Goal: Task Accomplishment & Management: Manage account settings

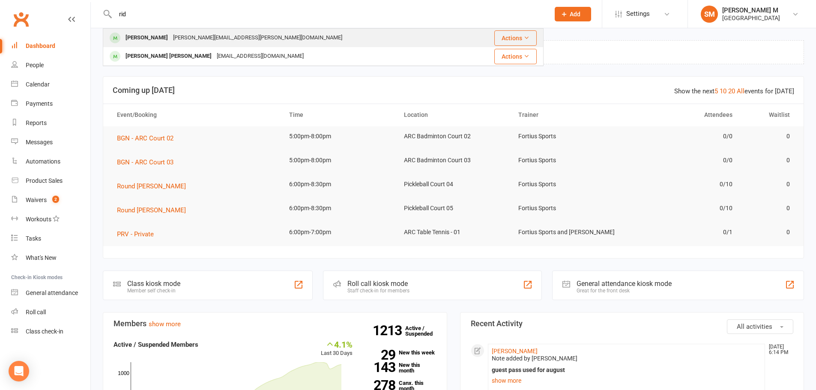
type input "rid"
click at [154, 38] on div "Ridhi Venepally" at bounding box center [147, 38] width 48 height 12
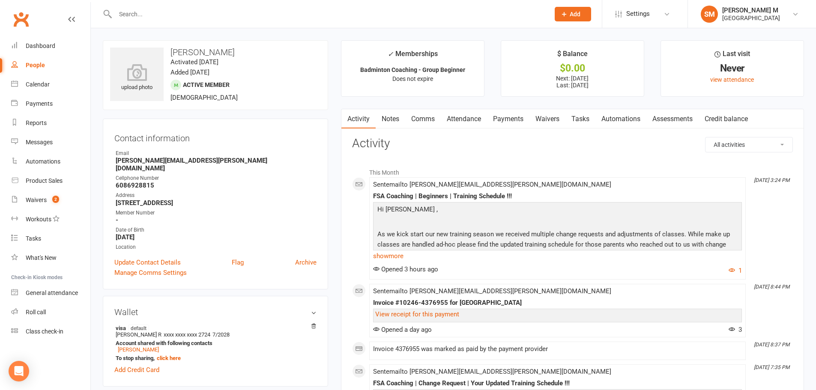
click at [502, 117] on link "Payments" at bounding box center [508, 119] width 42 height 20
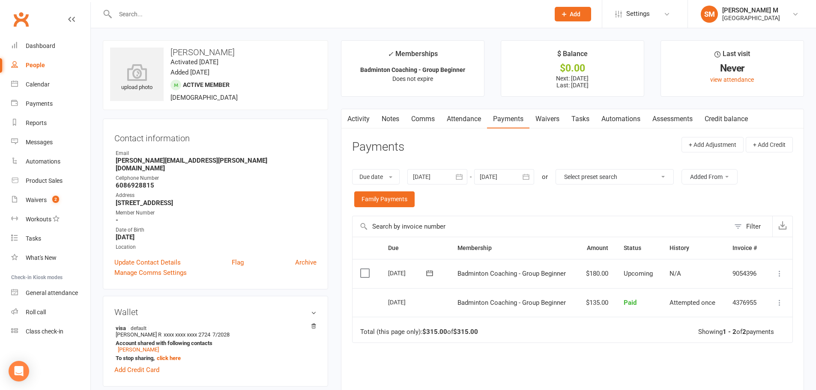
click at [243, 11] on input "text" at bounding box center [328, 14] width 431 height 12
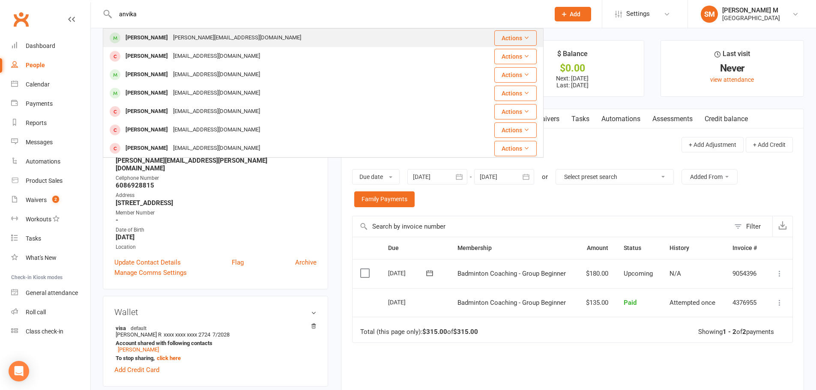
type input "anvika"
click at [192, 42] on div "aravind.boin@gmail.com" at bounding box center [237, 38] width 133 height 12
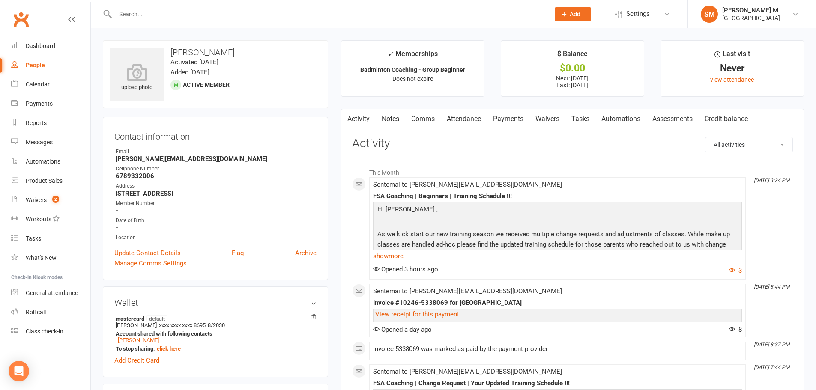
click at [503, 119] on link "Payments" at bounding box center [508, 119] width 42 height 20
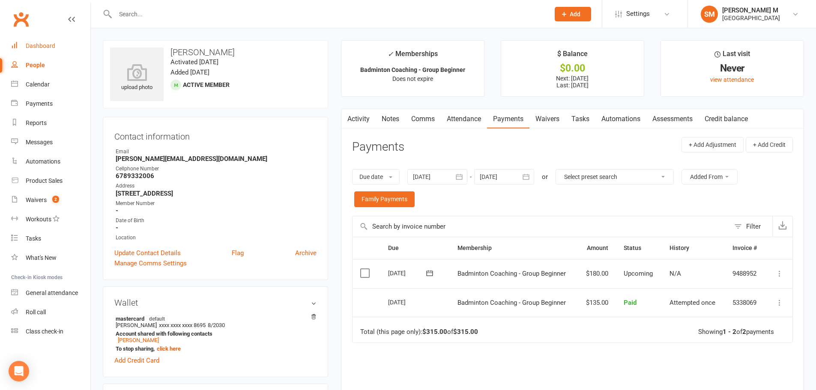
click at [28, 42] on link "Dashboard" at bounding box center [50, 45] width 79 height 19
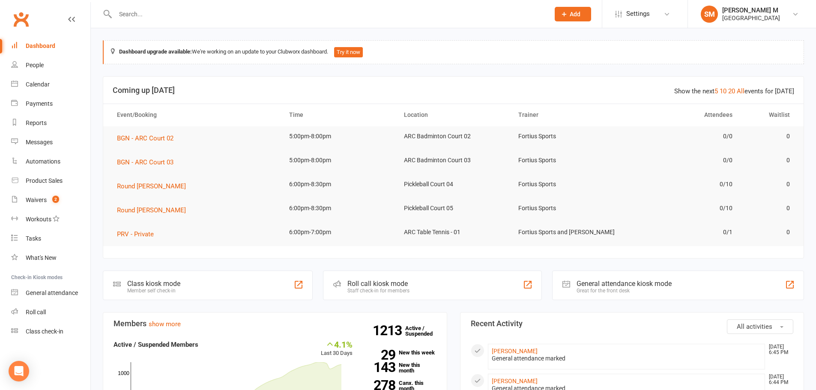
click at [211, 14] on input "text" at bounding box center [328, 14] width 431 height 12
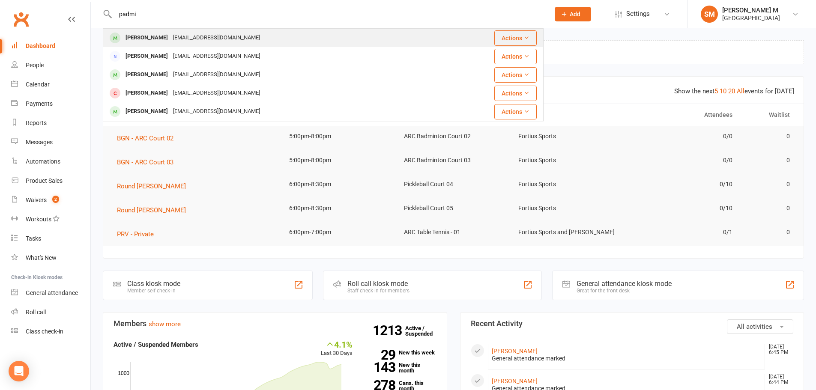
type input "padmi"
click at [186, 36] on div "nagarajanpadmasrii@gmail.com" at bounding box center [217, 38] width 92 height 12
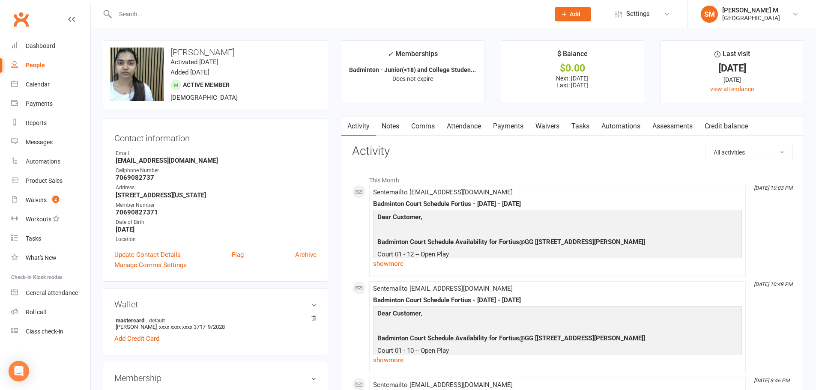
click at [388, 123] on link "Notes" at bounding box center [391, 127] width 30 height 20
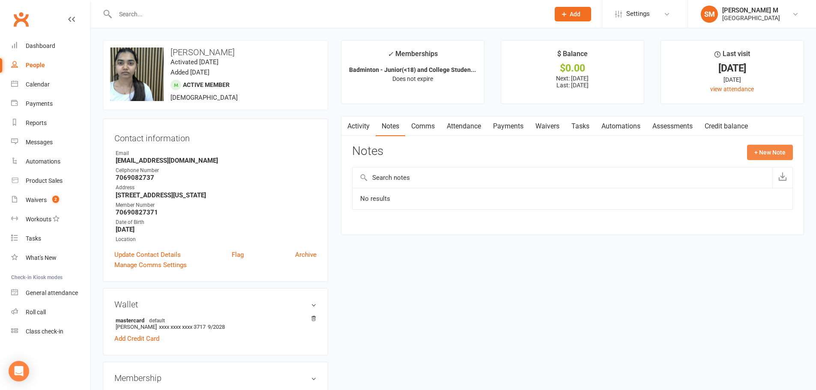
click at [764, 153] on button "+ New Note" at bounding box center [770, 152] width 46 height 15
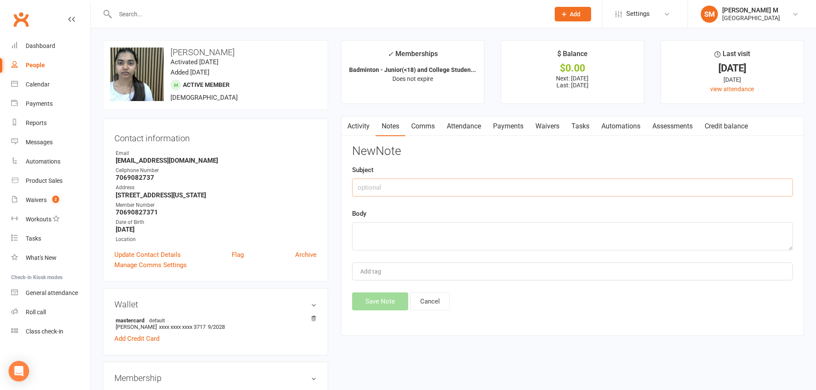
click at [399, 194] on input "text" at bounding box center [572, 188] width 441 height 18
drag, startPoint x: 453, startPoint y: 184, endPoint x: 355, endPoint y: 184, distance: 98.6
click at [355, 184] on input "guest pass used for august" at bounding box center [572, 188] width 441 height 18
type input "guest pass used for august"
click at [382, 229] on textarea at bounding box center [572, 236] width 441 height 28
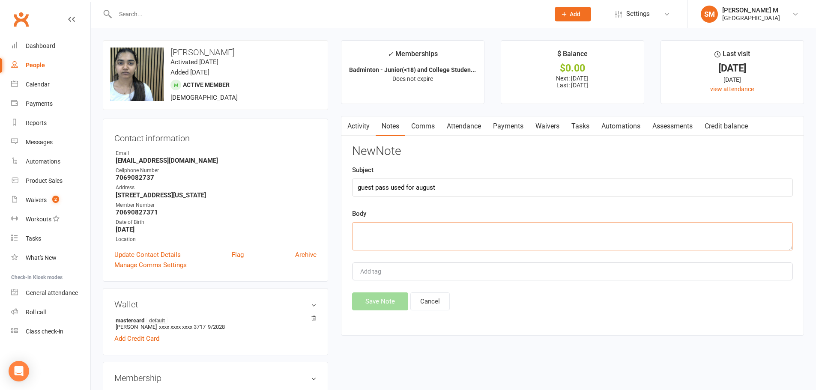
paste textarea "guest pass used for august"
type textarea "guest pass used for august"
click at [385, 292] on div "New Note Subject guest pass used for august Body guest pass used for august Add…" at bounding box center [572, 228] width 441 height 166
click at [383, 299] on button "Save Note" at bounding box center [380, 302] width 56 height 18
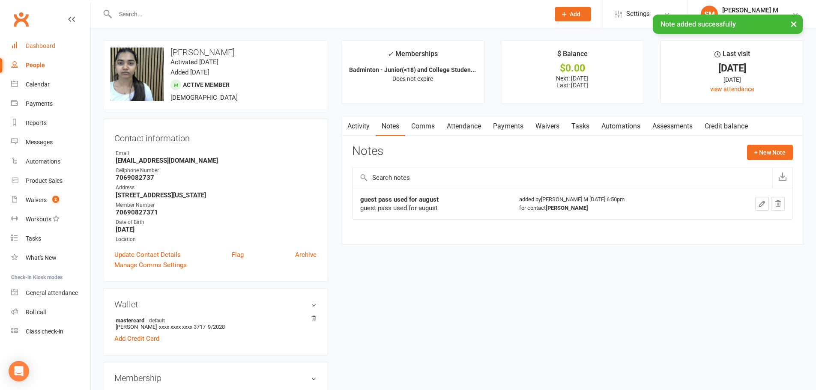
click at [49, 45] on div "Dashboard" at bounding box center [41, 45] width 30 height 7
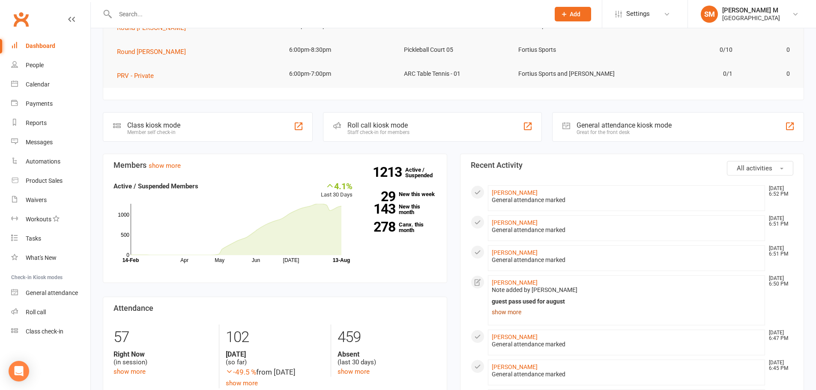
scroll to position [171, 0]
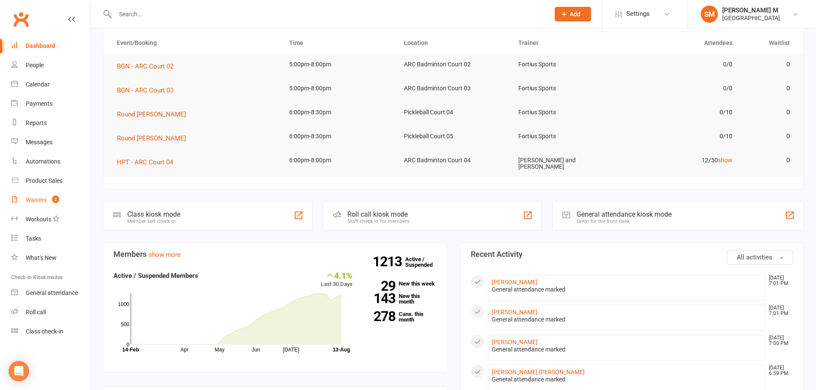
click at [49, 200] on count-badge "2" at bounding box center [53, 200] width 11 height 7
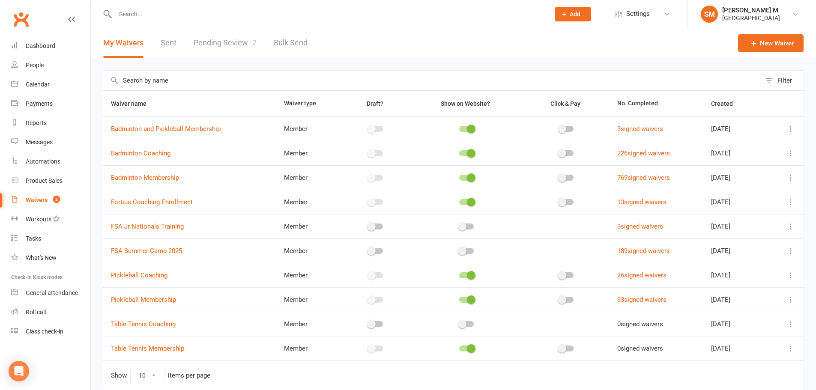
click at [240, 48] on link "Pending Review 2" at bounding box center [225, 43] width 63 height 30
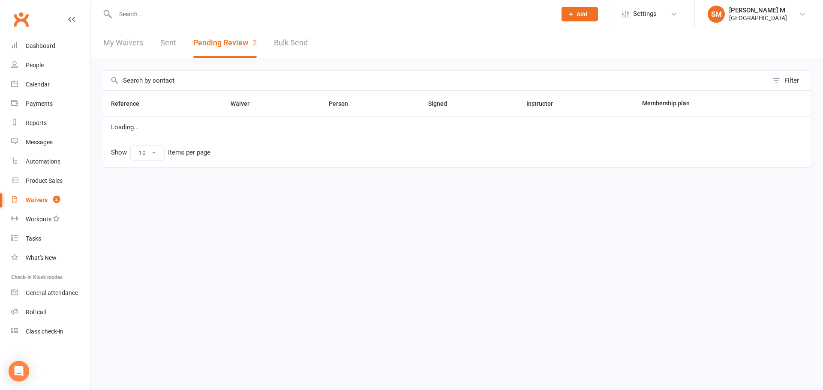
select select "100"
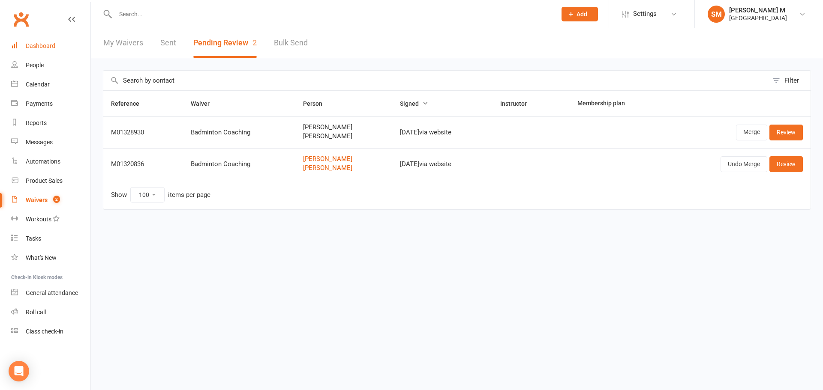
click at [35, 43] on div "Dashboard" at bounding box center [41, 45] width 30 height 7
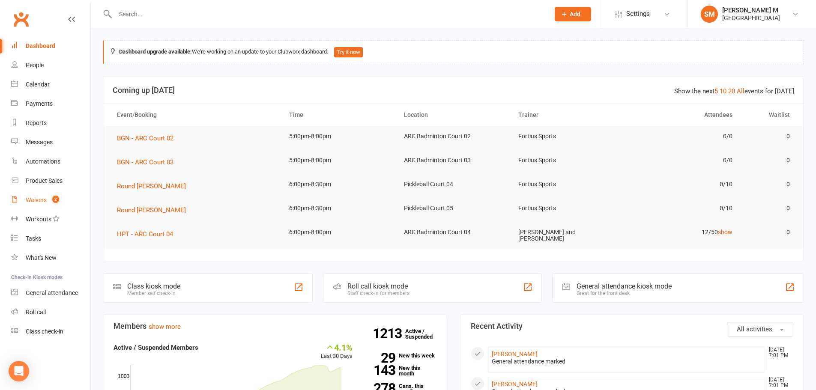
click at [42, 199] on div "Waivers" at bounding box center [36, 200] width 21 height 7
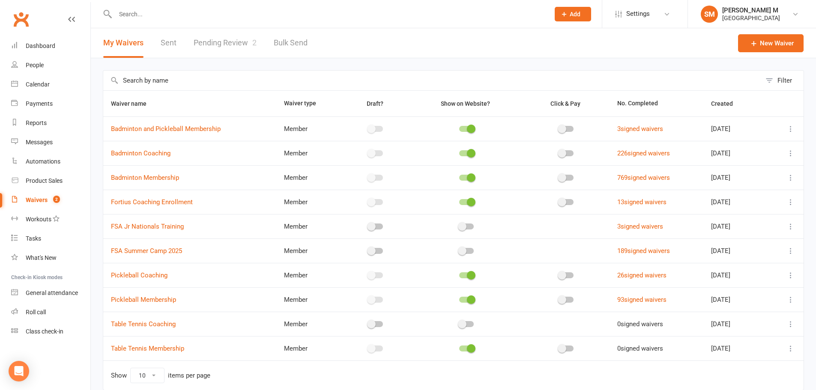
click at [42, 207] on link "Waivers 2" at bounding box center [50, 200] width 79 height 19
click at [40, 194] on link "Waivers 2" at bounding box center [50, 200] width 79 height 19
click at [205, 42] on link "Pending Review 2" at bounding box center [225, 43] width 63 height 30
select select "100"
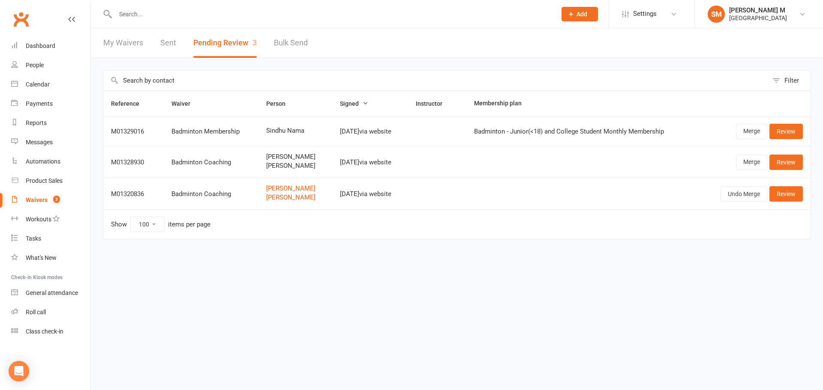
click at [736, 84] on input "text" at bounding box center [435, 81] width 665 height 20
click at [773, 132] on link "Review" at bounding box center [785, 131] width 33 height 15
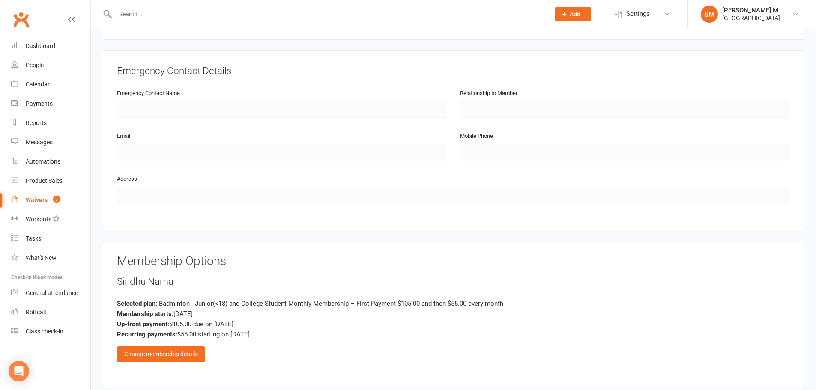
scroll to position [428, 0]
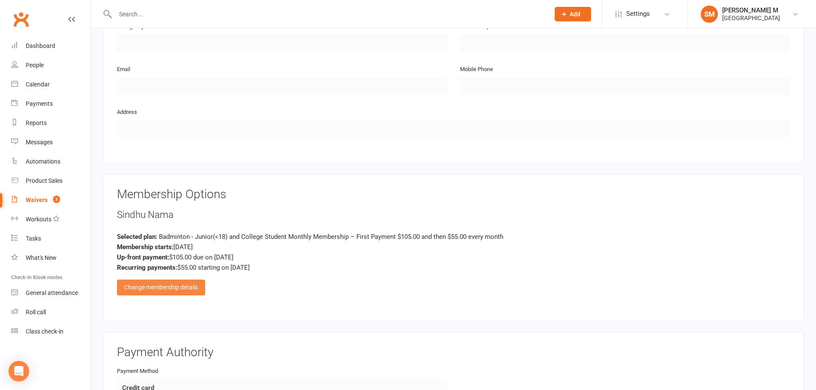
click at [205, 288] on div "Change membership details" at bounding box center [161, 287] width 88 height 15
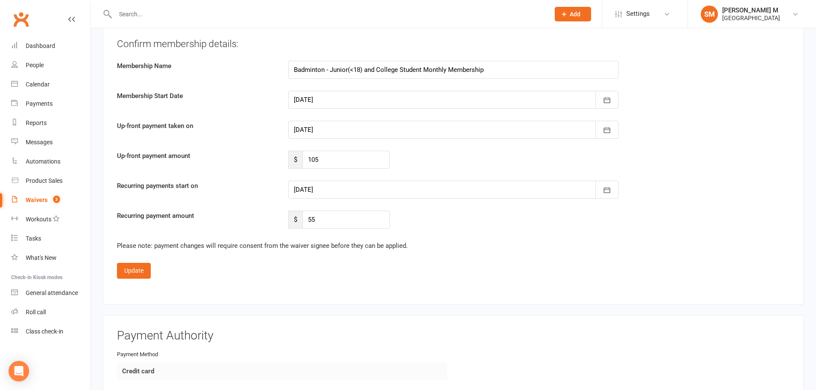
scroll to position [1671, 0]
drag, startPoint x: 339, startPoint y: 162, endPoint x: 303, endPoint y: 161, distance: 36.0
click at [303, 161] on input "105" at bounding box center [346, 159] width 87 height 18
type input "40"
click at [558, 195] on div at bounding box center [453, 189] width 330 height 18
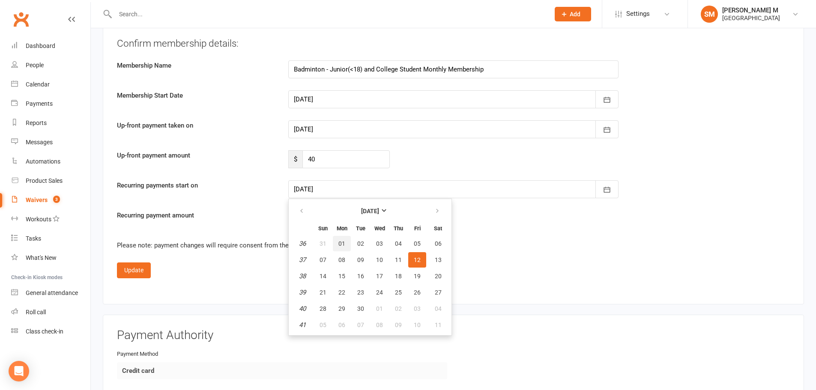
click at [347, 241] on button "01" at bounding box center [342, 243] width 18 height 15
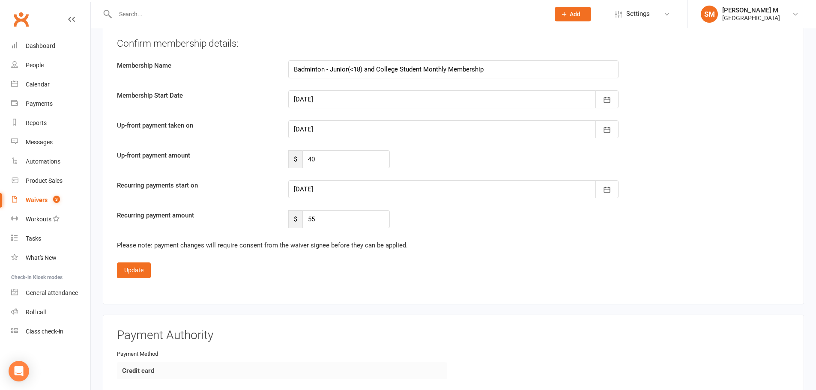
type input "01 Sep 2025"
click at [140, 273] on button "Update" at bounding box center [134, 270] width 34 height 15
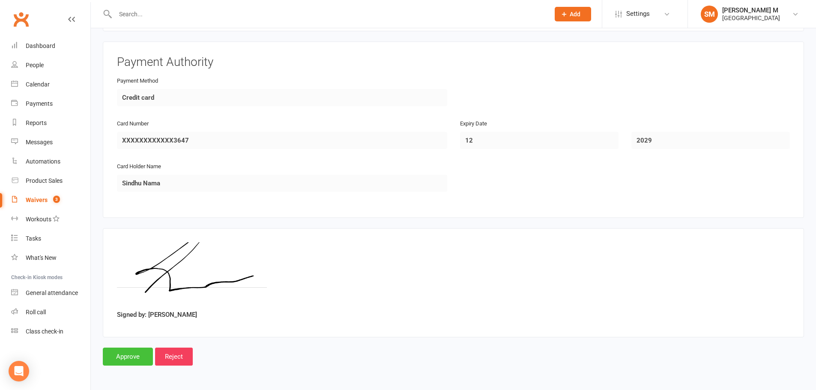
click at [123, 357] on input "Approve" at bounding box center [128, 357] width 50 height 18
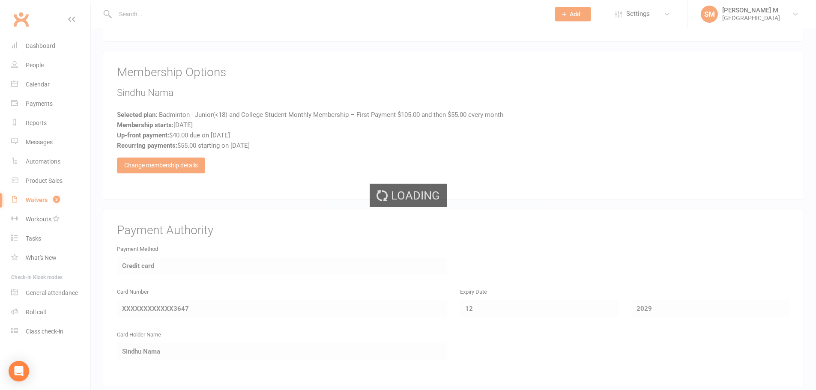
scroll to position [548, 0]
select select "100"
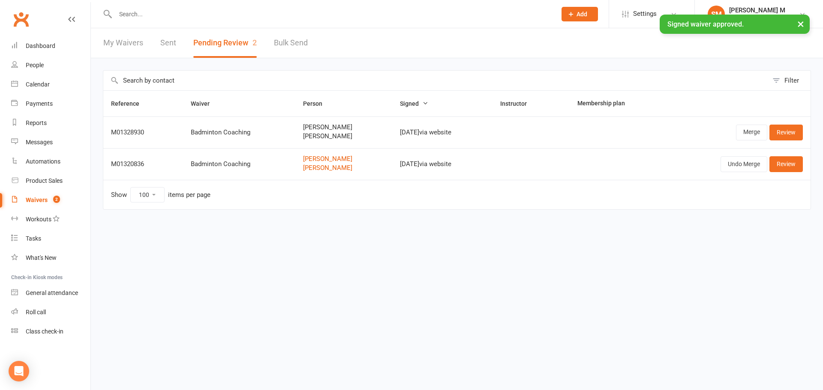
click at [166, 38] on link "Sent" at bounding box center [168, 43] width 16 height 30
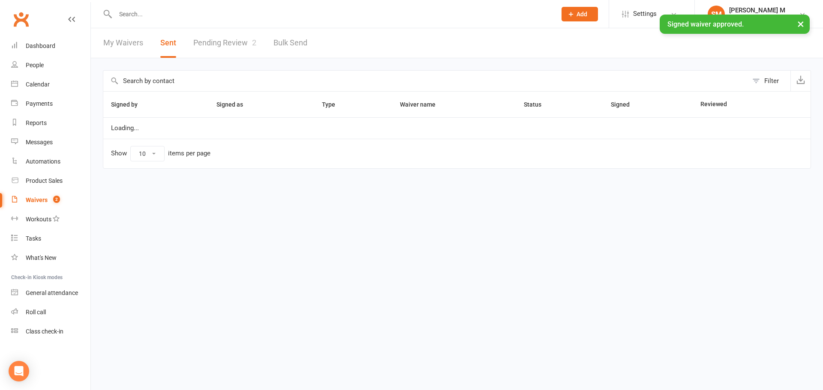
select select "50"
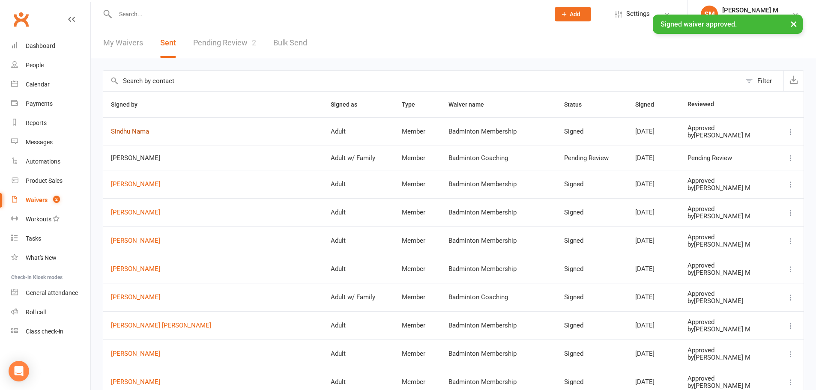
click at [141, 130] on link "Sindhu Nama" at bounding box center [213, 131] width 204 height 7
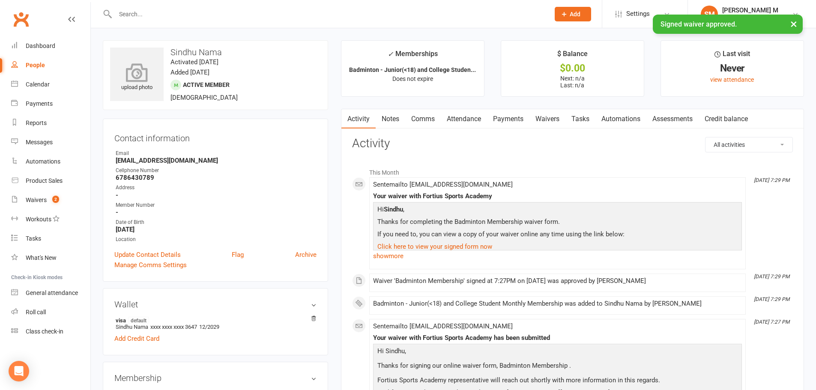
click at [134, 81] on icon at bounding box center [137, 72] width 59 height 19
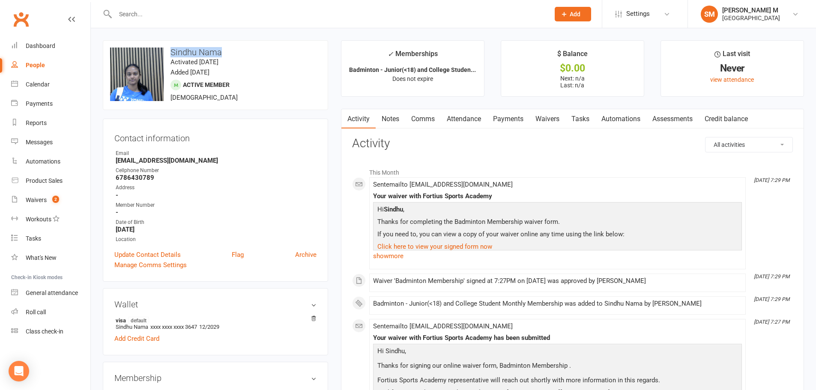
drag, startPoint x: 227, startPoint y: 55, endPoint x: 171, endPoint y: 48, distance: 56.1
click at [171, 48] on h3 "Sindhu Nama" at bounding box center [215, 52] width 211 height 9
copy h3 "Sindhu Nama"
click at [145, 256] on link "Update Contact Details" at bounding box center [147, 255] width 66 height 10
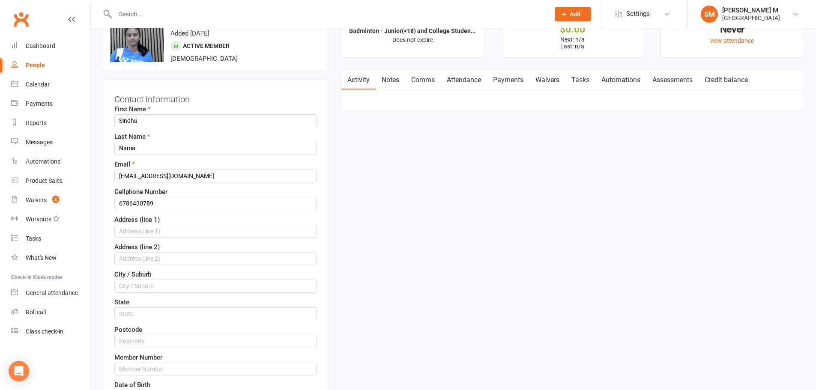
scroll to position [40, 0]
drag, startPoint x: 157, startPoint y: 201, endPoint x: 107, endPoint y: 197, distance: 50.2
click at [107, 197] on div "Contact information First Name Sindhu Last Name Nama Email sindhu03.nama@gmail.…" at bounding box center [215, 272] width 225 height 389
click at [150, 371] on input "text" at bounding box center [215, 368] width 202 height 13
paste input "6786430789"
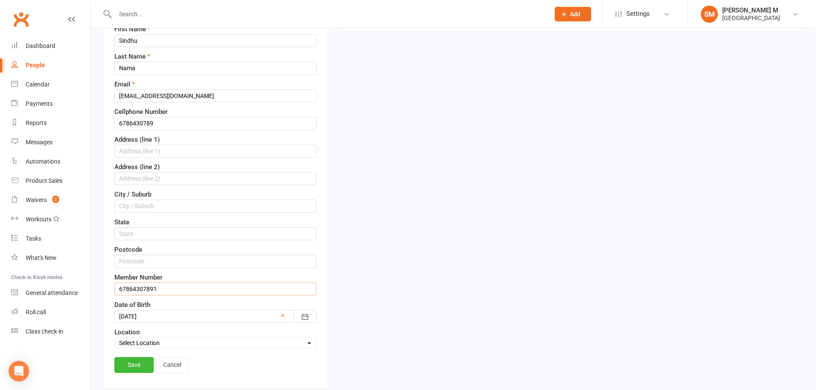
scroll to position [126, 0]
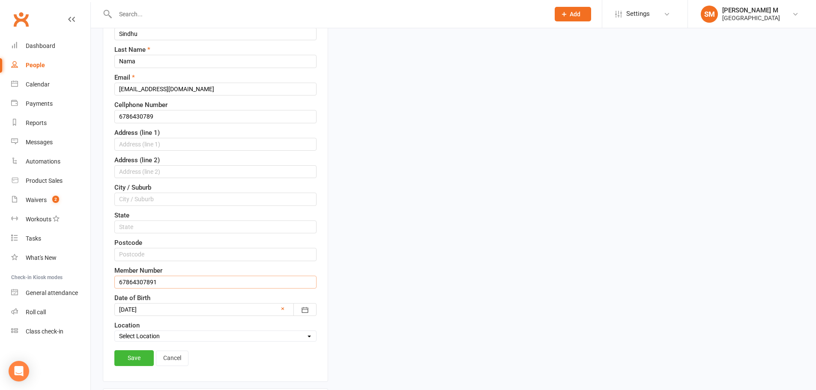
drag, startPoint x: 134, startPoint y: 282, endPoint x: 122, endPoint y: 285, distance: 12.5
click at [113, 282] on div "Contact information First Name Sindhu Last Name Nama Email sindhu03.nama@gmail.…" at bounding box center [215, 187] width 225 height 389
drag, startPoint x: 162, startPoint y: 286, endPoint x: 99, endPoint y: 274, distance: 63.7
type input "67864307891"
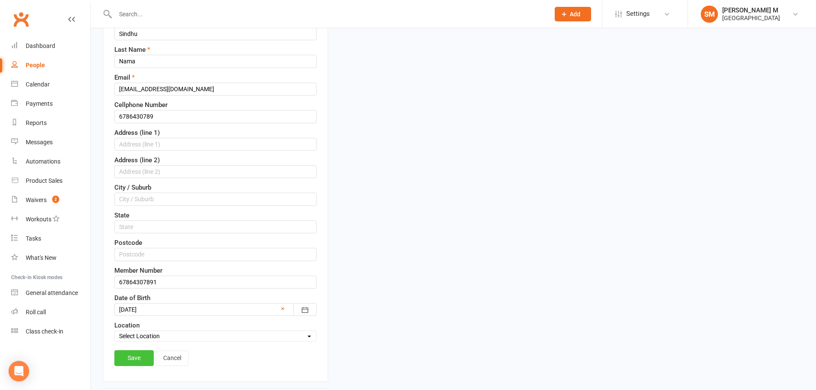
click at [123, 365] on link "Save" at bounding box center [133, 357] width 39 height 15
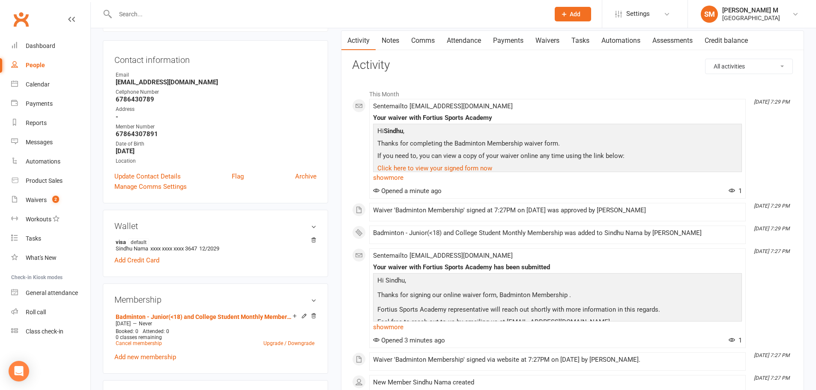
scroll to position [0, 0]
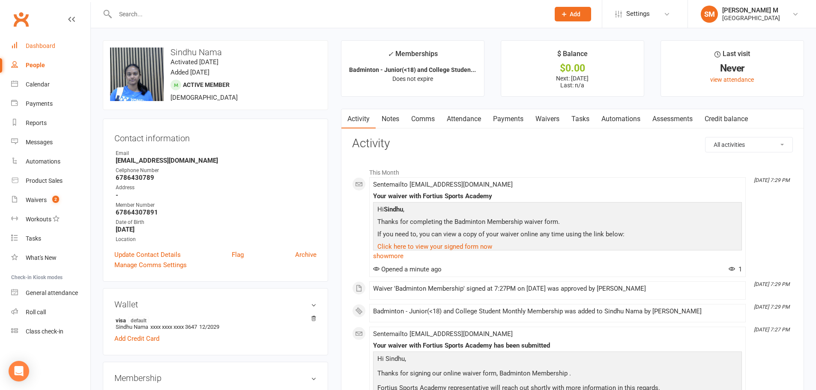
click at [36, 47] on div "Dashboard" at bounding box center [41, 45] width 30 height 7
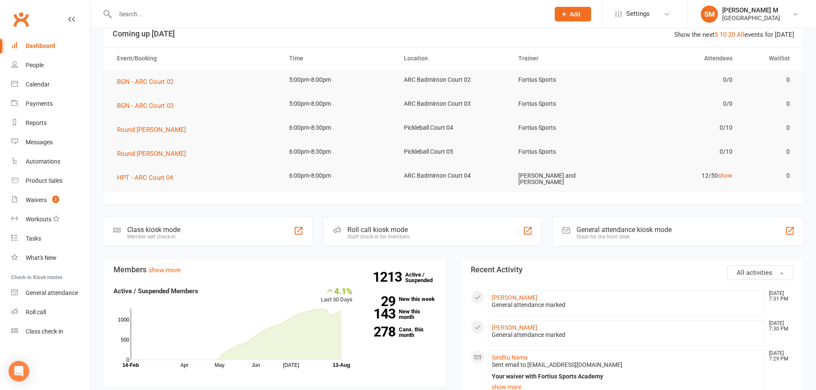
scroll to position [129, 0]
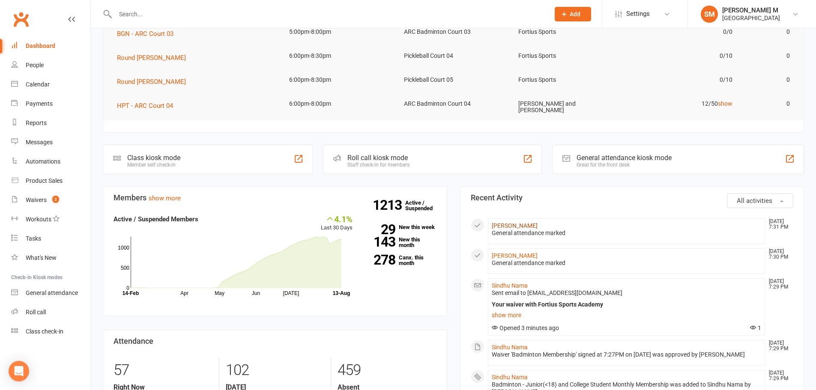
click at [518, 223] on link "[PERSON_NAME]" at bounding box center [515, 225] width 46 height 7
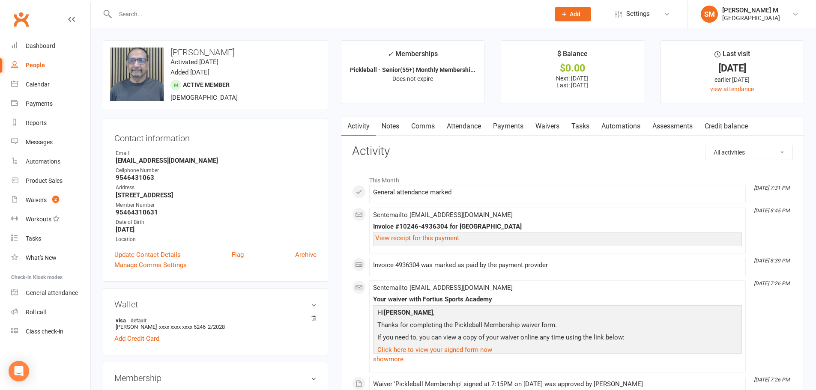
click at [392, 129] on link "Notes" at bounding box center [391, 127] width 30 height 20
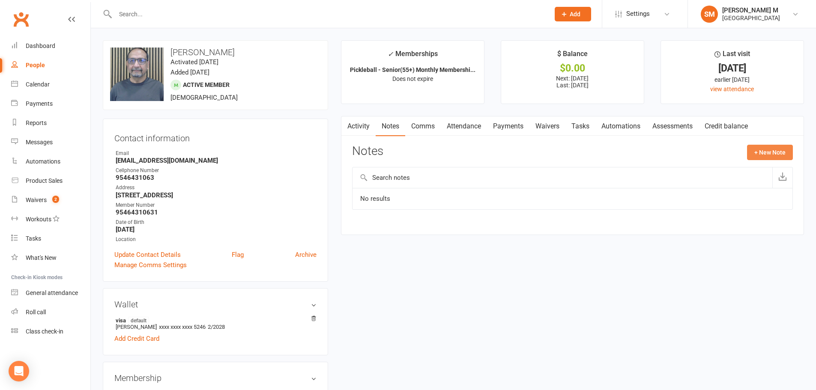
click at [760, 154] on button "+ New Note" at bounding box center [770, 152] width 46 height 15
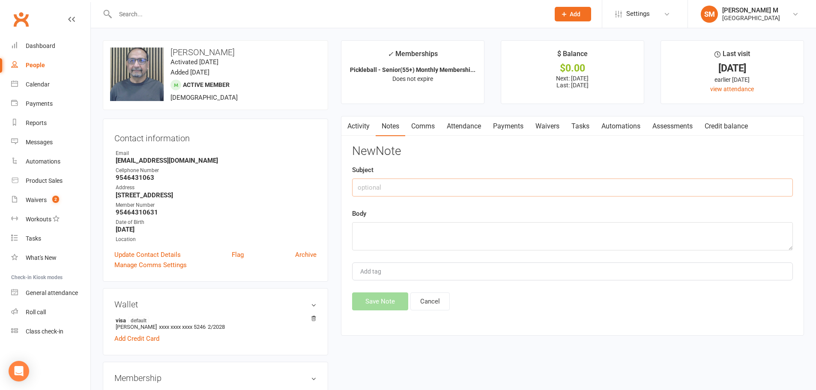
click at [370, 185] on input "text" at bounding box center [572, 188] width 441 height 18
type input "guest pass used for august"
click at [400, 238] on textarea at bounding box center [572, 236] width 441 height 28
type textarea "s"
drag, startPoint x: 437, startPoint y: 186, endPoint x: 351, endPoint y: 190, distance: 86.7
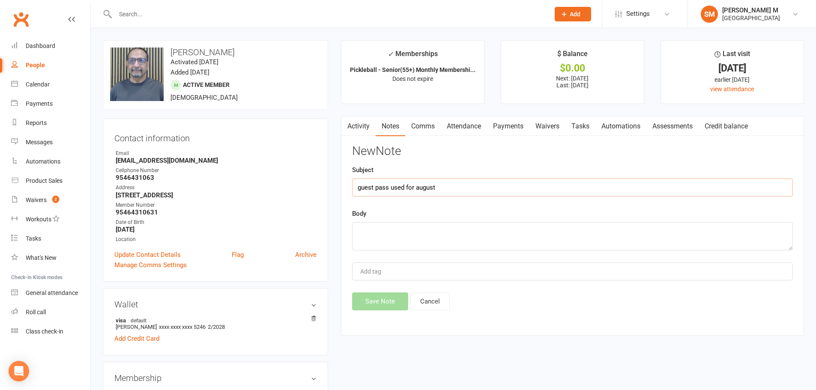
click at [351, 190] on div "Activity Notes Comms Attendance Payments Waivers Tasks Automations Assessments …" at bounding box center [572, 226] width 463 height 220
click at [379, 238] on textarea at bounding box center [572, 236] width 441 height 28
paste textarea "guest pass used for august"
type textarea "guest pass used for august"
click at [377, 306] on button "Save Note" at bounding box center [380, 302] width 56 height 18
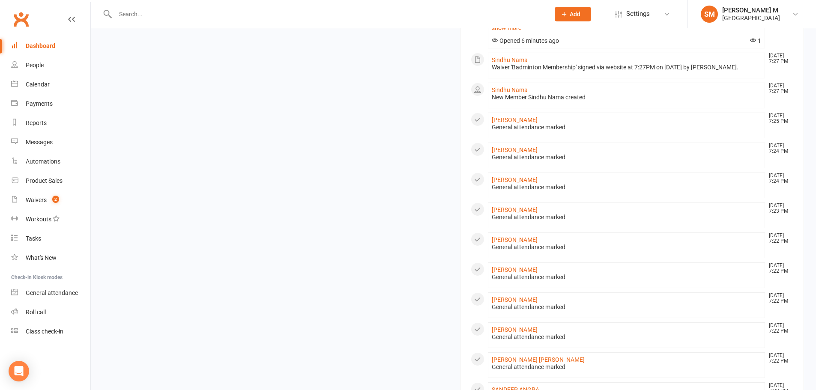
scroll to position [600, 0]
click at [503, 242] on link "Mohamed Javid" at bounding box center [515, 239] width 46 height 7
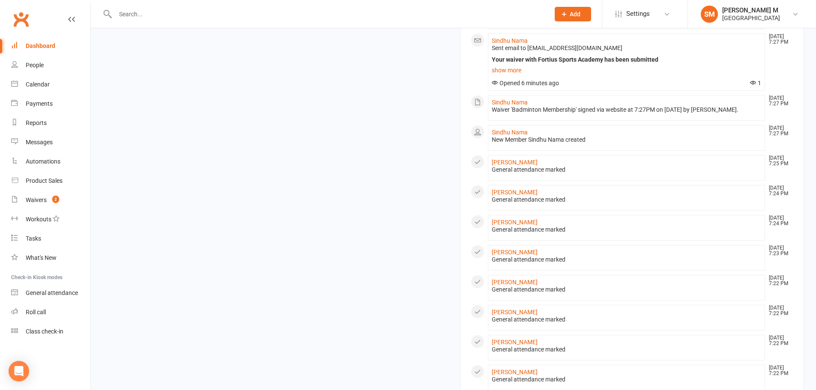
scroll to position [716, 0]
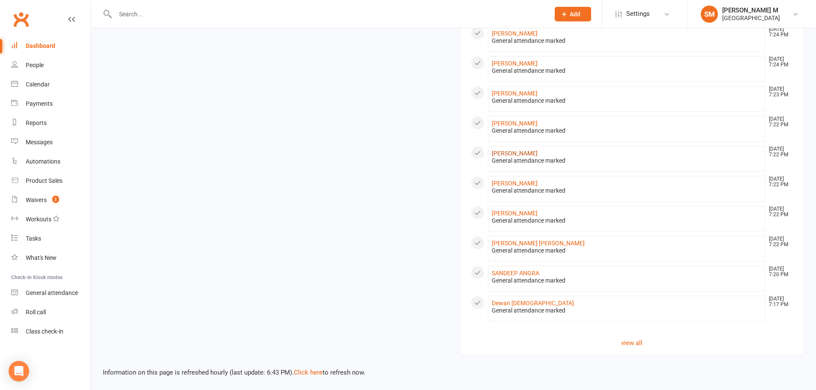
click at [521, 156] on link "[PERSON_NAME]" at bounding box center [515, 153] width 46 height 7
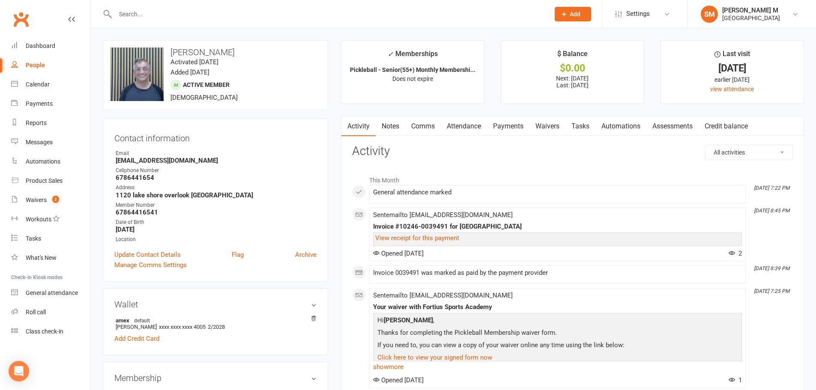
click at [259, 9] on input "text" at bounding box center [328, 14] width 431 height 12
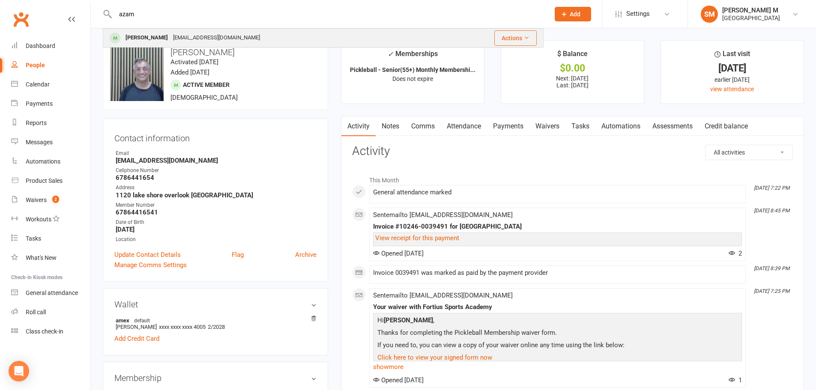
type input "azam"
click at [255, 42] on div "Mohammad Azam Azam_mo@hotmail.com" at bounding box center [272, 38] width 337 height 18
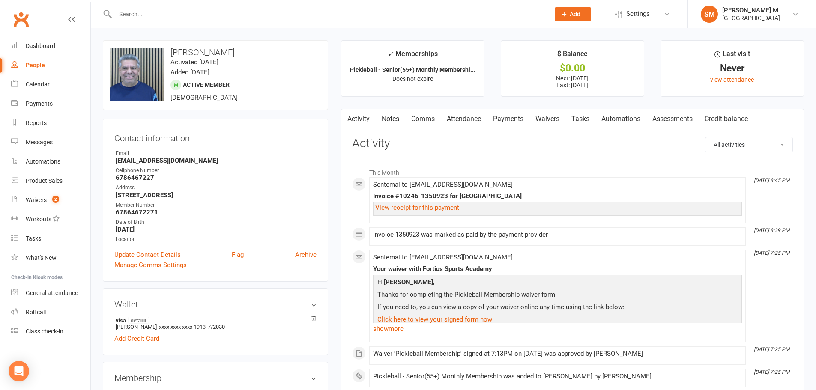
click at [387, 123] on link "Notes" at bounding box center [391, 119] width 30 height 20
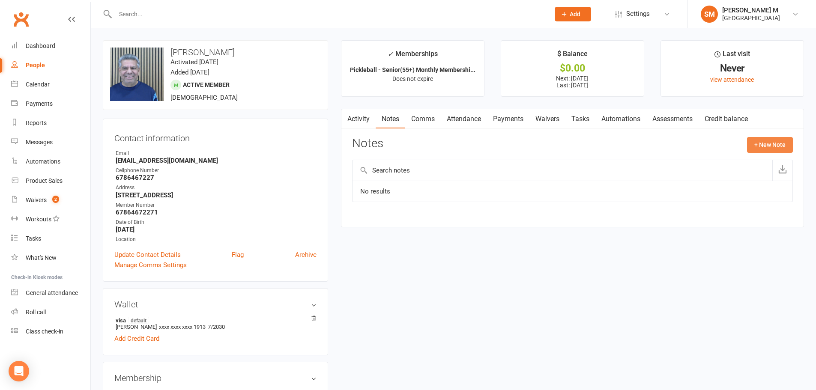
click at [749, 142] on button "+ New Note" at bounding box center [770, 144] width 46 height 15
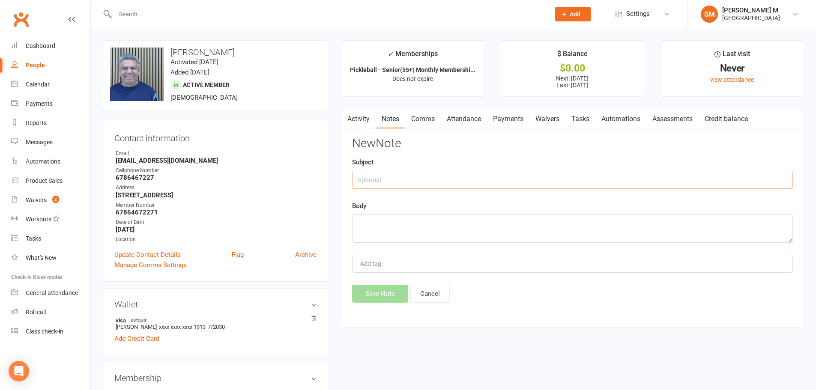
click at [533, 174] on input "text" at bounding box center [572, 180] width 441 height 18
drag, startPoint x: 446, startPoint y: 181, endPoint x: 356, endPoint y: 179, distance: 90.0
click at [356, 179] on input "guest pass used for august" at bounding box center [572, 180] width 441 height 18
type input "guest pass used for august"
click at [391, 262] on div "Add tag" at bounding box center [572, 264] width 441 height 18
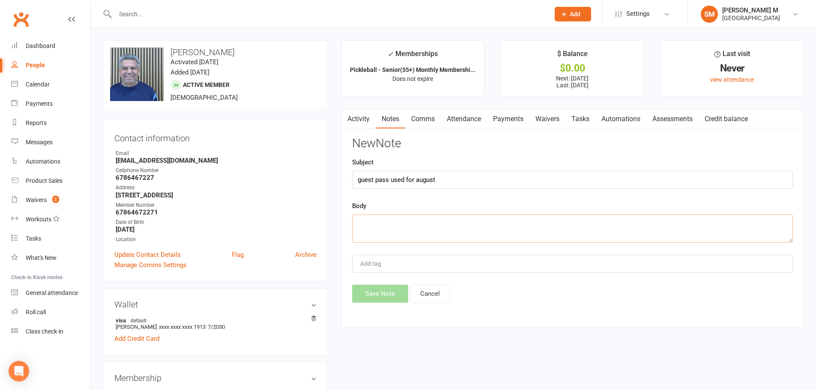
click at [386, 223] on textarea at bounding box center [572, 229] width 441 height 28
paste textarea "guest pass used for august"
type textarea "guest pass used for august"
click at [387, 289] on button "Save Note" at bounding box center [380, 294] width 56 height 18
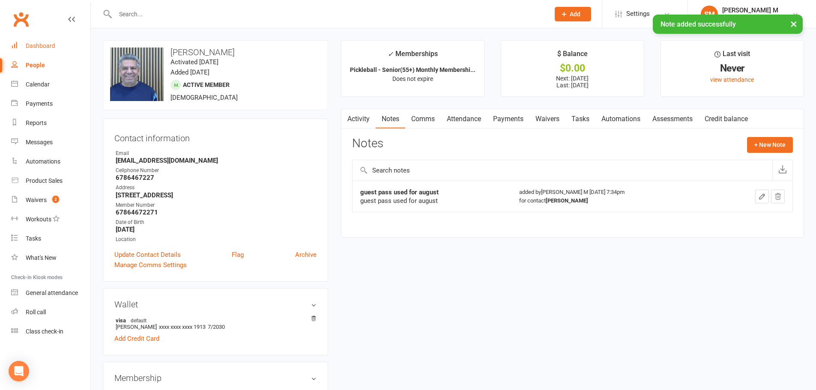
click at [32, 42] on link "Dashboard" at bounding box center [50, 45] width 79 height 19
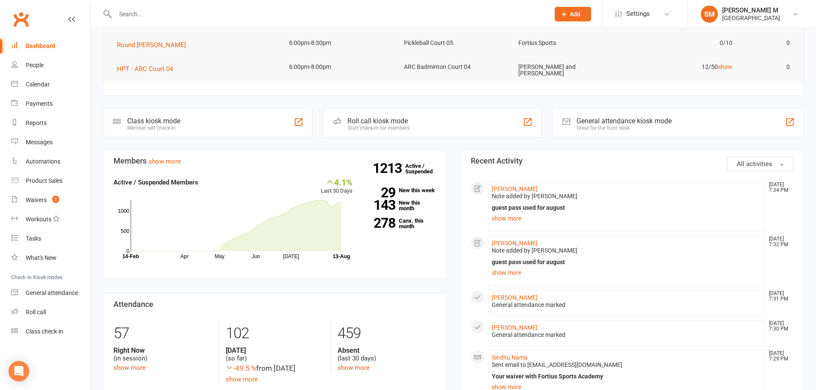
scroll to position [43, 0]
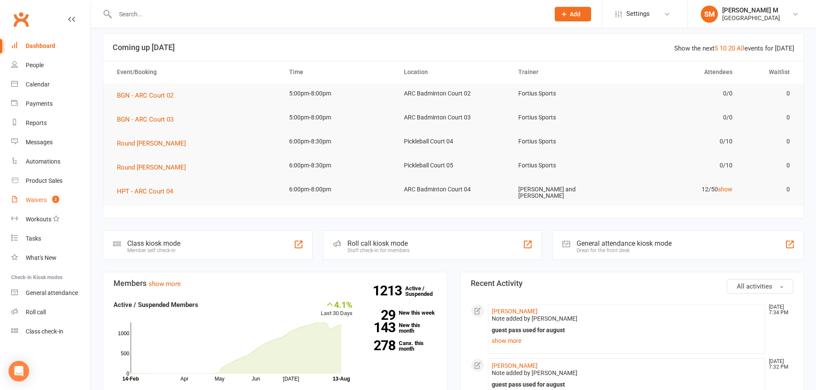
click at [53, 206] on link "Waivers 2" at bounding box center [50, 200] width 79 height 19
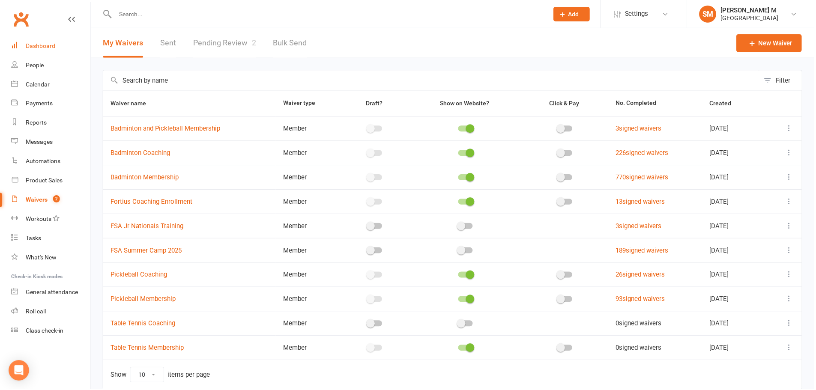
click at [32, 47] on div "Dashboard" at bounding box center [41, 45] width 30 height 7
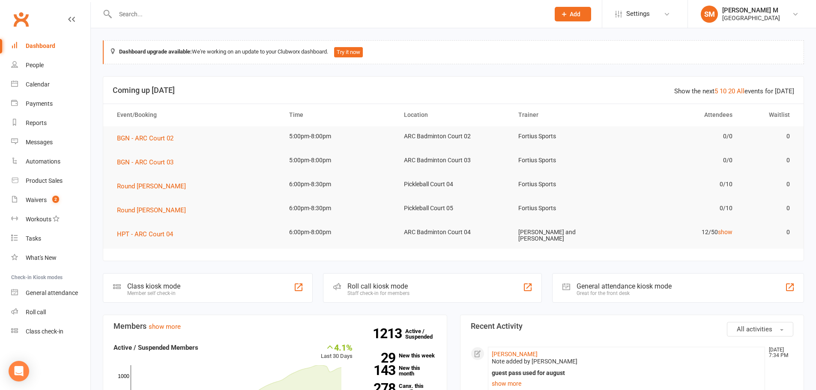
click at [37, 53] on link "Dashboard" at bounding box center [50, 45] width 79 height 19
click at [45, 104] on div "Payments" at bounding box center [39, 103] width 27 height 7
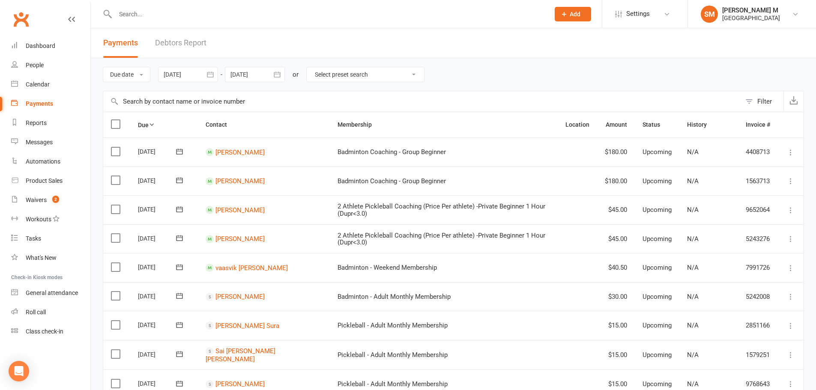
click at [321, 68] on select "Select preset search All failures All skipped payments All pending payments Suc…" at bounding box center [365, 74] width 117 height 15
select select "0"
click at [313, 67] on select "Select preset search All failures All skipped payments All pending payments Suc…" at bounding box center [365, 74] width 117 height 15
type input "[DATE]"
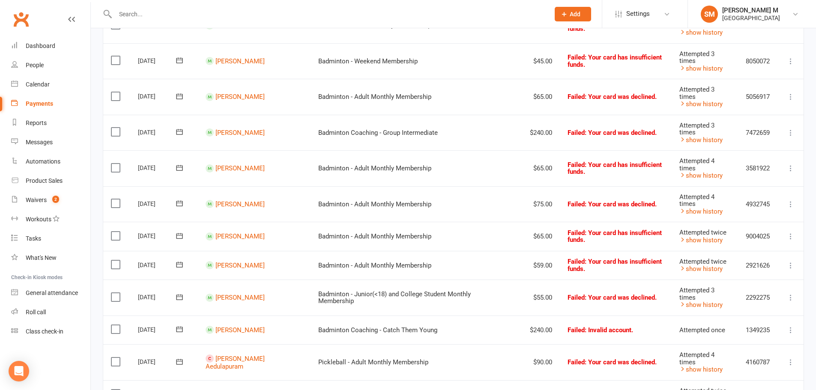
scroll to position [171, 0]
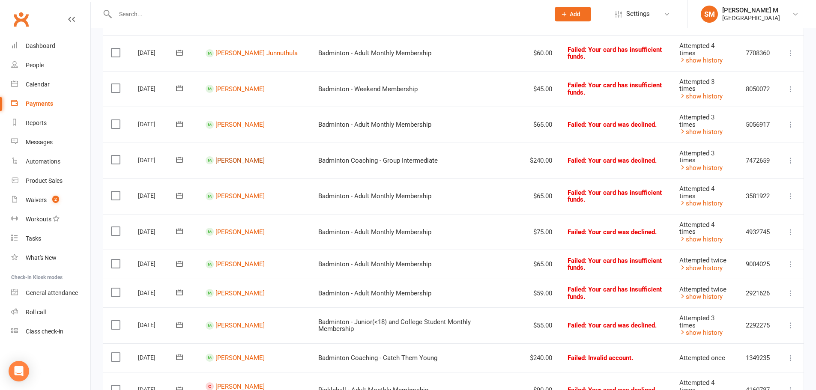
click at [234, 162] on link "Sujay Rongali" at bounding box center [240, 161] width 49 height 8
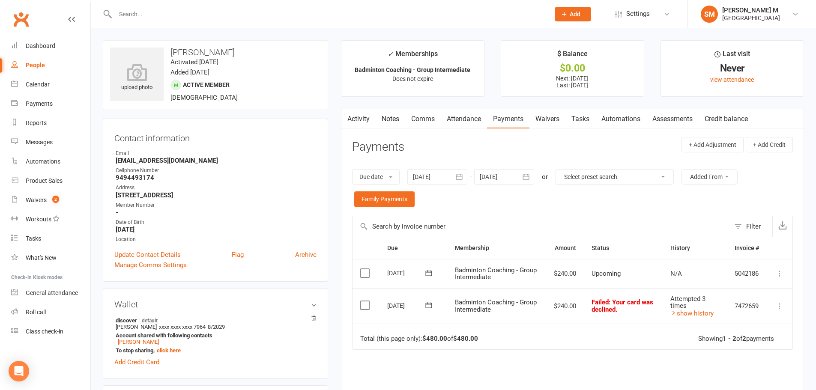
click at [426, 311] on span at bounding box center [429, 305] width 21 height 13
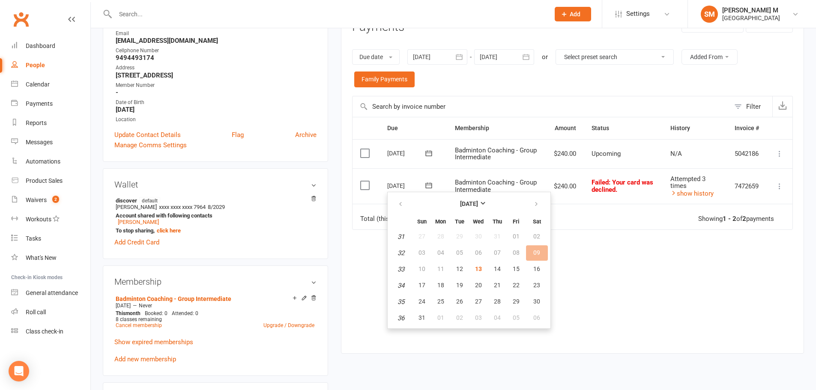
scroll to position [129, 0]
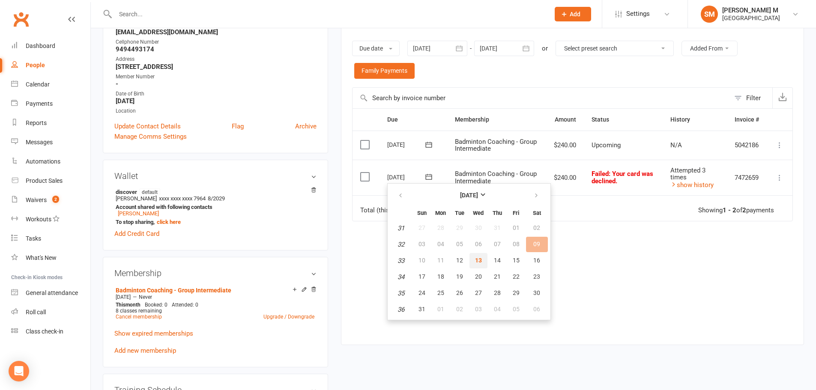
click at [484, 259] on button "13" at bounding box center [479, 260] width 18 height 15
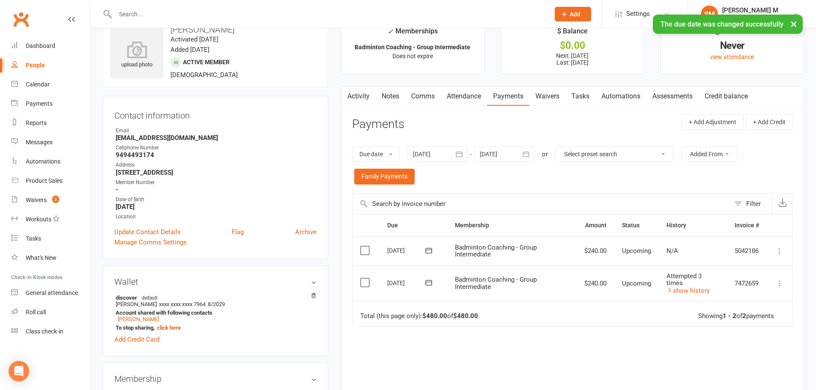
scroll to position [0, 0]
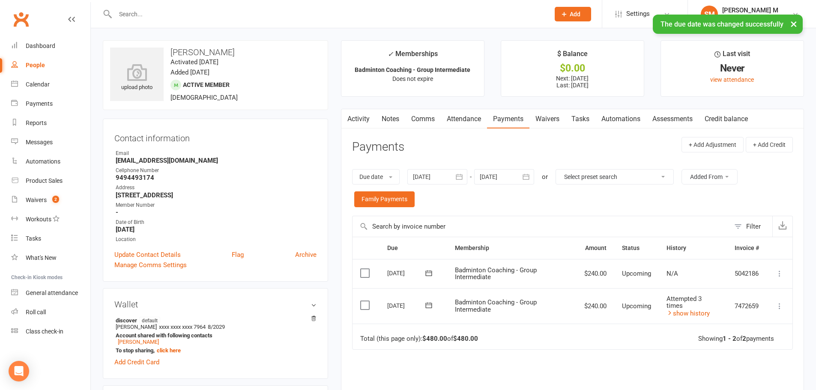
click at [368, 116] on link "Activity" at bounding box center [358, 119] width 34 height 20
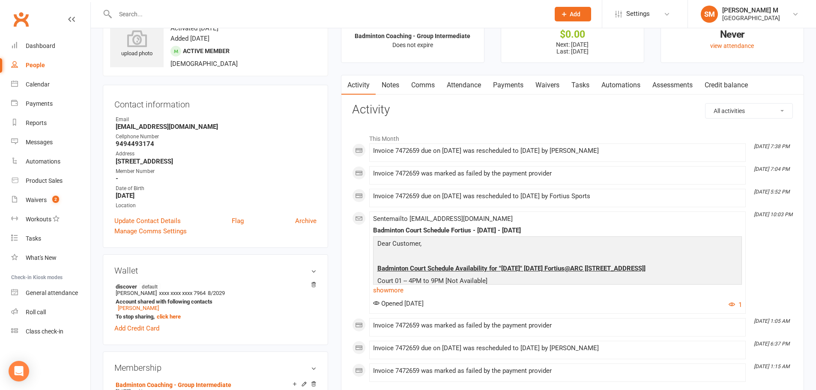
scroll to position [129, 0]
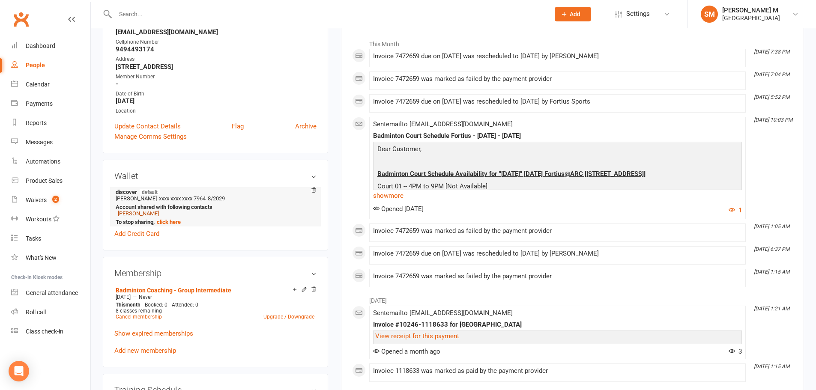
click at [129, 213] on link "Lakshmi Rongali" at bounding box center [138, 213] width 41 height 6
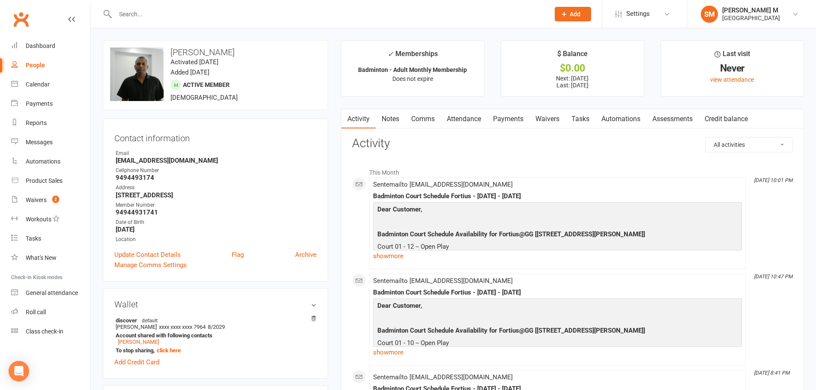
click at [509, 119] on link "Payments" at bounding box center [508, 119] width 42 height 20
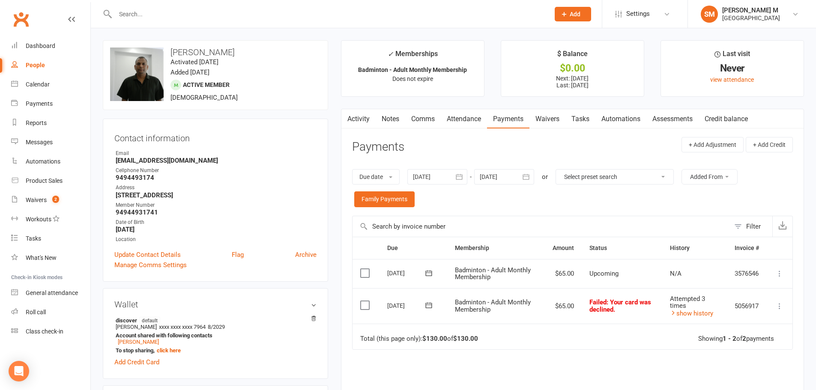
click at [431, 304] on icon at bounding box center [428, 306] width 6 height 6
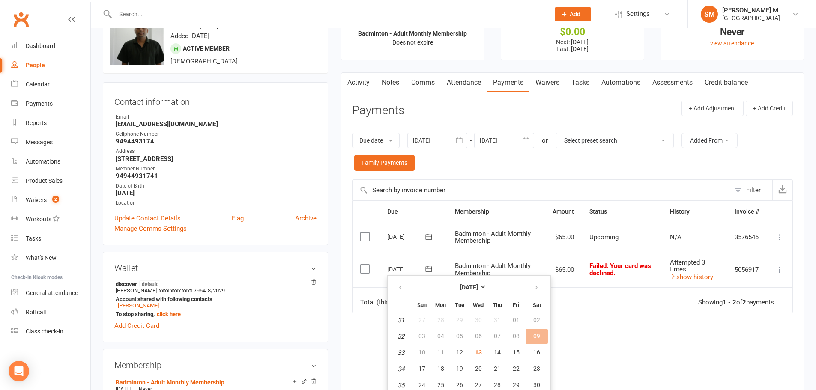
scroll to position [129, 0]
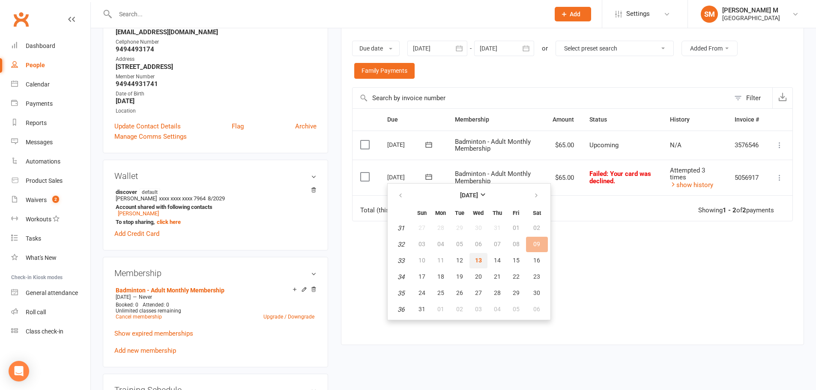
click at [477, 266] on button "13" at bounding box center [479, 260] width 18 height 15
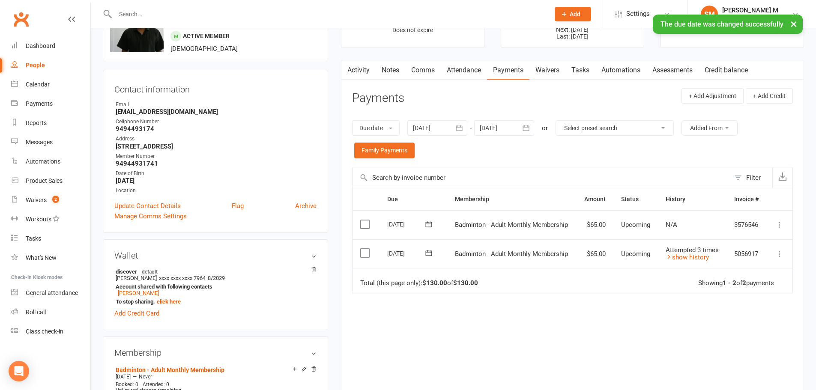
scroll to position [43, 0]
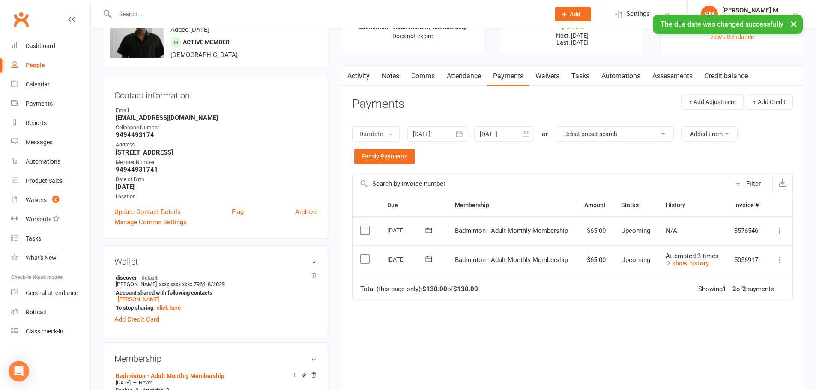
click at [461, 132] on icon "button" at bounding box center [459, 135] width 6 height 6
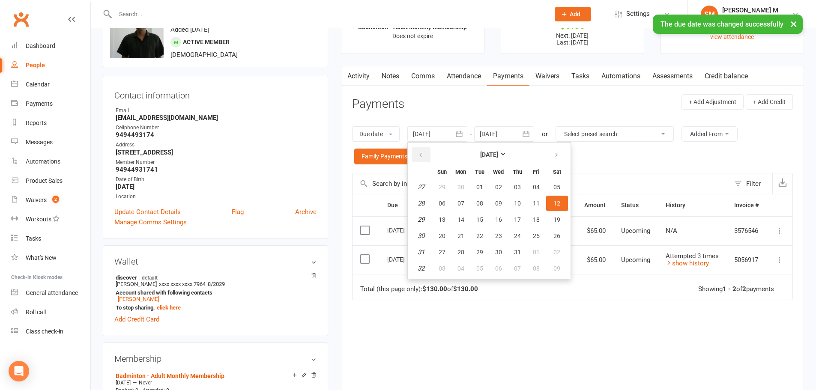
click at [423, 149] on button "button" at bounding box center [421, 154] width 18 height 15
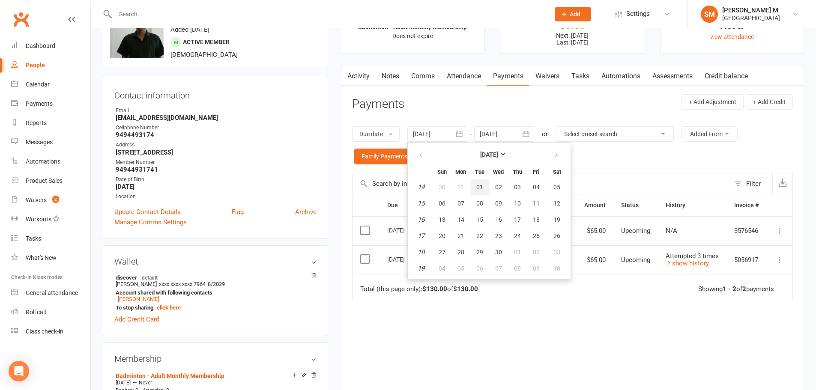
click at [482, 184] on span "01" at bounding box center [479, 187] width 7 height 7
type input "01 Apr 2025"
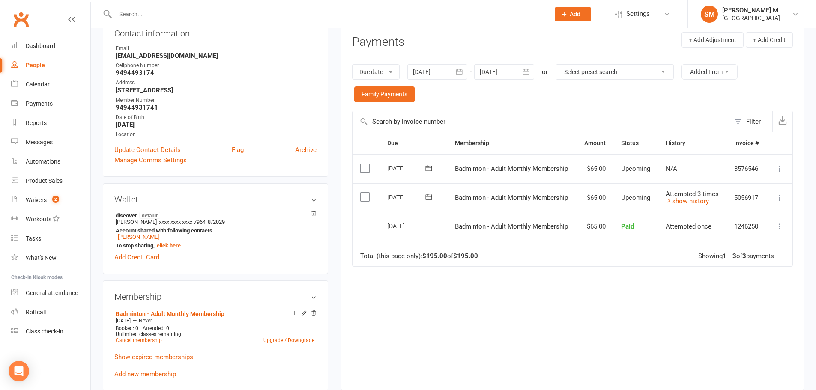
scroll to position [129, 0]
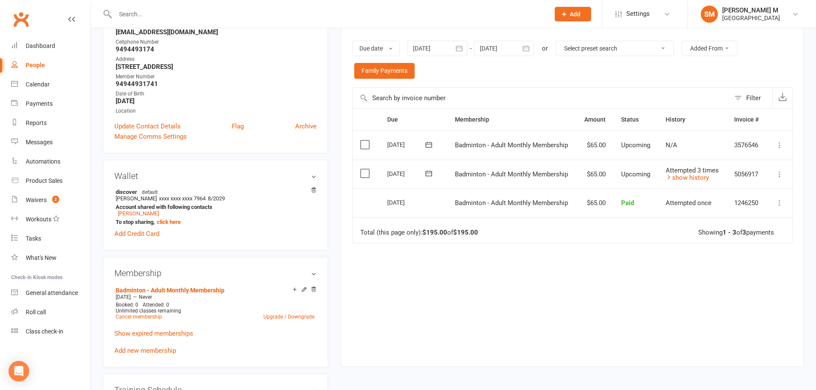
click at [781, 174] on icon at bounding box center [780, 174] width 9 height 9
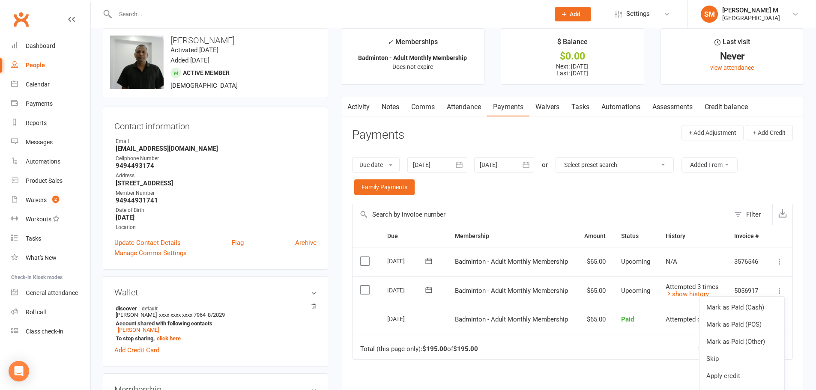
scroll to position [0, 0]
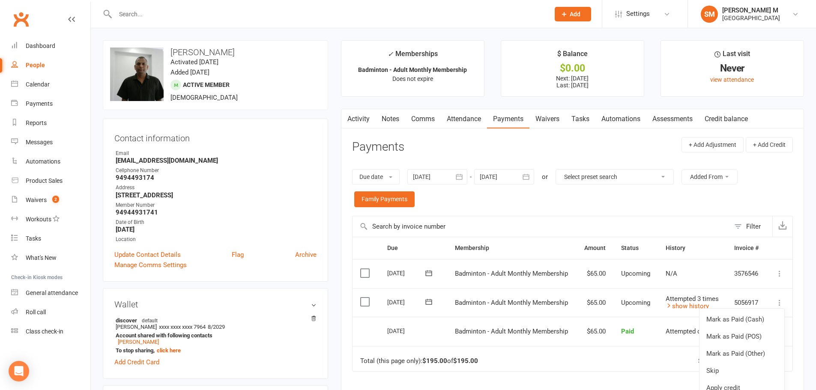
click at [360, 120] on link "Activity" at bounding box center [358, 119] width 34 height 20
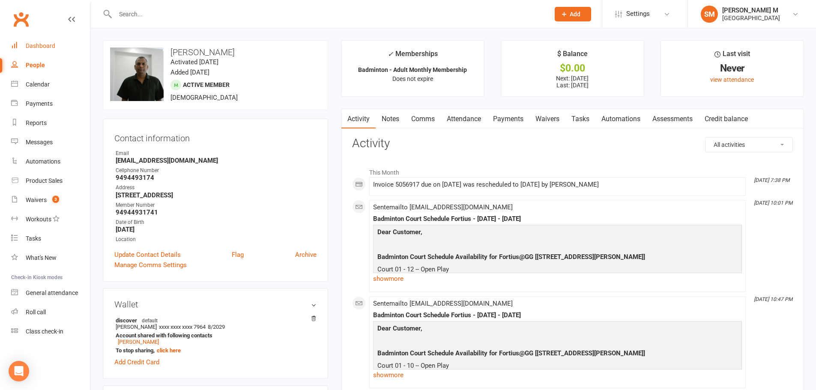
click at [56, 44] on link "Dashboard" at bounding box center [50, 45] width 79 height 19
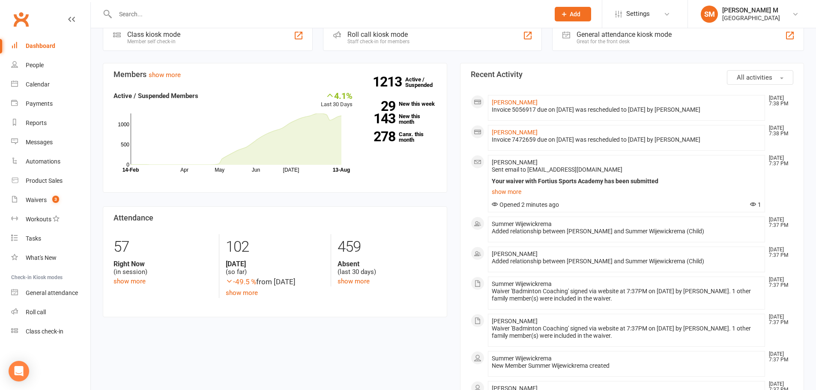
scroll to position [257, 0]
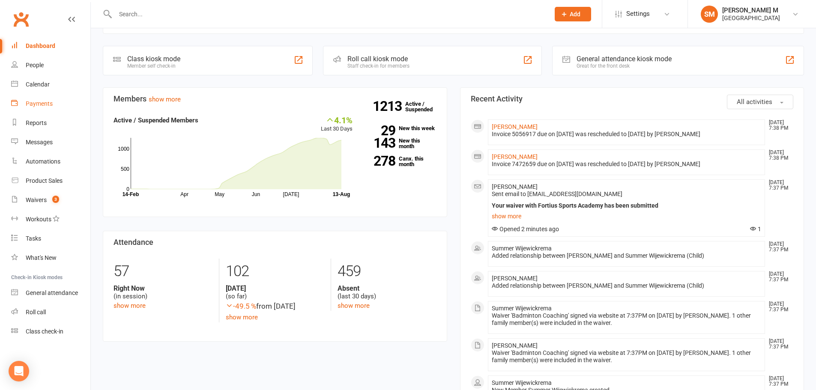
click at [43, 102] on div "Payments" at bounding box center [39, 103] width 27 height 7
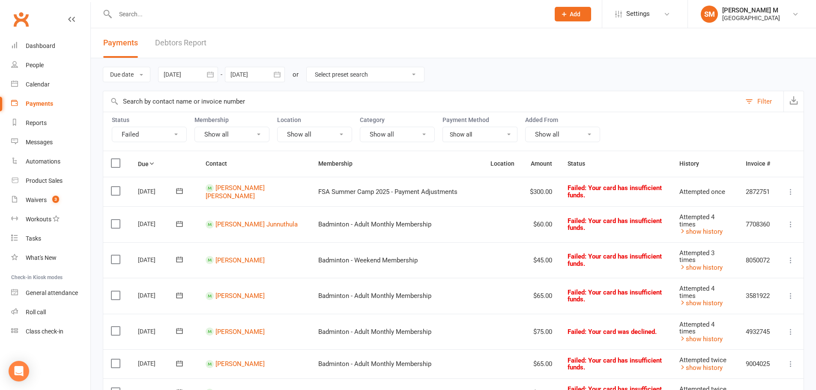
click at [170, 133] on button "Failed" at bounding box center [149, 134] width 75 height 15
click at [167, 151] on link "Show all" at bounding box center [159, 153] width 95 height 17
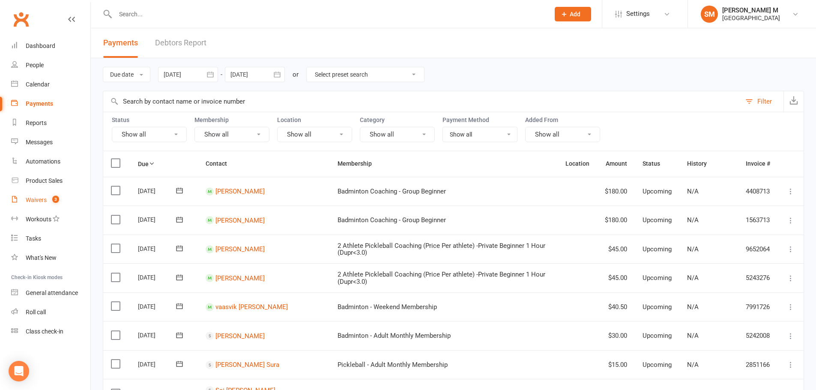
click at [37, 195] on link "Waivers 3" at bounding box center [50, 200] width 79 height 19
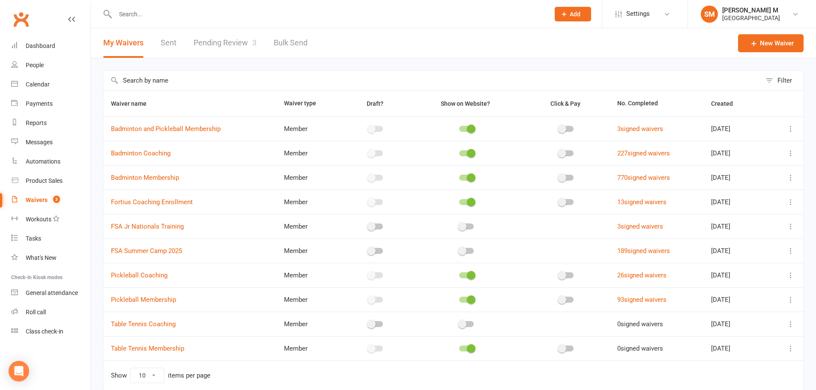
click at [38, 192] on link "Waivers 3" at bounding box center [50, 200] width 79 height 19
click at [237, 44] on link "Pending Review 3" at bounding box center [225, 43] width 63 height 30
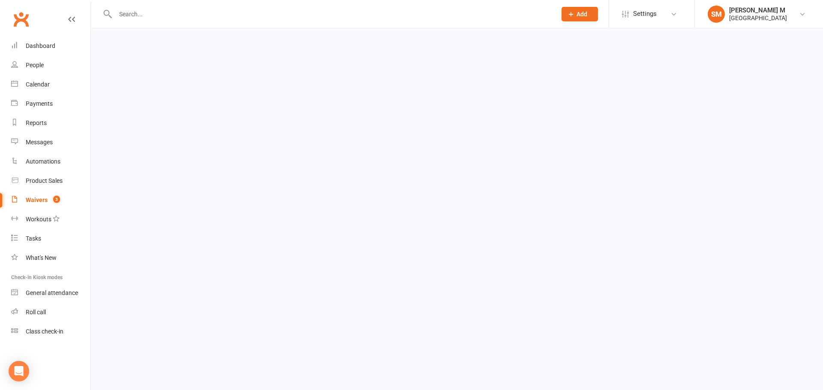
select select "100"
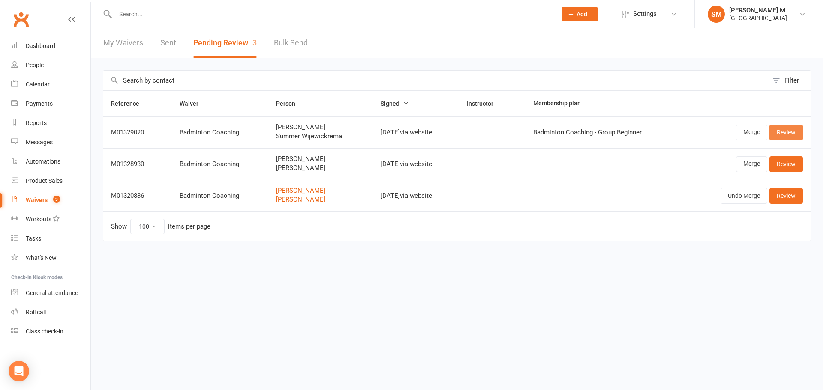
click at [781, 128] on link "Review" at bounding box center [785, 132] width 33 height 15
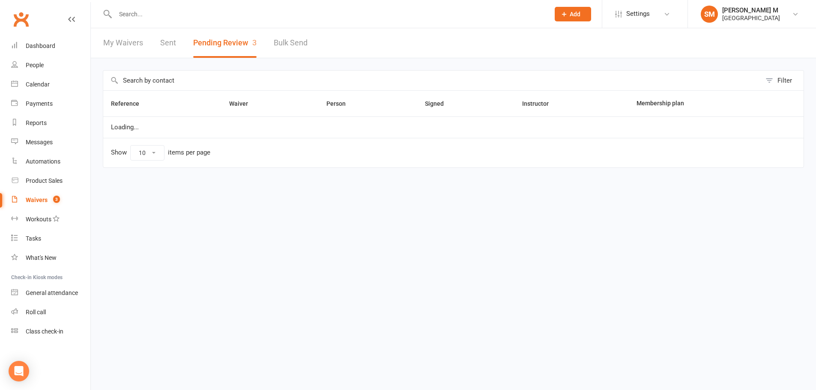
select select "100"
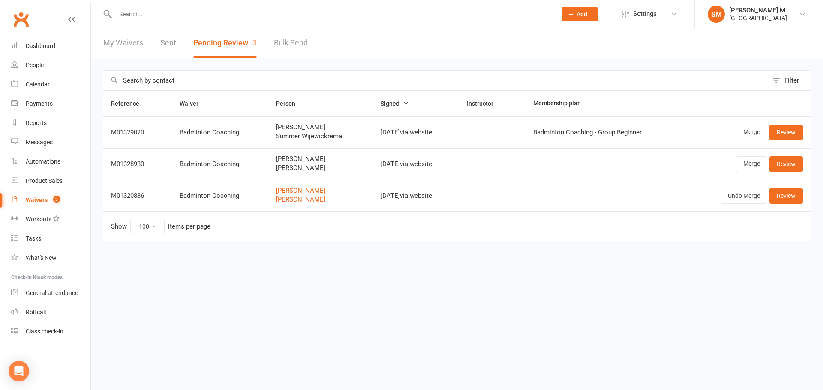
click at [27, 204] on link "Waivers 3" at bounding box center [50, 200] width 79 height 19
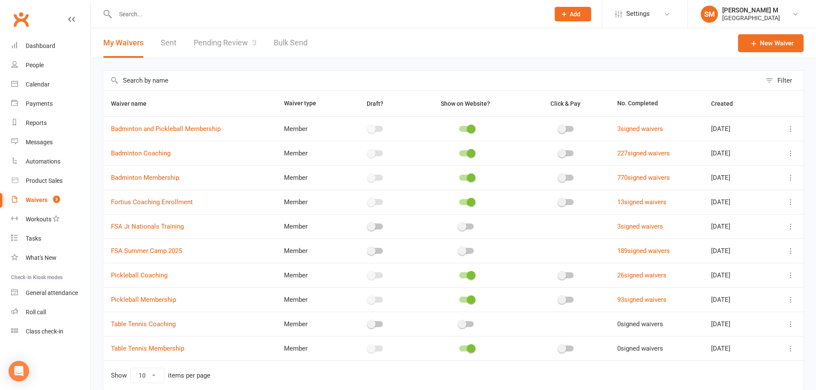
click at [216, 39] on link "Pending Review 3" at bounding box center [225, 43] width 63 height 30
select select "100"
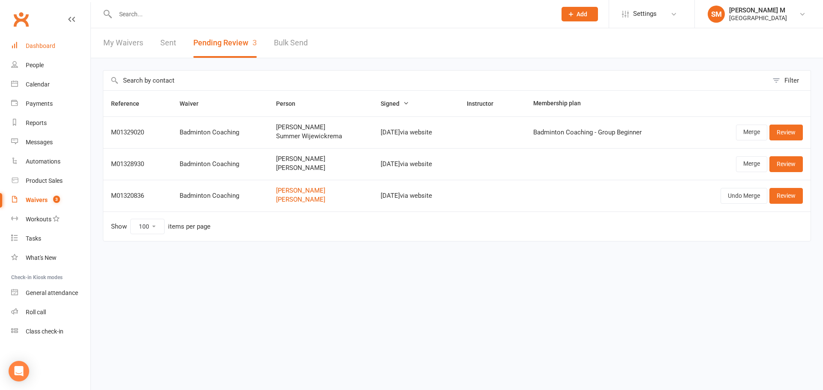
click at [50, 43] on div "Dashboard" at bounding box center [41, 45] width 30 height 7
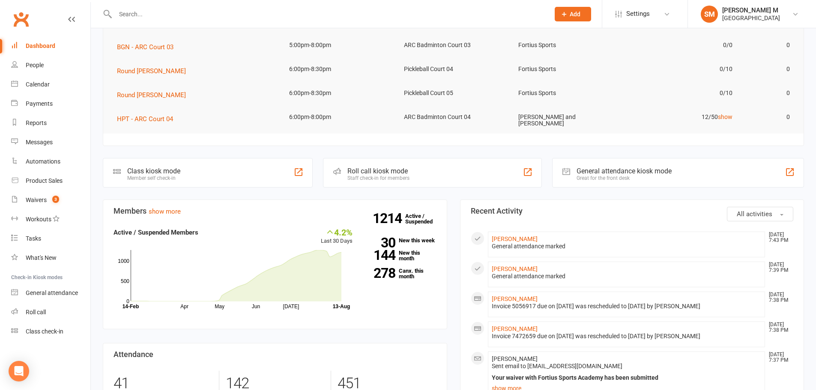
scroll to position [129, 0]
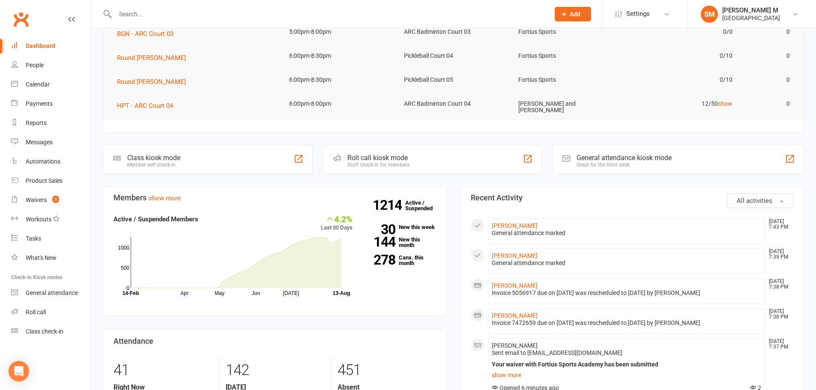
click at [40, 46] on div "Dashboard" at bounding box center [41, 45] width 30 height 7
click at [43, 42] on div "Dashboard" at bounding box center [41, 45] width 30 height 7
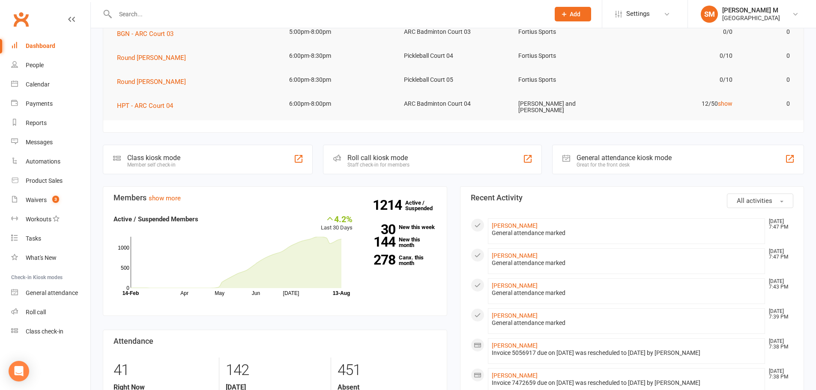
click at [149, 13] on input "text" at bounding box center [328, 14] width 431 height 12
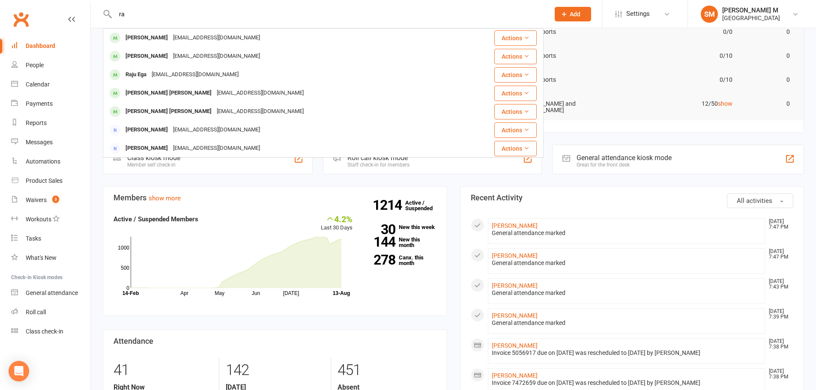
type input "r"
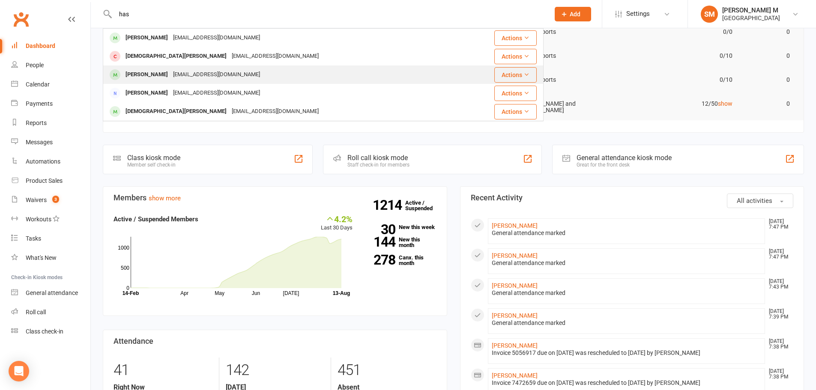
type input "has"
click at [210, 68] on div "[PERSON_NAME] [EMAIL_ADDRESS][DOMAIN_NAME]" at bounding box center [283, 75] width 359 height 18
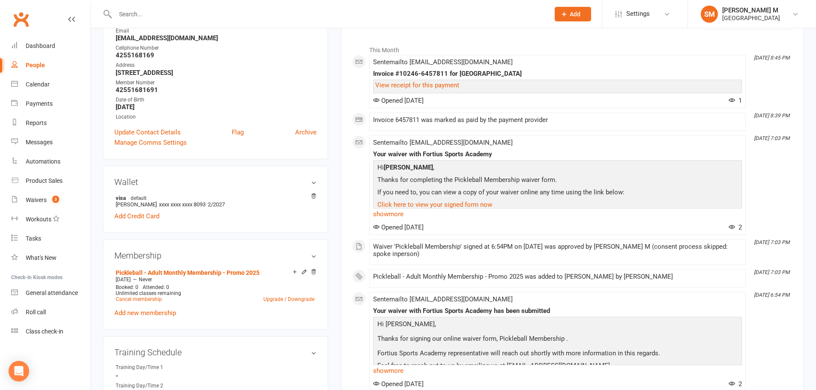
scroll to position [129, 0]
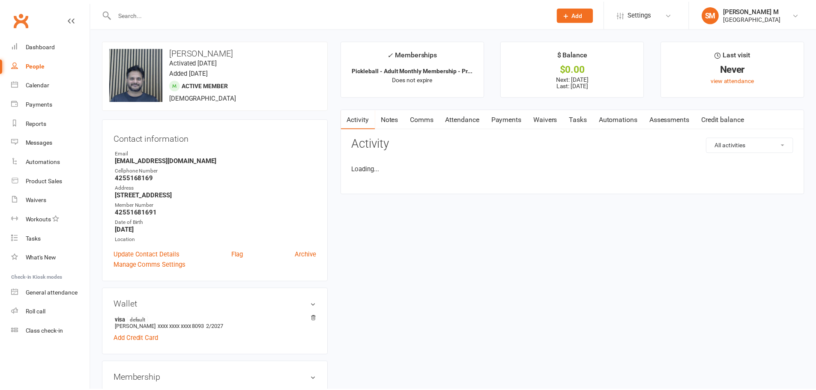
scroll to position [129, 0]
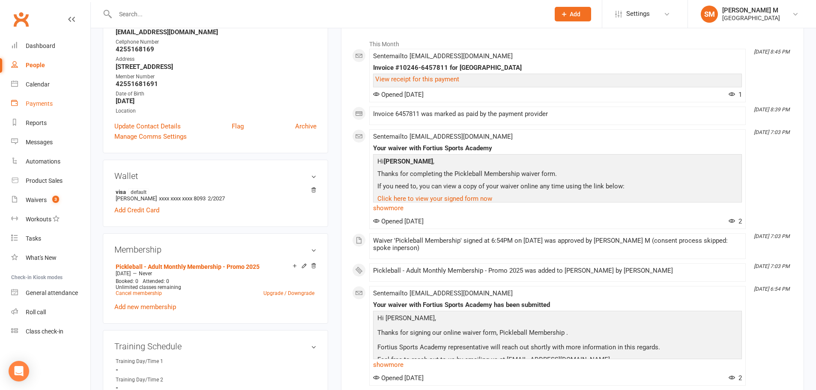
click at [43, 104] on div "Payments" at bounding box center [39, 103] width 27 height 7
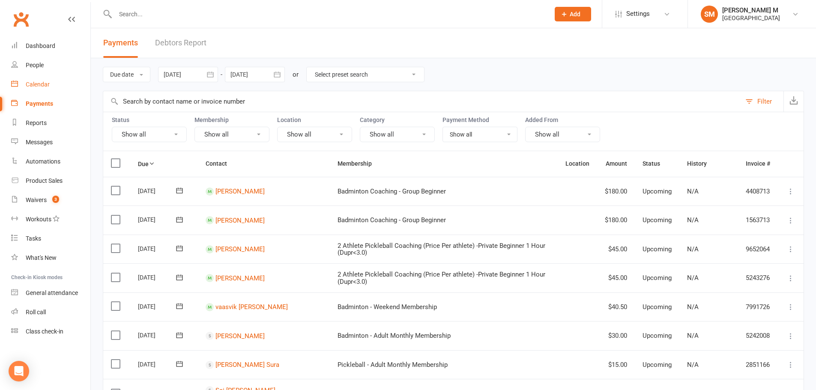
click at [48, 83] on div "Calendar" at bounding box center [38, 84] width 24 height 7
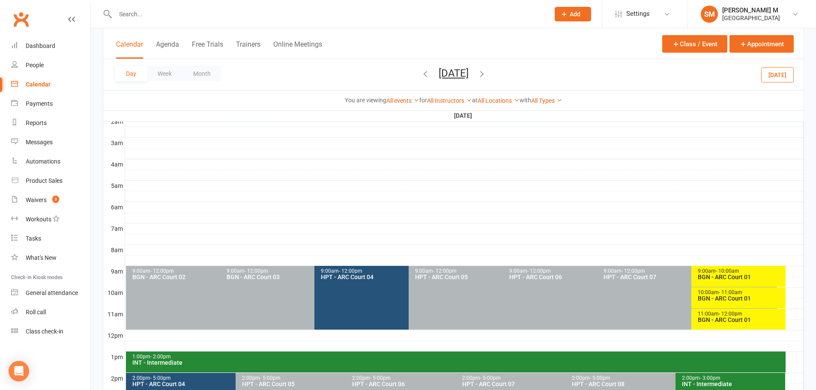
scroll to position [86, 0]
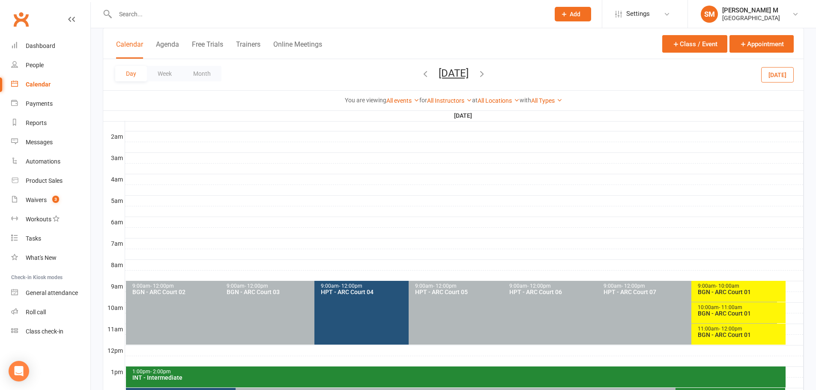
click at [421, 72] on icon "button" at bounding box center [425, 73] width 9 height 9
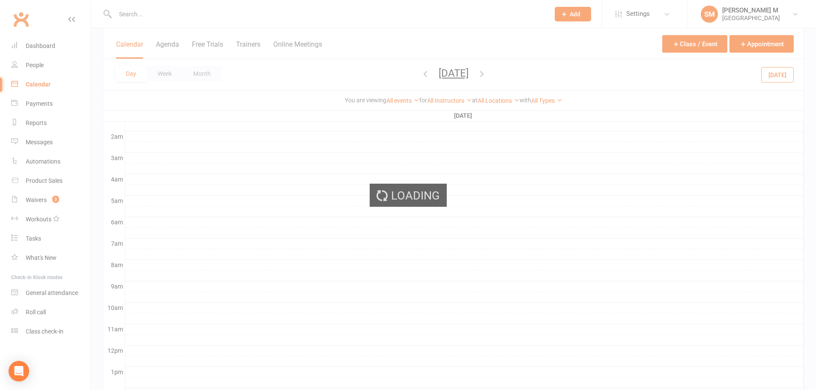
click at [389, 72] on ui-view "Prospect Member Non-attending contact Class / event Appointment Task Bulk messa…" at bounding box center [408, 265] width 816 height 698
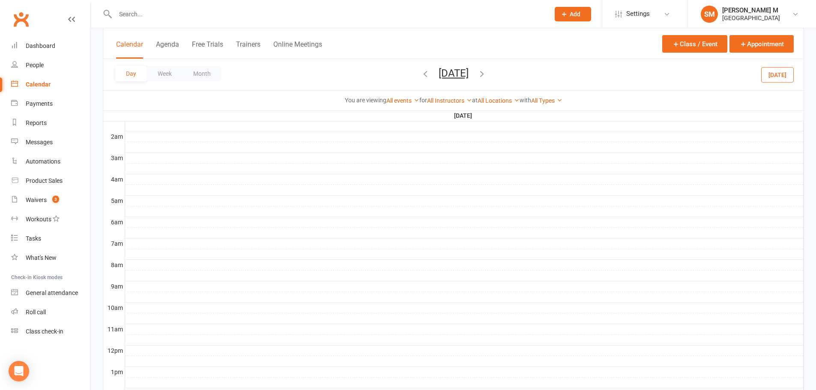
click at [389, 72] on div "Day Week Month Friday, Aug 15, 2025 August 2025 Sun Mon Tue Wed Thu Fri Sat 27 …" at bounding box center [453, 74] width 701 height 31
click at [421, 73] on icon "button" at bounding box center [425, 73] width 9 height 9
click at [42, 203] on div "Waivers" at bounding box center [36, 200] width 21 height 7
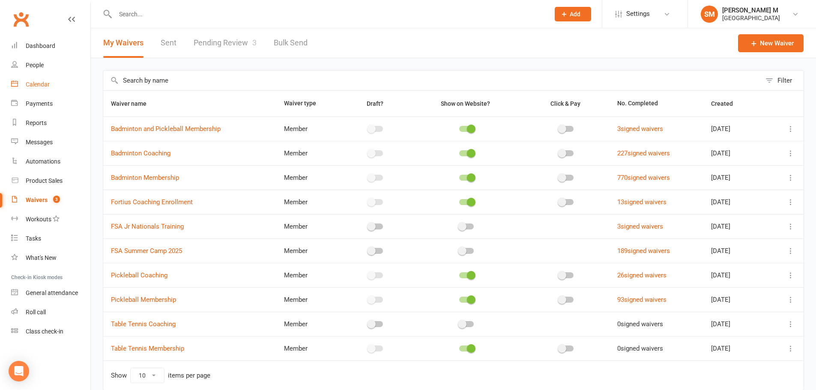
click at [39, 87] on div "Calendar" at bounding box center [38, 84] width 24 height 7
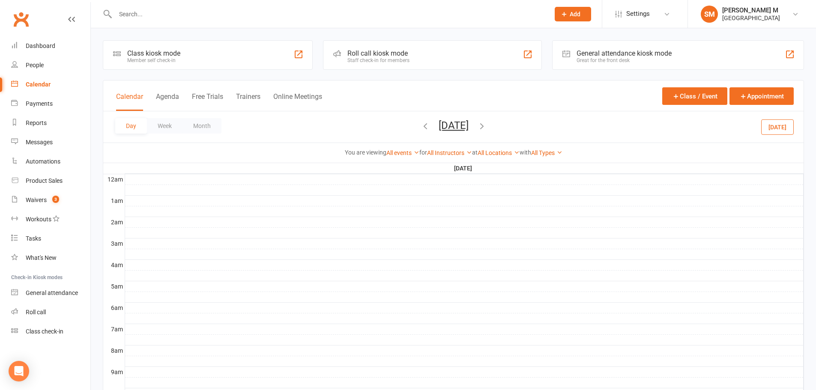
click at [138, 128] on button "Day" at bounding box center [131, 125] width 32 height 15
click at [156, 125] on button "Week" at bounding box center [165, 125] width 36 height 15
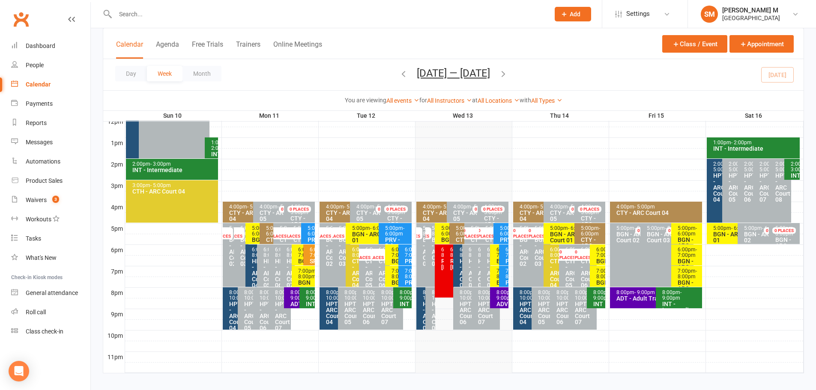
scroll to position [323, 0]
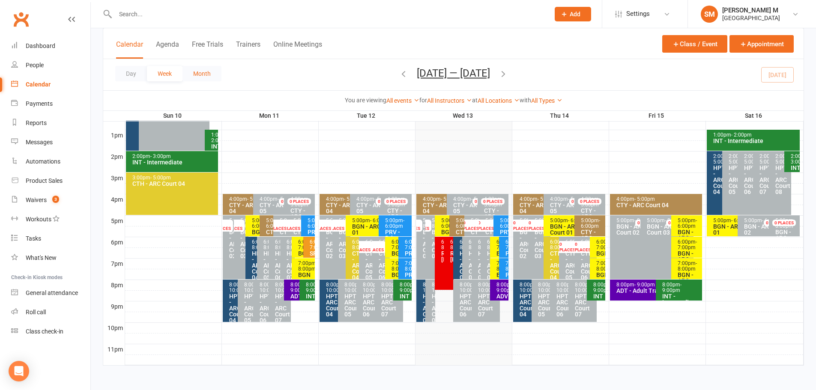
click at [200, 70] on button "Month" at bounding box center [202, 73] width 39 height 15
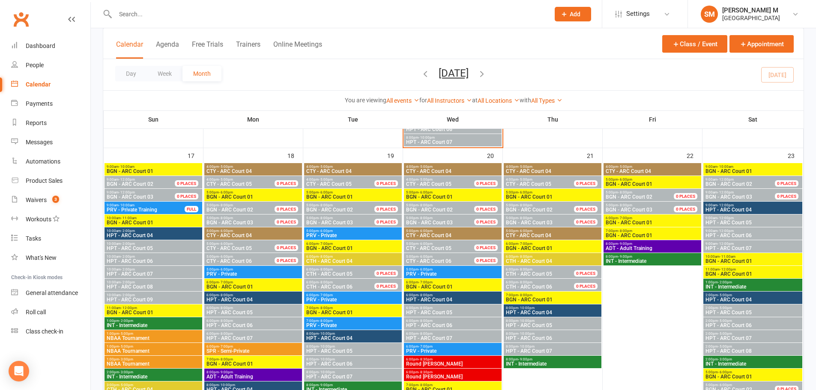
scroll to position [623, 0]
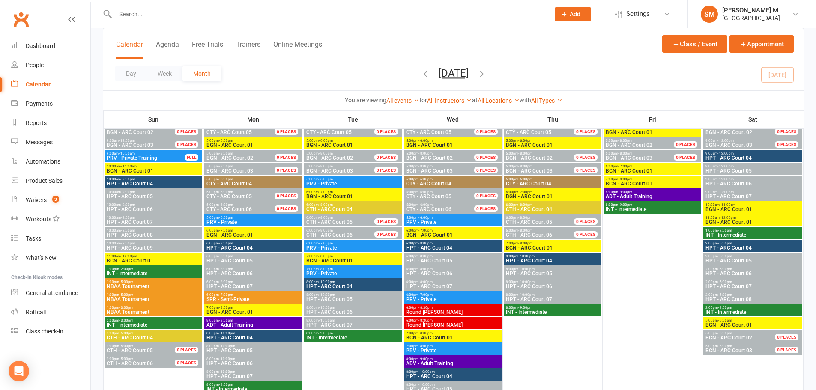
click at [462, 143] on span "BGN - ARC Court 01" at bounding box center [453, 145] width 94 height 5
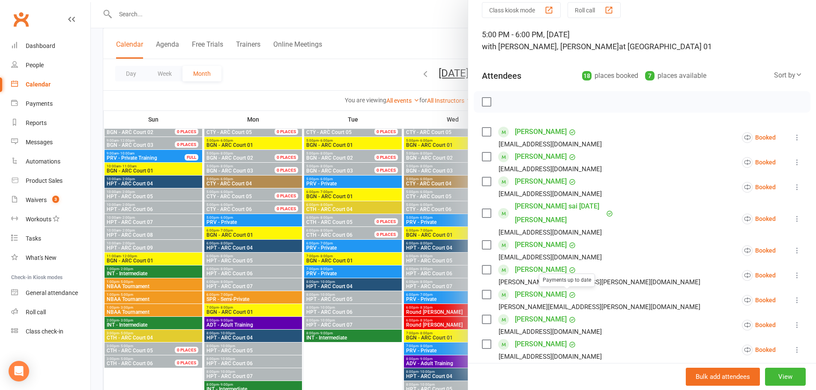
scroll to position [86, 0]
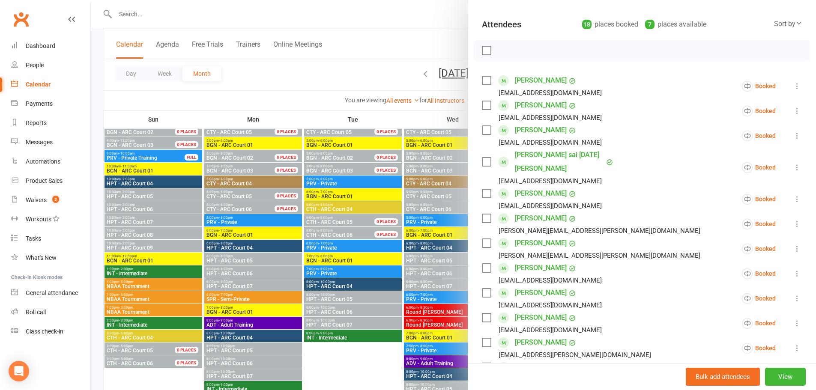
click at [793, 299] on icon at bounding box center [797, 298] width 9 height 9
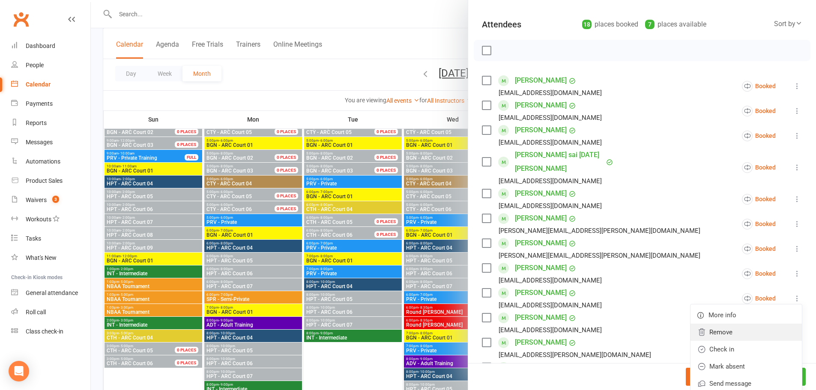
click at [724, 336] on link "Remove" at bounding box center [746, 332] width 111 height 17
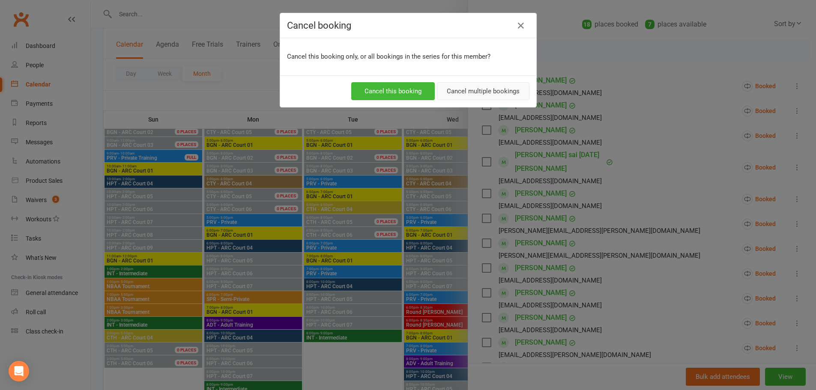
click at [491, 96] on button "Cancel multiple bookings" at bounding box center [483, 91] width 93 height 18
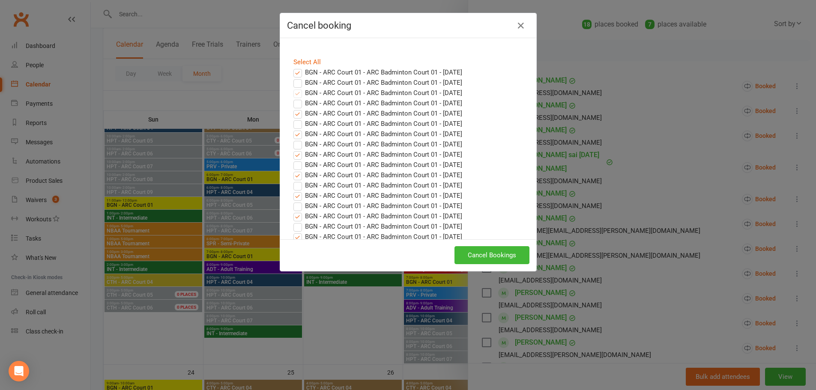
scroll to position [665, 0]
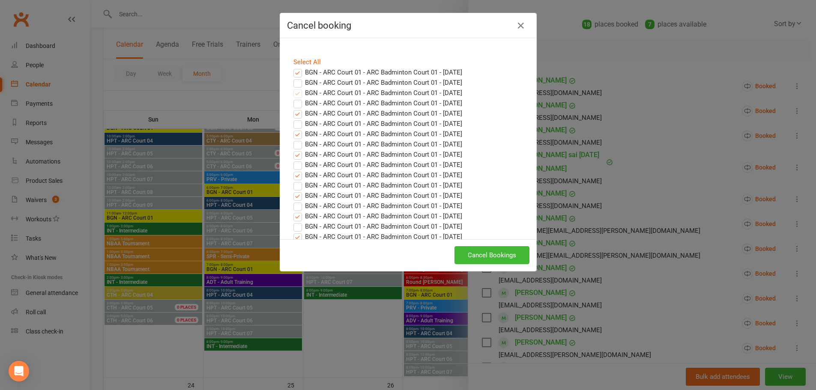
click at [296, 72] on label "BGN - ARC Court 01 - ARC Badminton Court 01 - Aug 13, 2025" at bounding box center [378, 72] width 169 height 10
click at [293, 67] on input "BGN - ARC Court 01 - ARC Badminton Court 01 - Aug 13, 2025" at bounding box center [290, 67] width 6 height 0
click at [494, 254] on button "Cancel Bookings" at bounding box center [492, 255] width 75 height 18
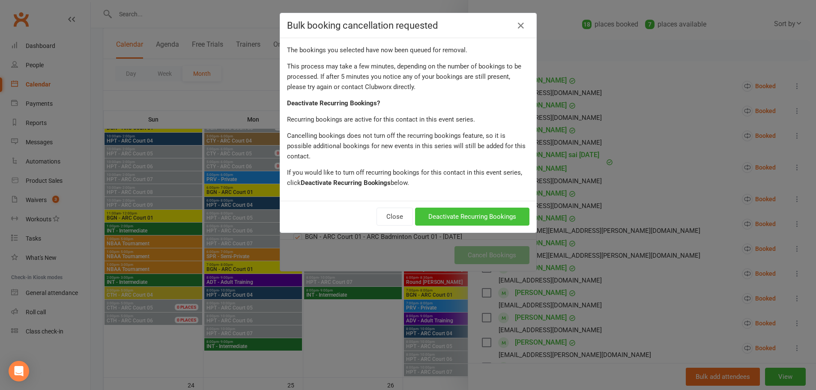
click at [500, 209] on button "Deactivate Recurring Bookings" at bounding box center [472, 217] width 114 height 18
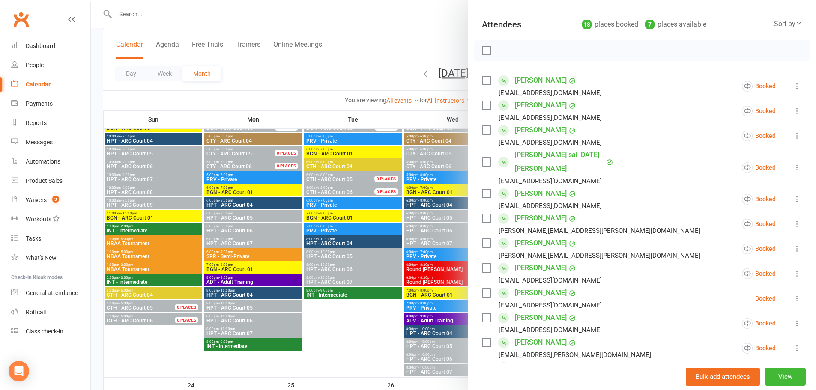
click at [565, 290] on link "Saanvi Kommineni" at bounding box center [541, 293] width 52 height 14
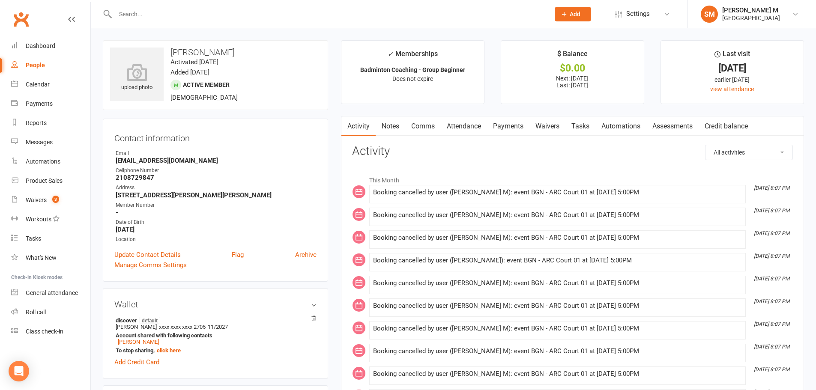
drag, startPoint x: 249, startPoint y: 50, endPoint x: 170, endPoint y: 53, distance: 78.9
click at [170, 53] on h3 "Saanvi Kommineni" at bounding box center [215, 52] width 211 height 9
copy h3 "Saanvi Kommineni"
click at [37, 87] on div "Calendar" at bounding box center [38, 84] width 24 height 7
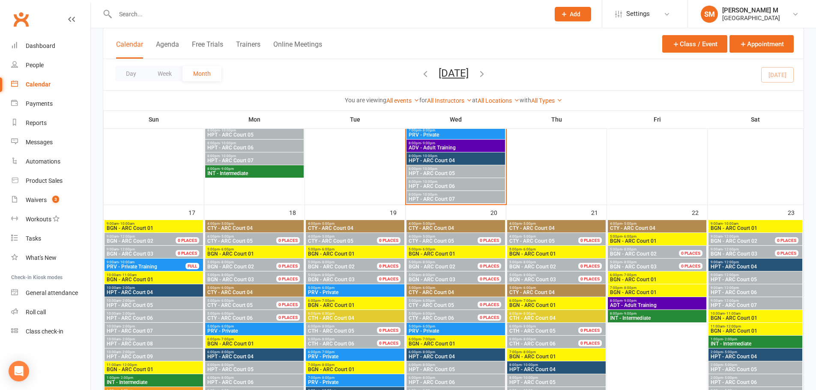
scroll to position [514, 0]
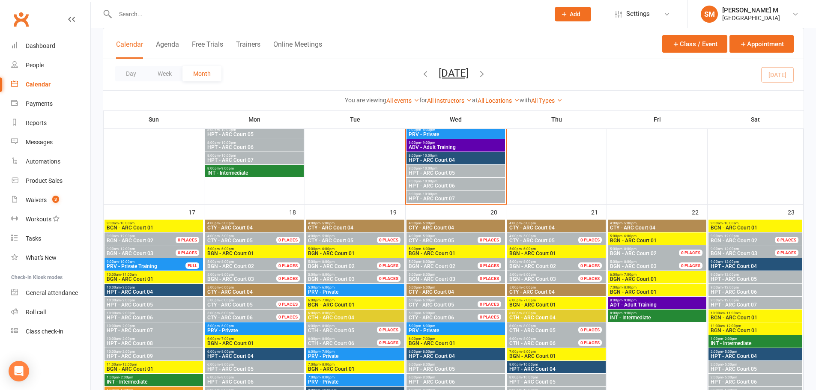
click at [443, 341] on span "BGN - ARC Court 01" at bounding box center [455, 343] width 95 height 5
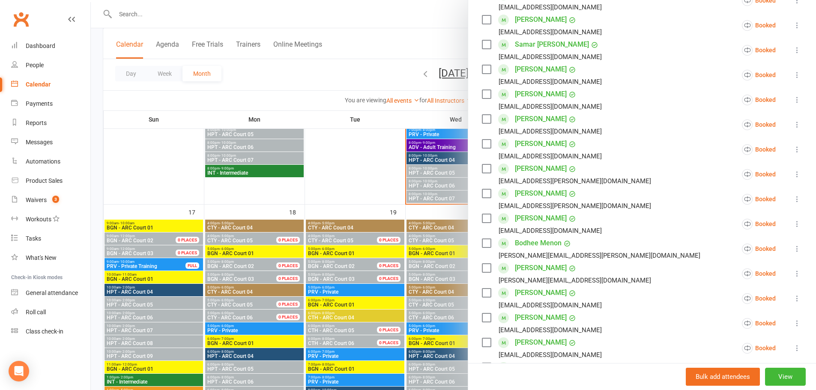
scroll to position [386, 0]
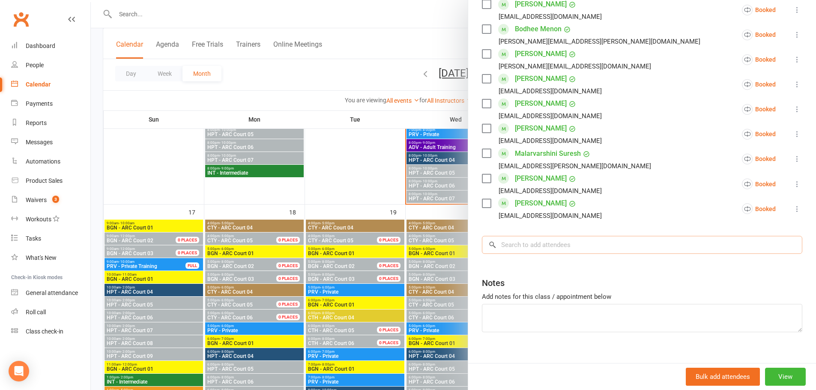
click at [553, 248] on input "search" at bounding box center [642, 245] width 321 height 18
paste input "Saanvi Kommineni"
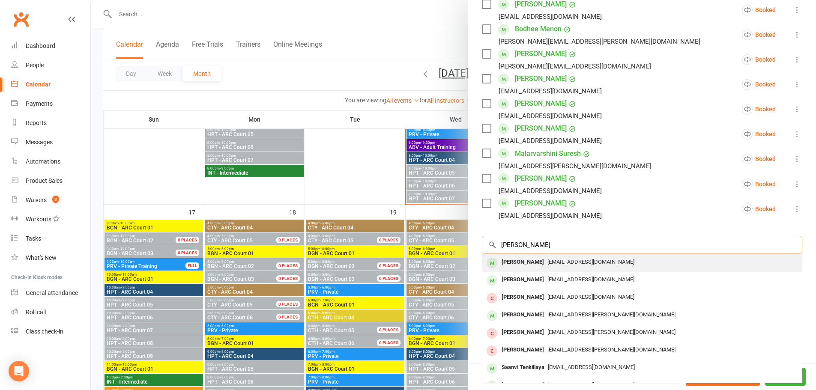
type input "Saanvi Kommineni"
click at [555, 268] on div "UdayKommineni@gmail.com" at bounding box center [642, 262] width 313 height 12
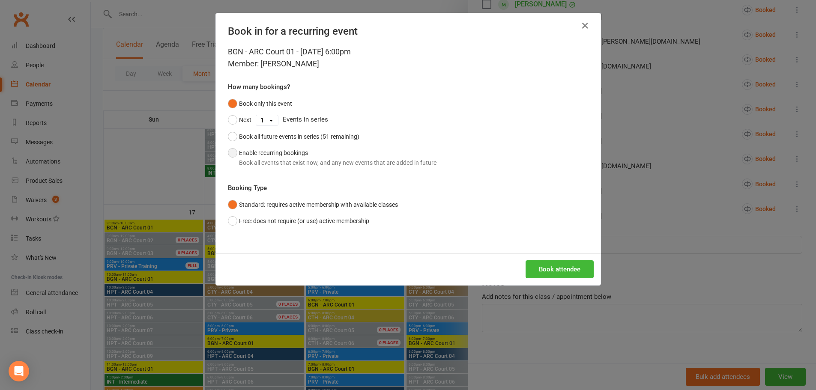
click at [235, 156] on button "Enable recurring bookings Book all events that exist now, and any new events th…" at bounding box center [332, 158] width 209 height 26
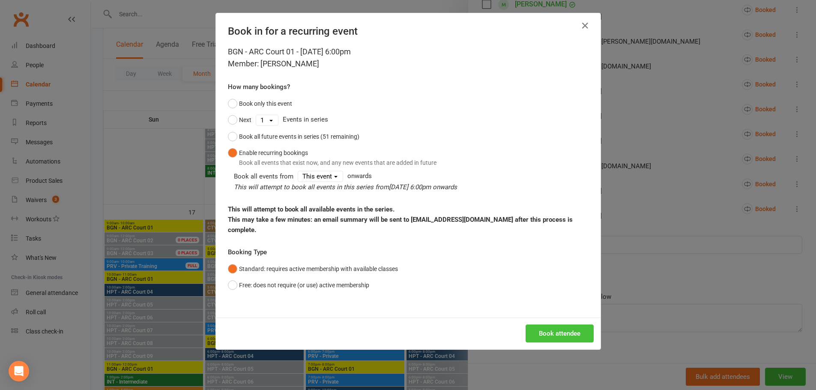
click at [561, 325] on button "Book attendee" at bounding box center [560, 334] width 68 height 18
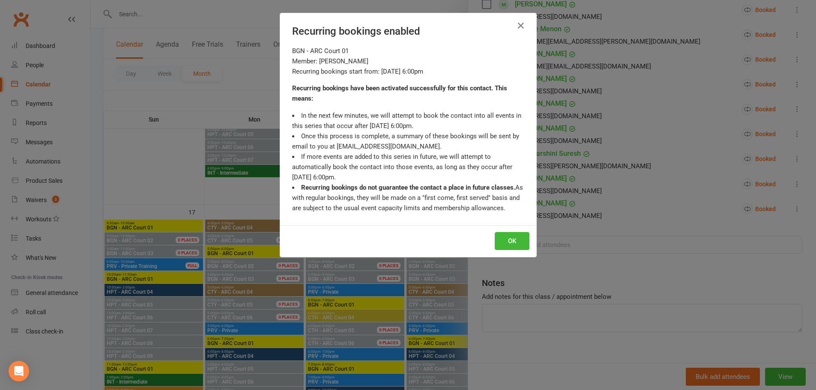
scroll to position [410, 0]
click at [569, 243] on div "Recurring bookings enabled BGN - ARC Court 01 Member: Saanvi Kommineni Recurrin…" at bounding box center [408, 195] width 816 height 390
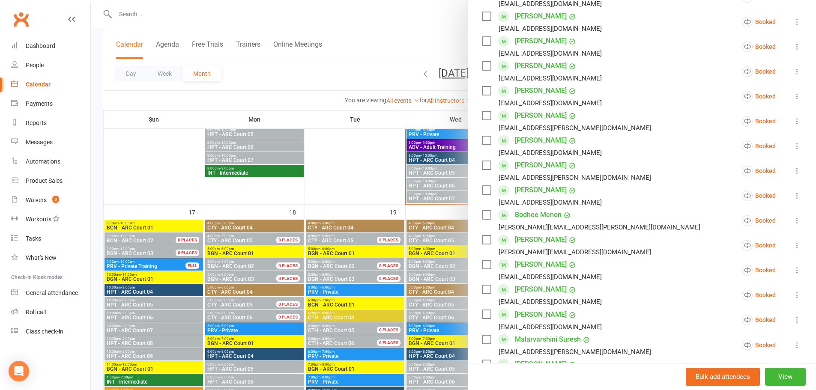
scroll to position [208, 0]
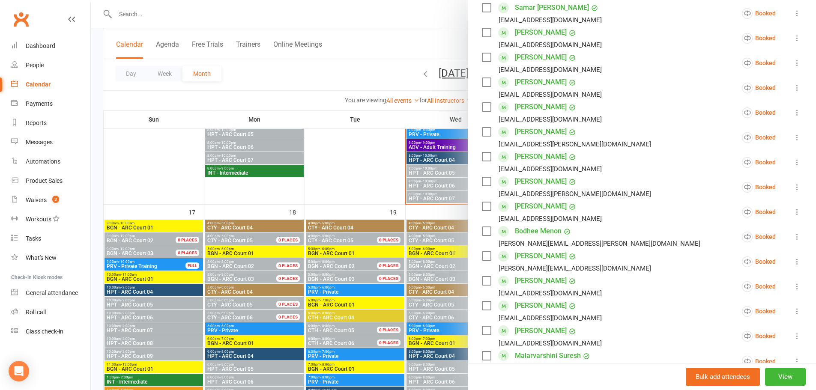
click at [343, 150] on div at bounding box center [453, 195] width 725 height 390
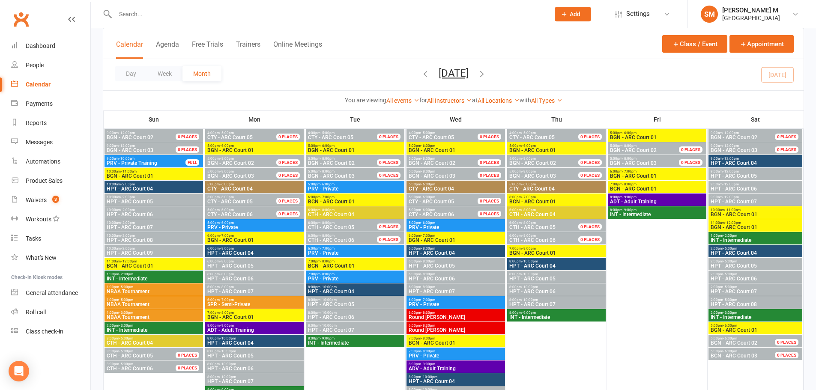
scroll to position [643, 0]
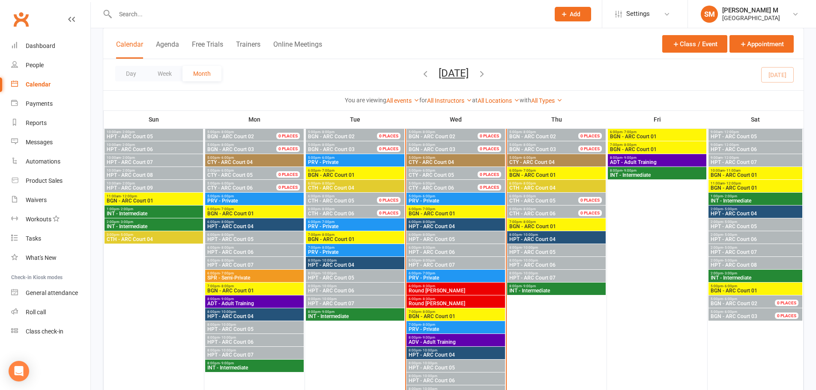
scroll to position [341, 0]
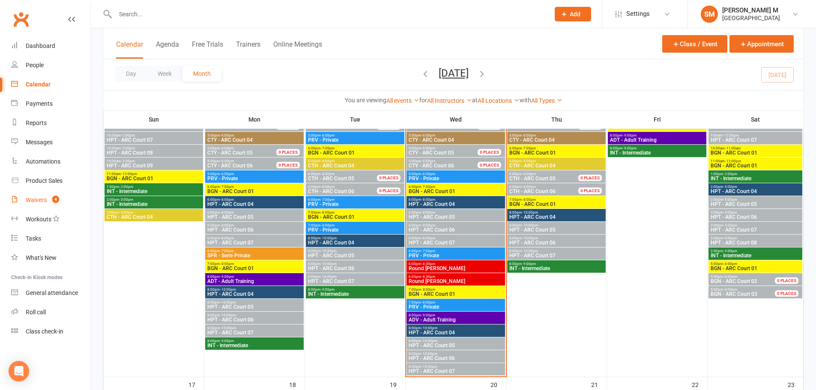
click at [38, 201] on div "Waivers" at bounding box center [36, 200] width 21 height 7
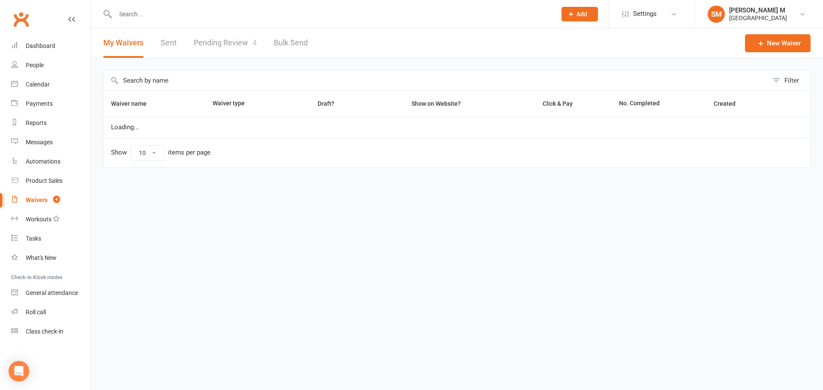
click at [211, 45] on link "Pending Review 4" at bounding box center [225, 43] width 63 height 30
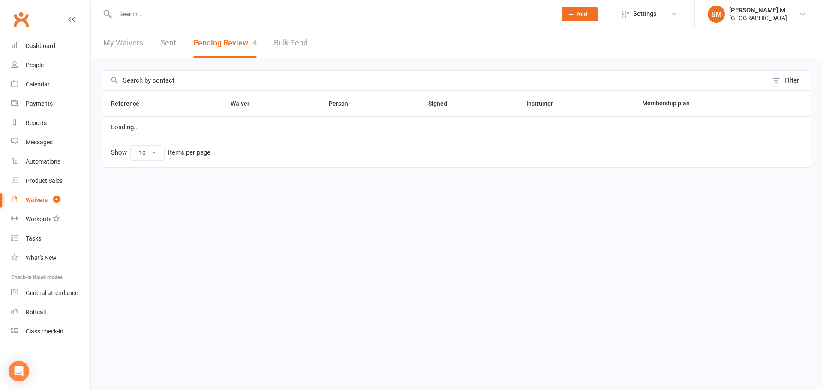
select select "100"
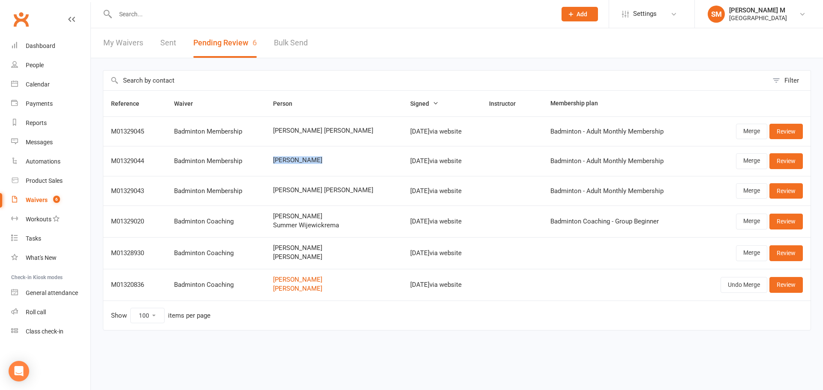
drag, startPoint x: 328, startPoint y: 161, endPoint x: 270, endPoint y: 158, distance: 57.9
click at [270, 158] on td "[PERSON_NAME]" at bounding box center [333, 161] width 137 height 30
copy span "[PERSON_NAME]"
drag, startPoint x: 345, startPoint y: 191, endPoint x: 275, endPoint y: 185, distance: 70.1
click at [275, 185] on td "[PERSON_NAME] [PERSON_NAME]" at bounding box center [333, 191] width 137 height 30
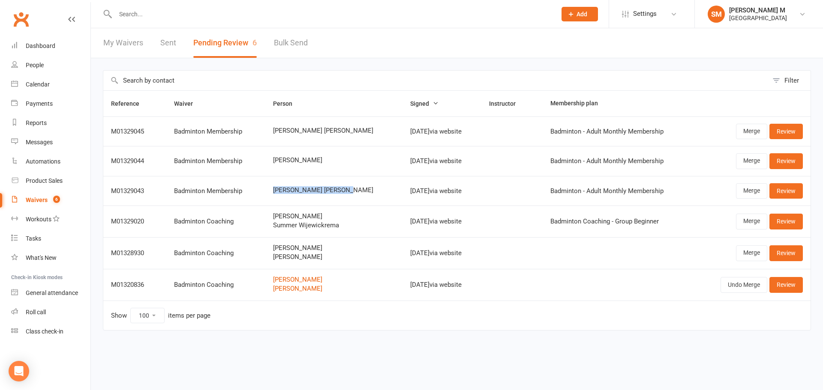
copy span "[PERSON_NAME] [PERSON_NAME]"
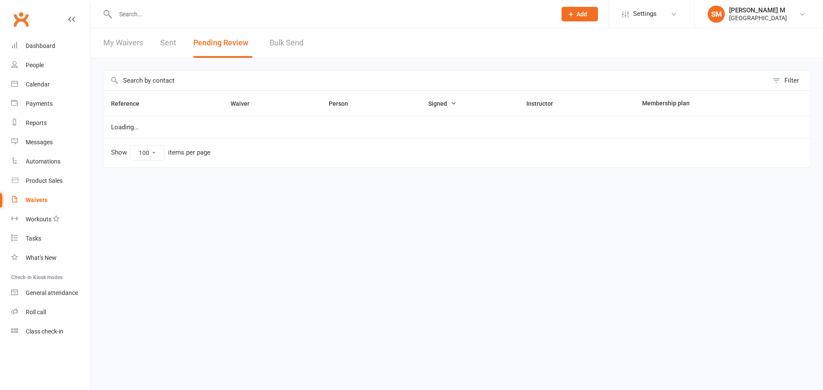
select select "100"
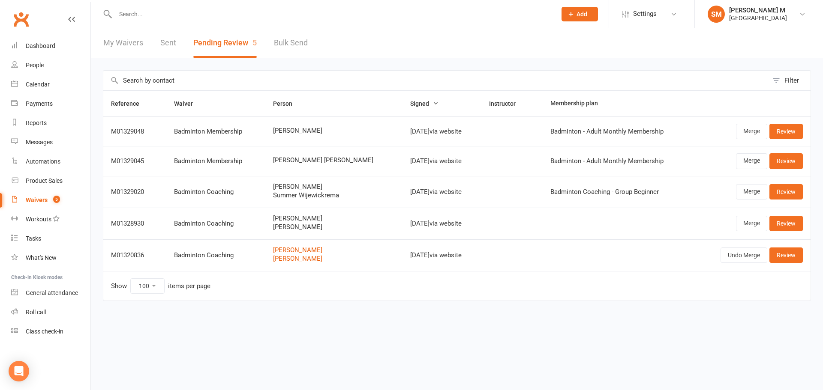
click at [170, 43] on link "Sent" at bounding box center [168, 43] width 16 height 30
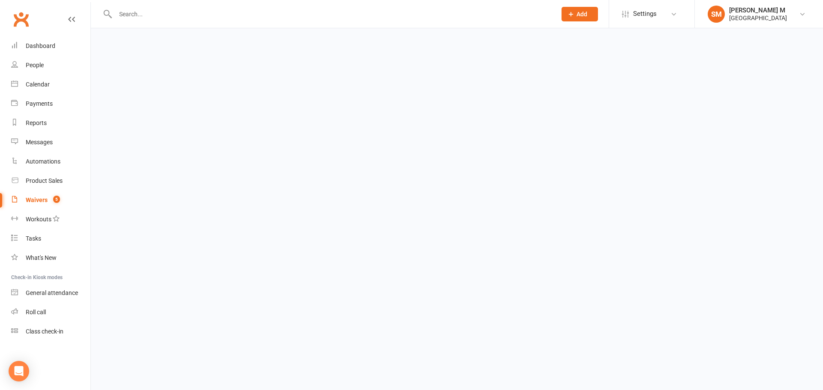
select select "50"
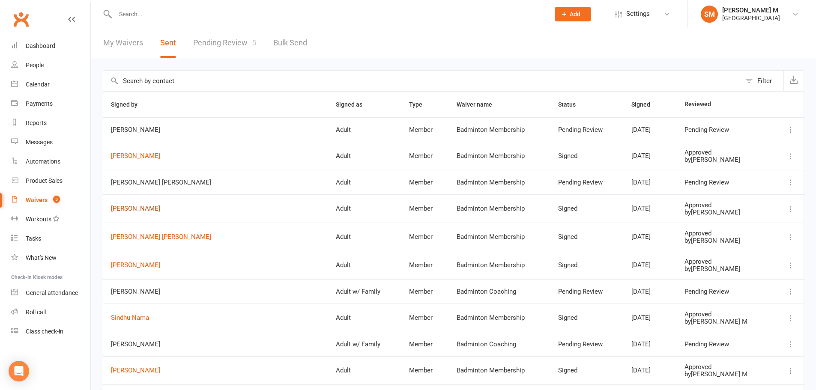
click at [142, 212] on link "[PERSON_NAME]" at bounding box center [216, 208] width 210 height 7
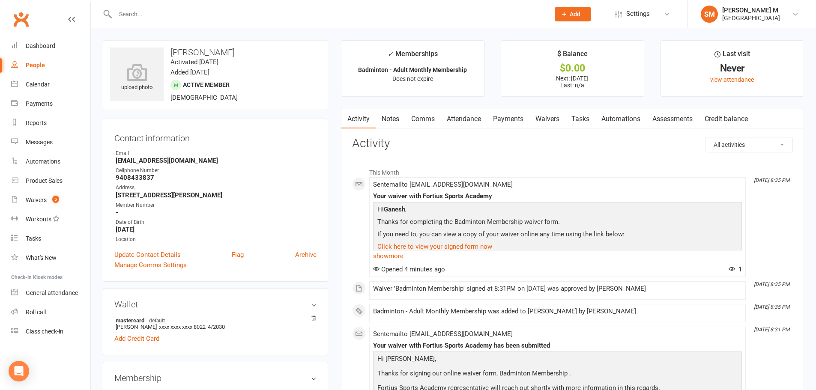
click at [515, 120] on link "Payments" at bounding box center [508, 119] width 42 height 20
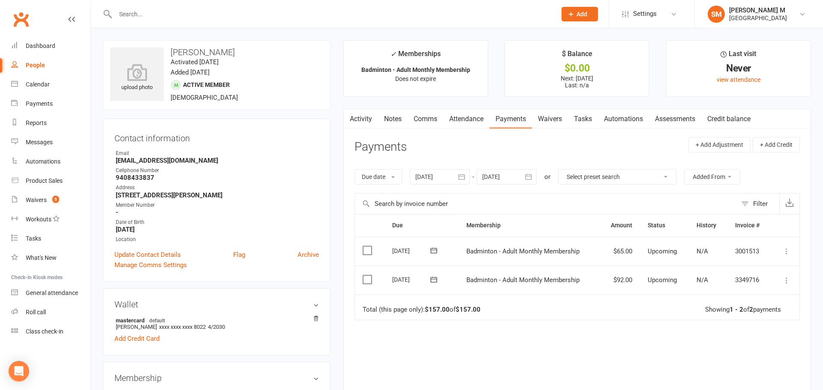
select select "50"
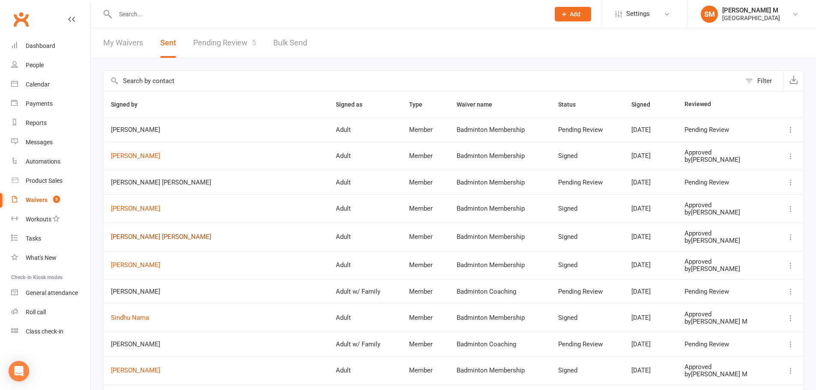
click at [149, 240] on link "[PERSON_NAME] [PERSON_NAME]" at bounding box center [216, 237] width 210 height 7
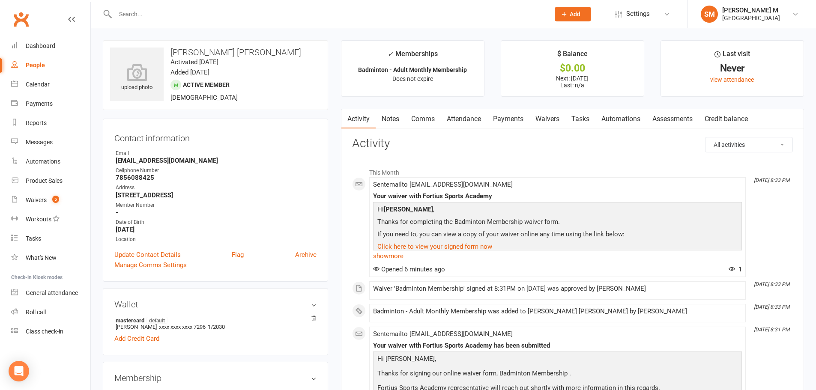
click at [508, 117] on link "Payments" at bounding box center [508, 119] width 42 height 20
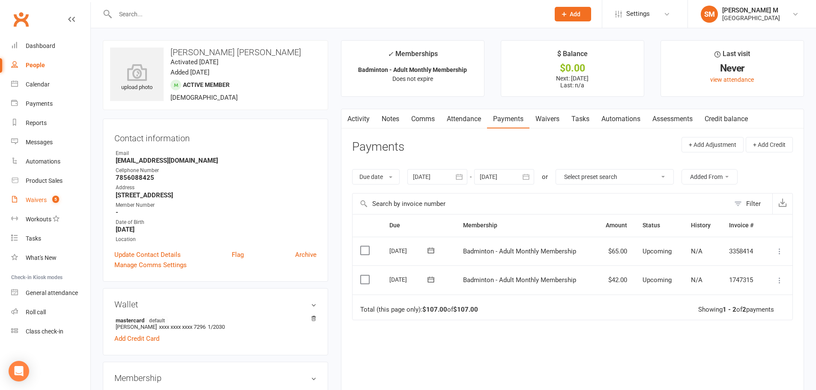
click at [45, 201] on div "Waivers" at bounding box center [36, 200] width 21 height 7
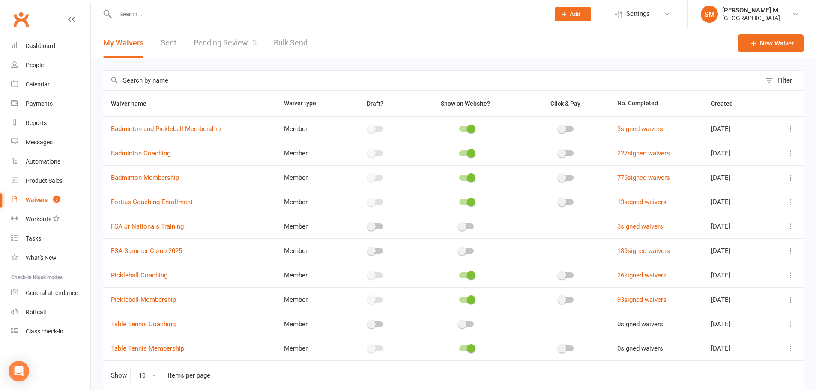
click at [228, 42] on link "Pending Review 5" at bounding box center [225, 43] width 63 height 30
select select "100"
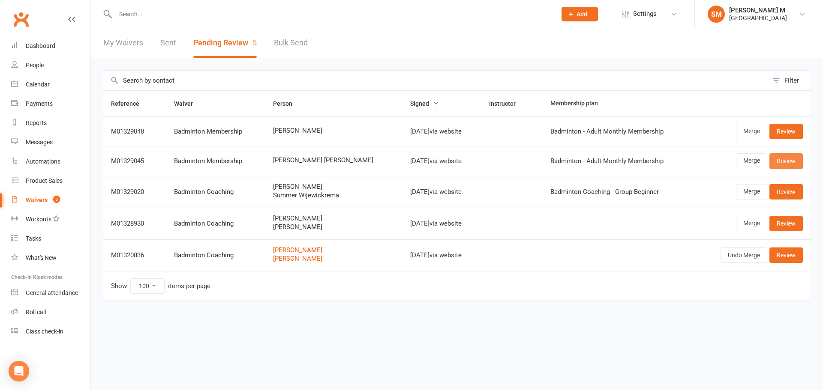
click at [790, 157] on link "Review" at bounding box center [785, 160] width 33 height 15
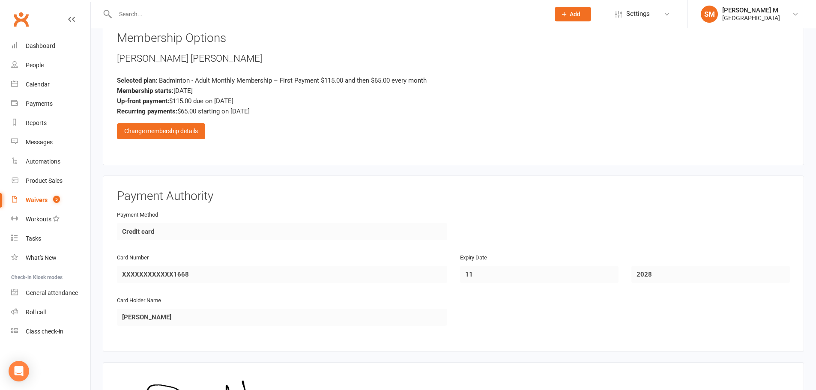
scroll to position [600, 0]
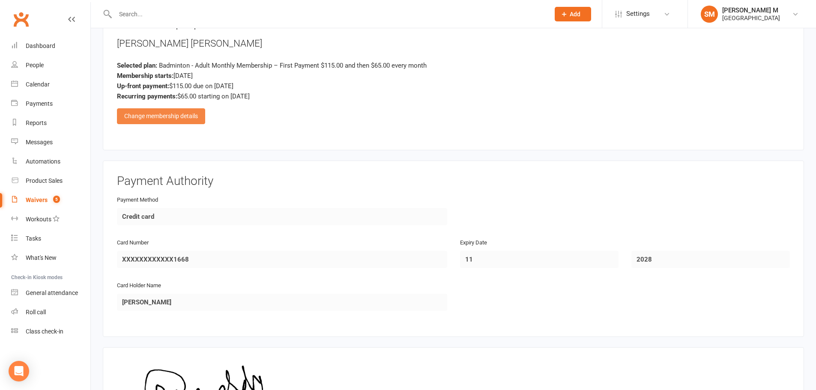
click at [173, 118] on div "Change membership details" at bounding box center [161, 115] width 88 height 15
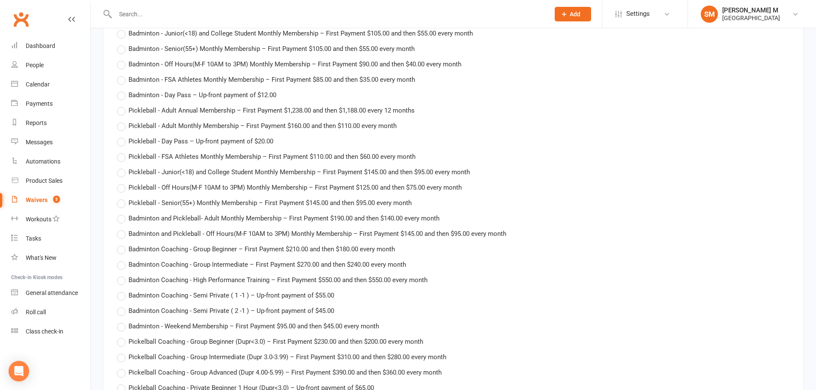
scroll to position [557, 0]
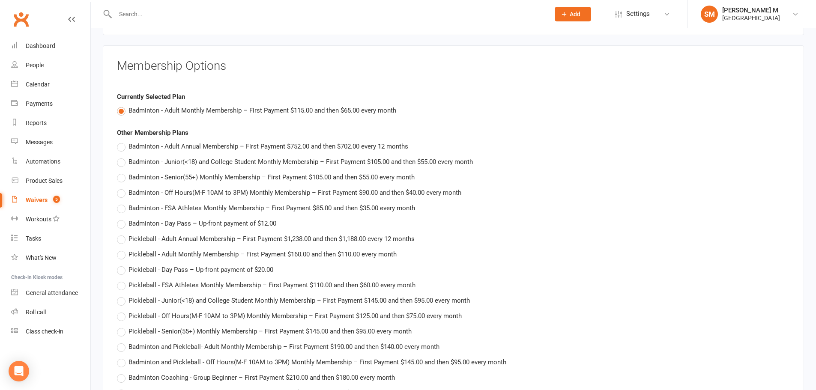
click at [179, 160] on span "Badminton - Junior(<18) and College Student Monthly Membership – First Payment …" at bounding box center [301, 161] width 344 height 9
click at [123, 157] on input "Badminton - Junior(<18) and College Student Monthly Membership – First Payment …" at bounding box center [120, 157] width 6 height 0
type input "Badminton - Junior(<18) and College Student Monthly Membership"
type input "105"
type input "55"
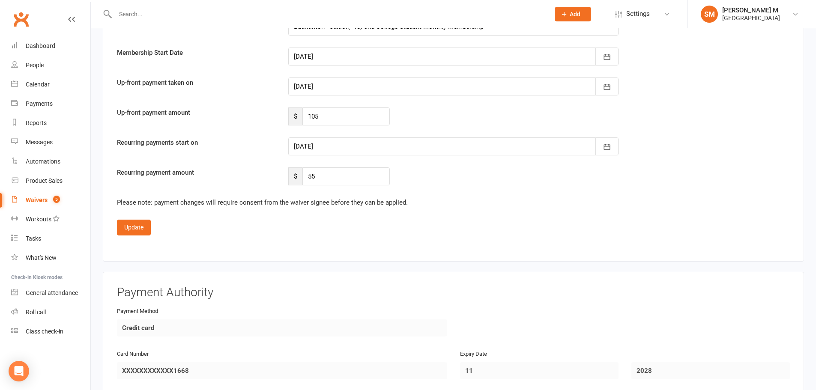
scroll to position [1585, 0]
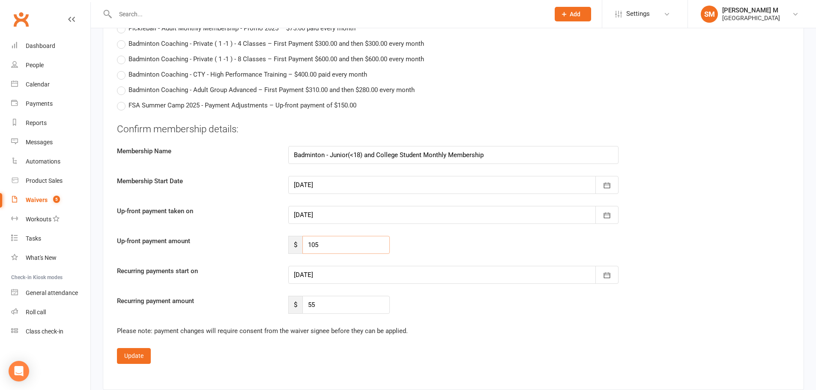
drag, startPoint x: 335, startPoint y: 247, endPoint x: 307, endPoint y: 247, distance: 28.3
click at [307, 247] on input "105" at bounding box center [346, 245] width 87 height 18
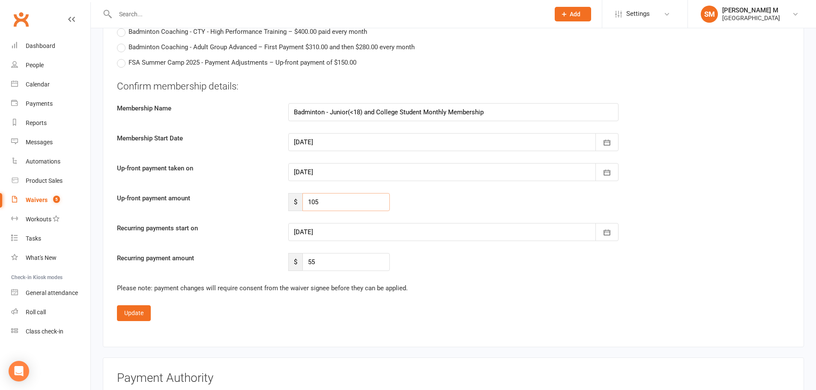
click at [340, 205] on input "105" at bounding box center [346, 202] width 87 height 18
type input "1"
type input "65"
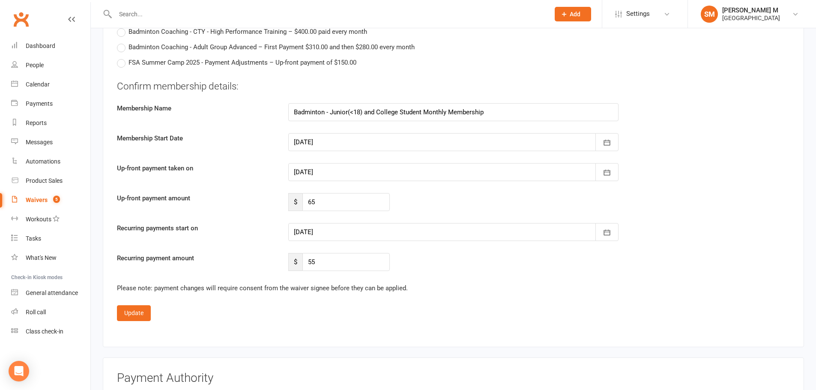
click at [374, 243] on div "Confirm membership details: Membership Name Badminton - Junior(<18) and College…" at bounding box center [453, 176] width 673 height 192
click at [374, 241] on div at bounding box center [453, 232] width 330 height 18
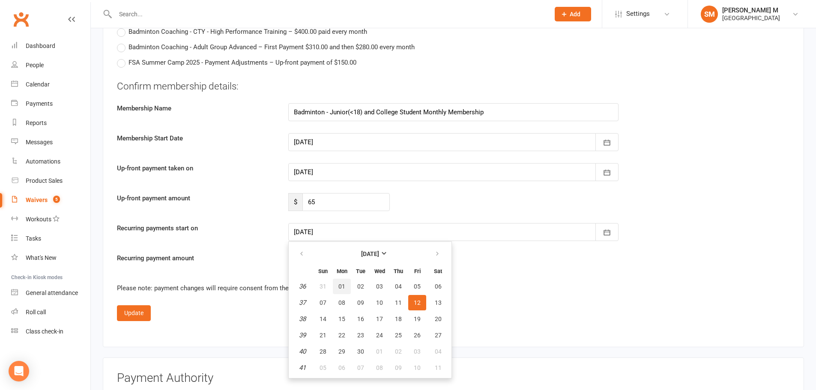
click at [342, 288] on span "01" at bounding box center [341, 286] width 7 height 7
type input "[DATE]"
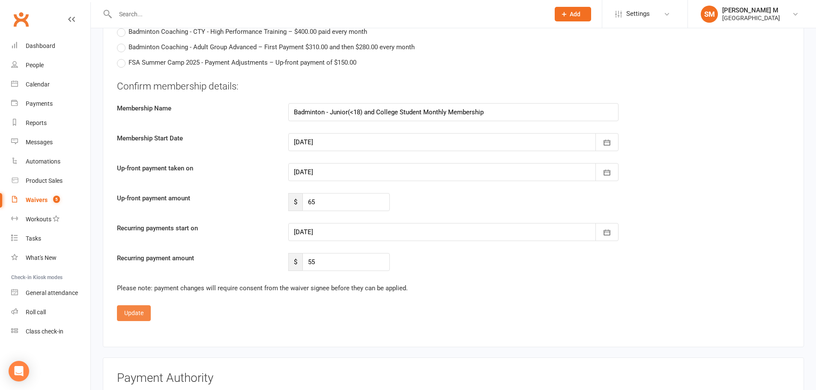
click at [138, 309] on button "Update" at bounding box center [134, 313] width 34 height 15
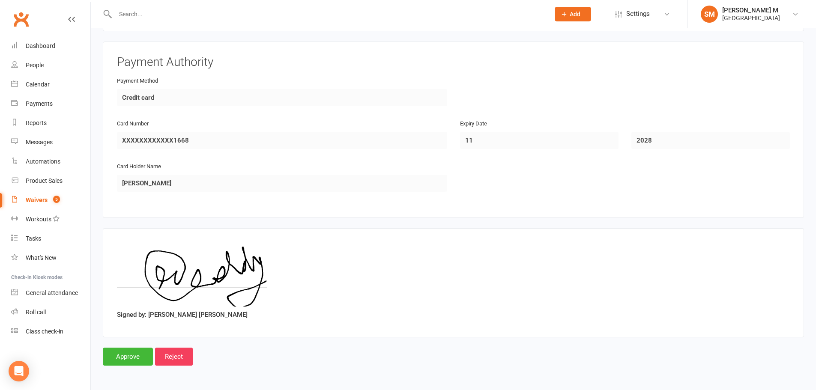
scroll to position [719, 0]
click at [123, 356] on input "Approve" at bounding box center [128, 357] width 50 height 18
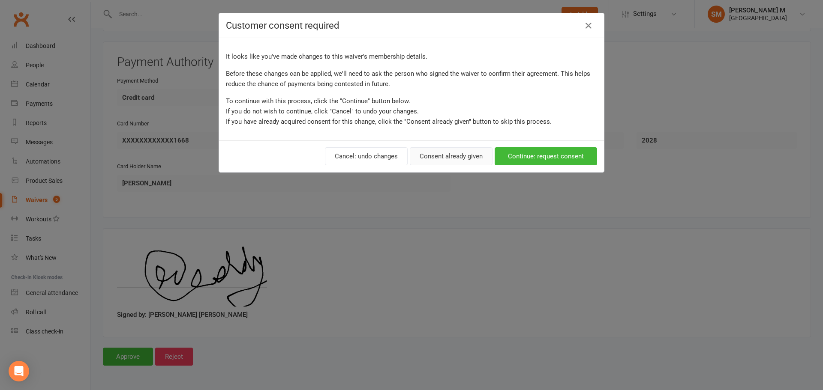
click at [446, 156] on button "Consent already given" at bounding box center [451, 156] width 83 height 18
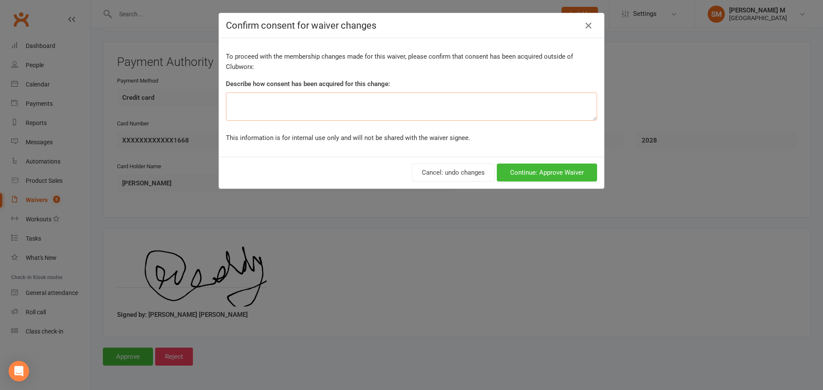
click at [431, 110] on textarea at bounding box center [411, 107] width 371 height 28
type textarea "spoke to in"
click at [566, 172] on button "Continue: Approve Waiver" at bounding box center [547, 173] width 100 height 18
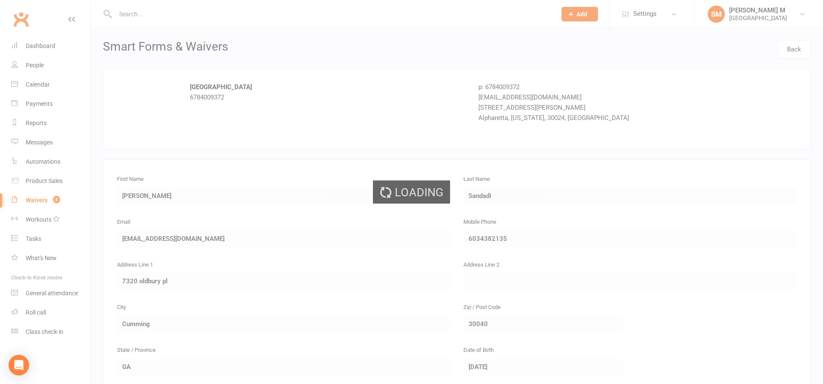
select select "100"
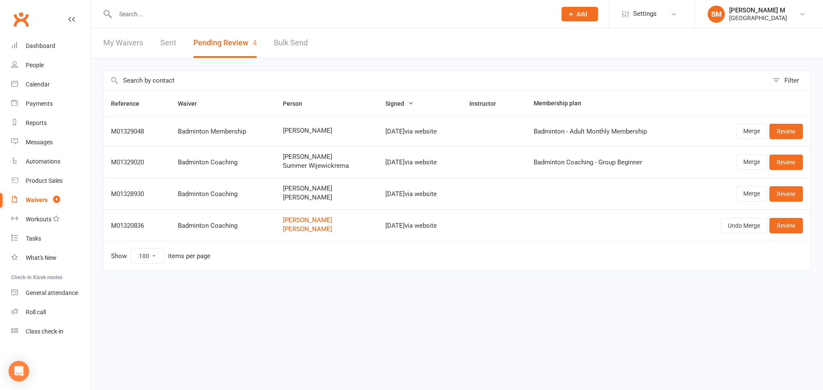
click at [169, 37] on link "Sent" at bounding box center [168, 43] width 16 height 30
select select "50"
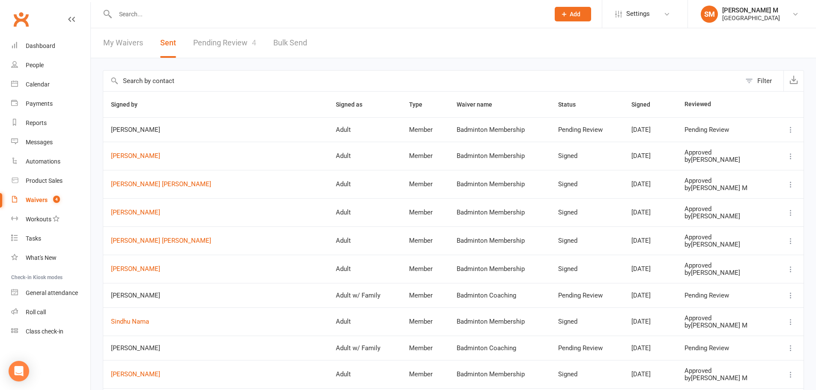
click at [224, 35] on link "Pending Review 4" at bounding box center [224, 43] width 63 height 30
select select "100"
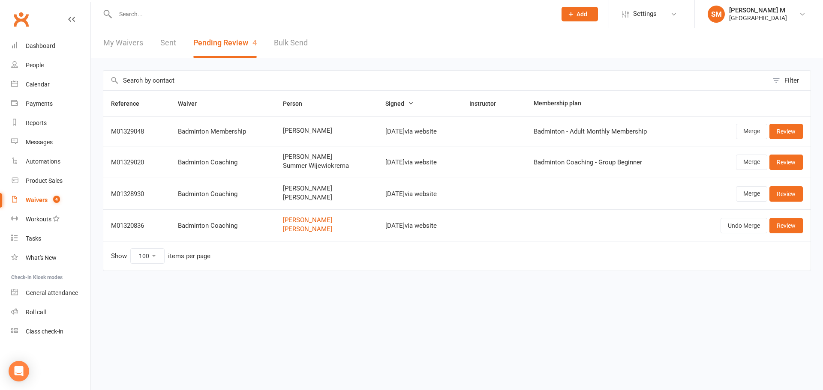
drag, startPoint x: 322, startPoint y: 127, endPoint x: 270, endPoint y: 126, distance: 51.9
click at [275, 126] on td "[PERSON_NAME]" at bounding box center [326, 132] width 102 height 30
copy span "[PERSON_NAME]"
click at [793, 133] on link "Review" at bounding box center [785, 131] width 33 height 15
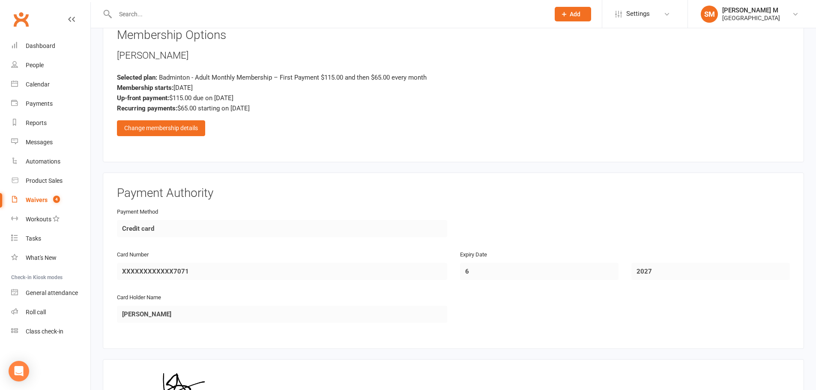
scroll to position [514, 0]
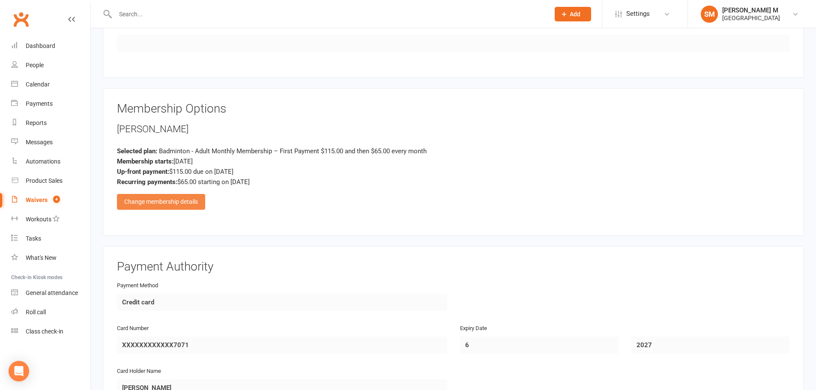
click at [171, 198] on div "Change membership details" at bounding box center [161, 201] width 88 height 15
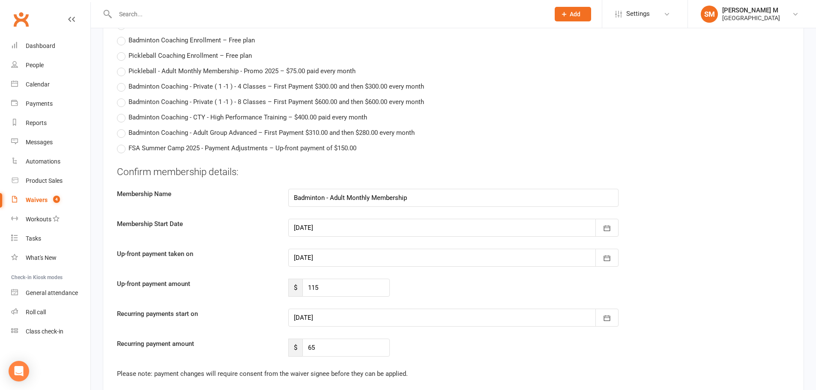
scroll to position [1714, 0]
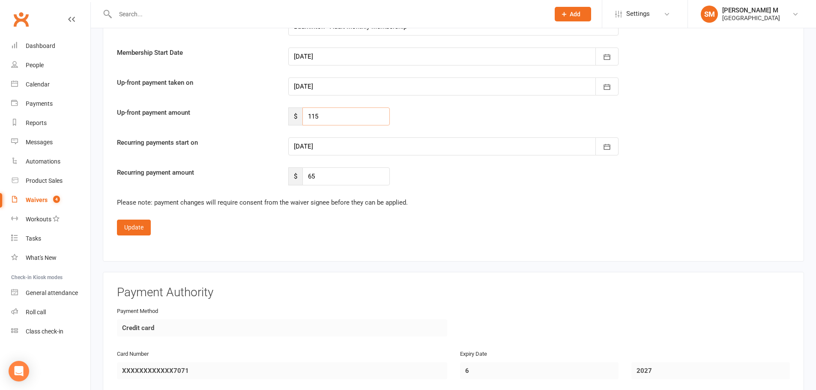
drag, startPoint x: 326, startPoint y: 116, endPoint x: 298, endPoint y: 113, distance: 27.6
click at [298, 113] on div "$ 115" at bounding box center [339, 117] width 102 height 18
type input "90"
click at [411, 144] on div at bounding box center [453, 147] width 330 height 18
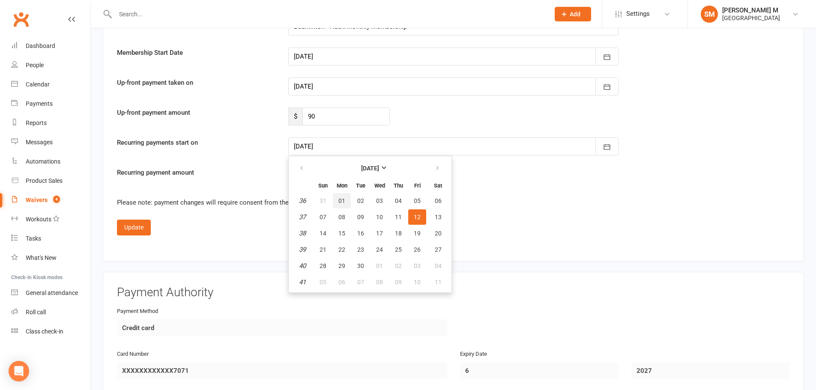
click at [344, 202] on span "01" at bounding box center [341, 201] width 7 height 7
type input "[DATE]"
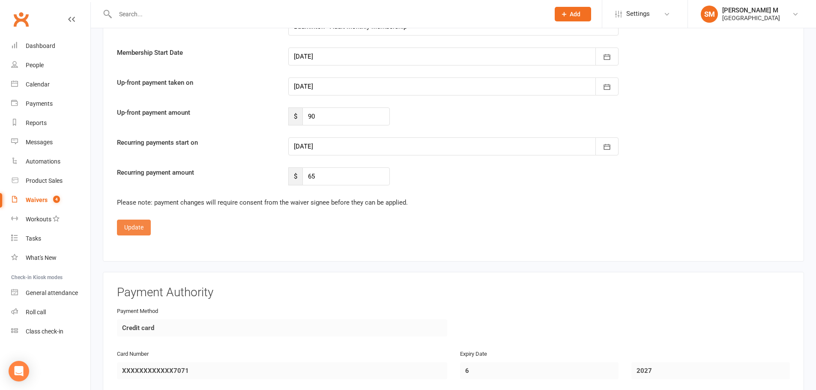
click at [134, 222] on button "Update" at bounding box center [134, 227] width 34 height 15
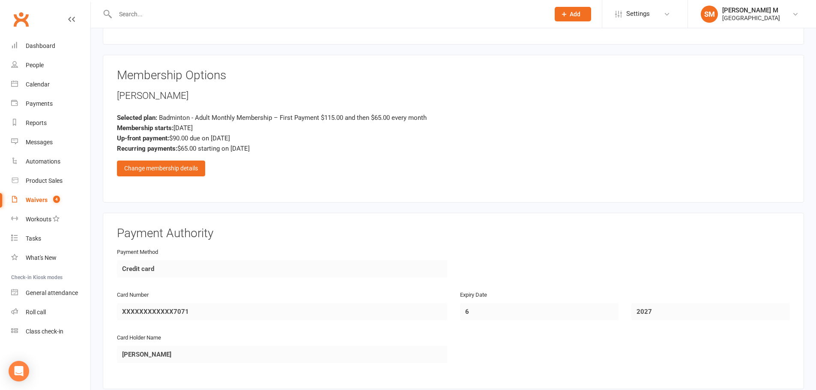
scroll to position [719, 0]
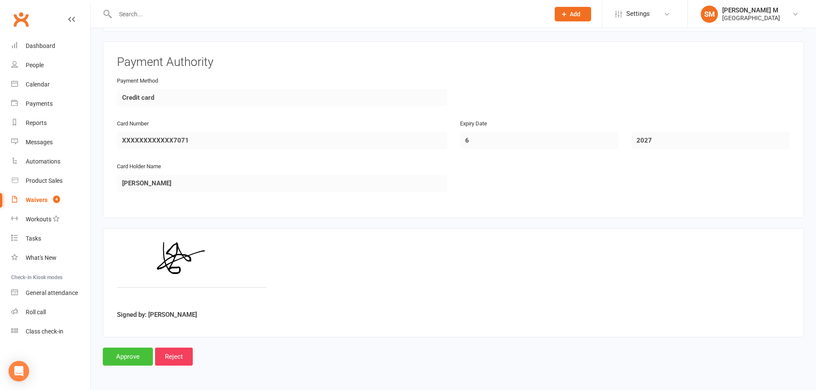
click at [127, 362] on input "Approve" at bounding box center [128, 357] width 50 height 18
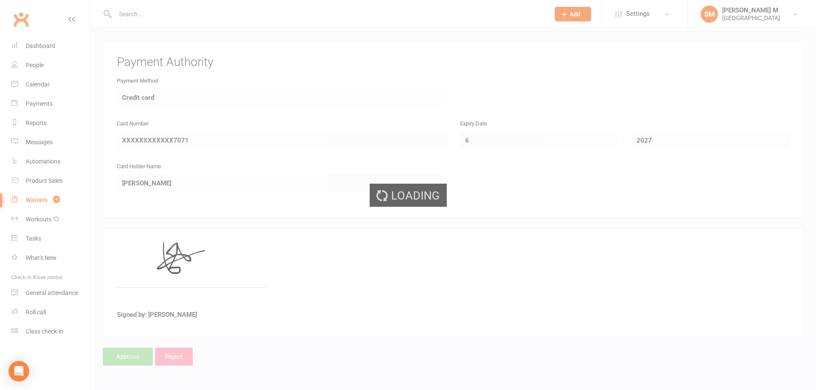
select select "100"
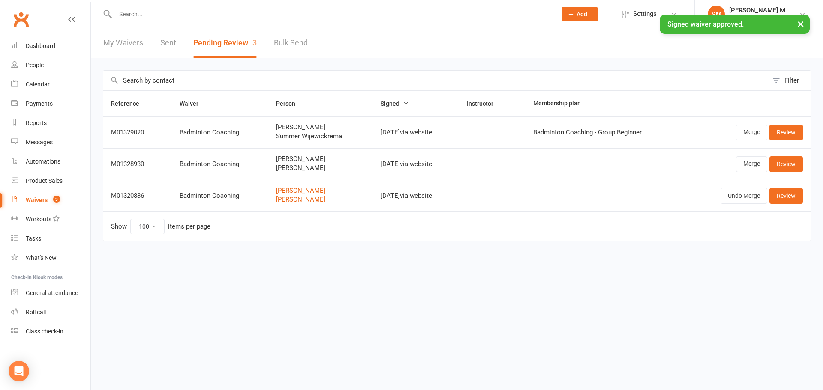
drag, startPoint x: 171, startPoint y: 29, endPoint x: 168, endPoint y: 42, distance: 13.3
click at [170, 15] on div "× Signed waiver approved." at bounding box center [406, 15] width 812 height 0
click at [168, 42] on link "Sent" at bounding box center [168, 43] width 16 height 30
select select "50"
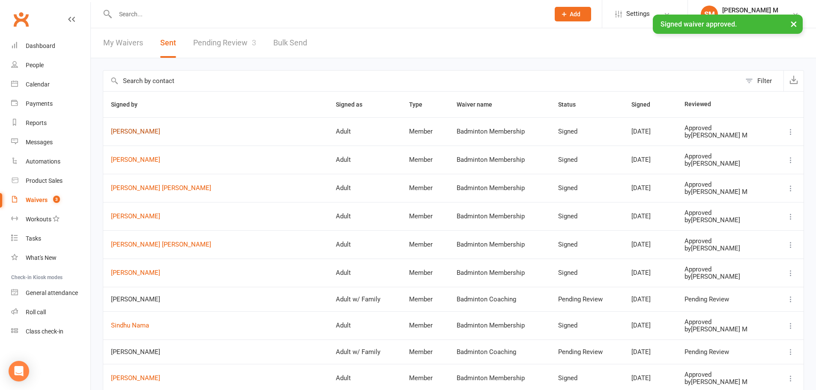
click at [149, 133] on link "[PERSON_NAME]" at bounding box center [216, 131] width 210 height 7
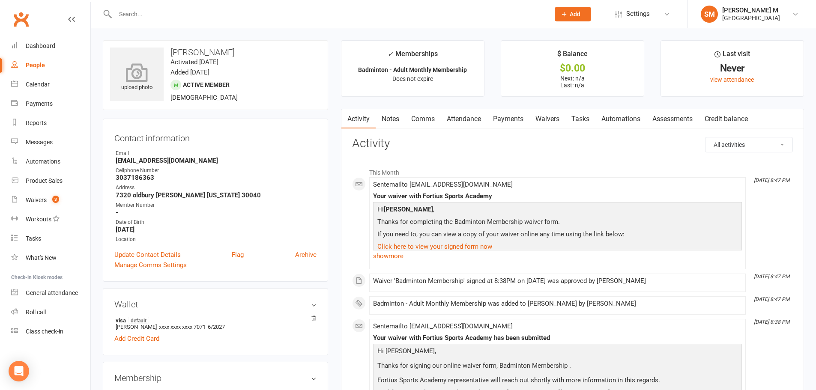
click at [118, 75] on icon at bounding box center [137, 72] width 59 height 19
drag, startPoint x: 232, startPoint y: 50, endPoint x: 172, endPoint y: 54, distance: 59.7
click at [172, 54] on h3 "[PERSON_NAME]" at bounding box center [215, 52] width 211 height 9
copy h3 "[PERSON_NAME]"
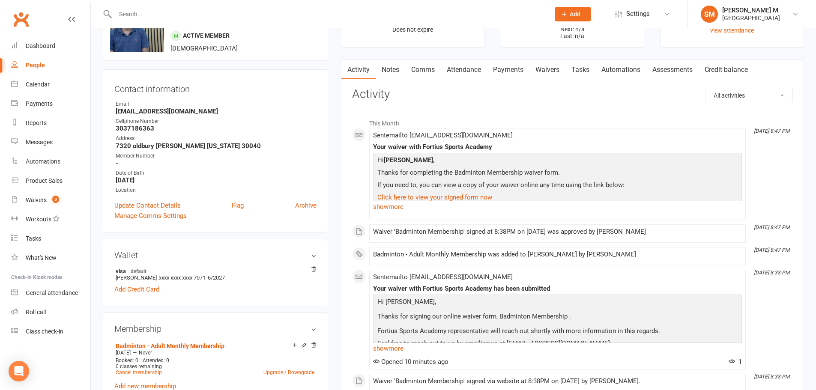
scroll to position [43, 0]
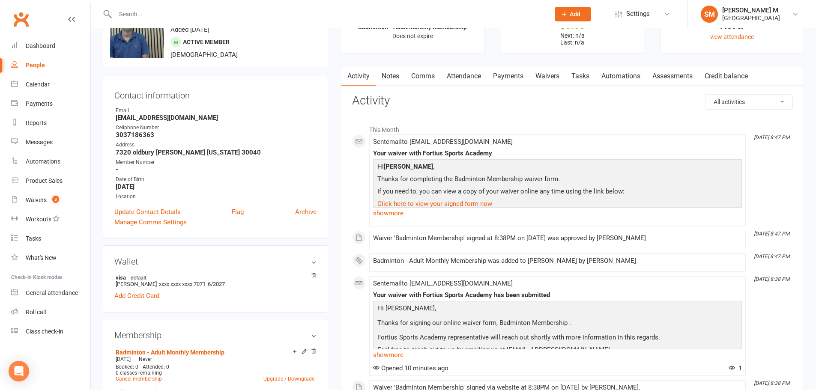
select select "50"
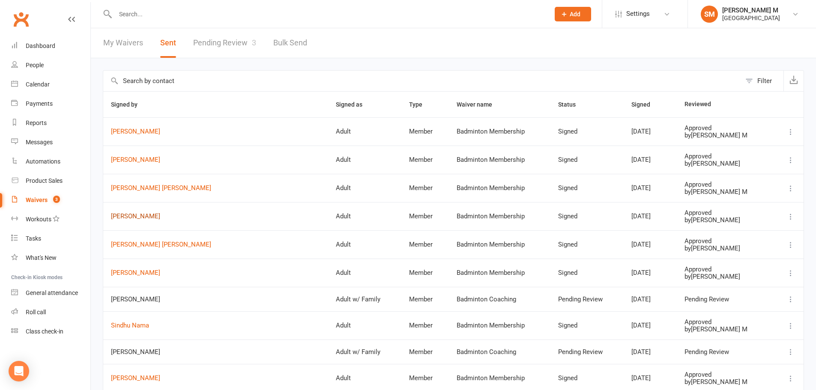
click at [138, 220] on link "[PERSON_NAME]" at bounding box center [216, 216] width 210 height 7
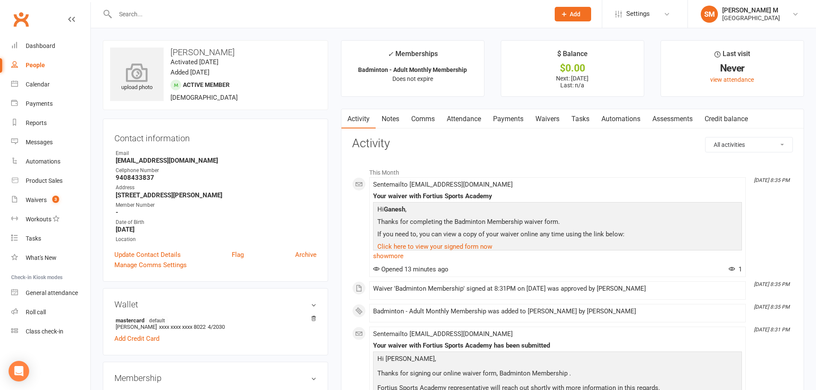
click at [140, 77] on icon at bounding box center [137, 72] width 59 height 19
click at [148, 83] on div "change photo" at bounding box center [137, 75] width 54 height 54
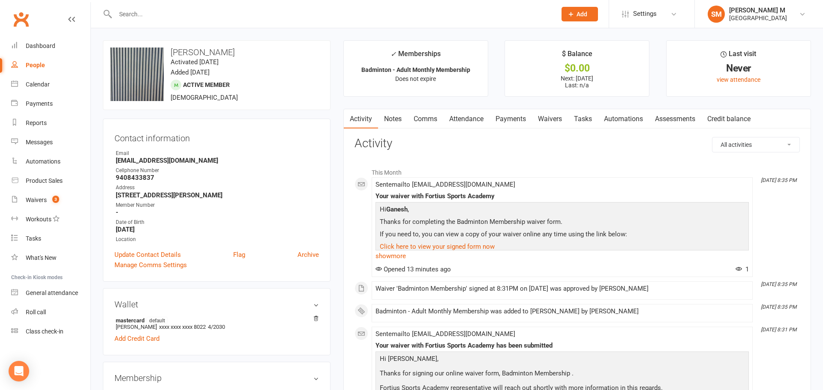
select select "50"
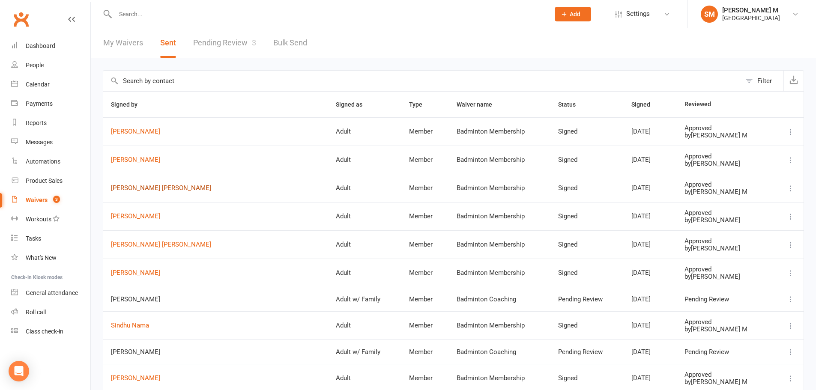
click at [143, 187] on link "[PERSON_NAME] [PERSON_NAME]" at bounding box center [216, 188] width 210 height 7
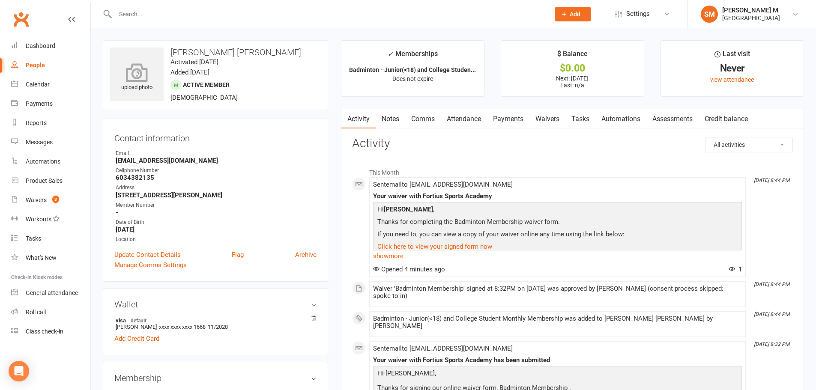
click at [155, 85] on div "upload photo" at bounding box center [137, 78] width 54 height 28
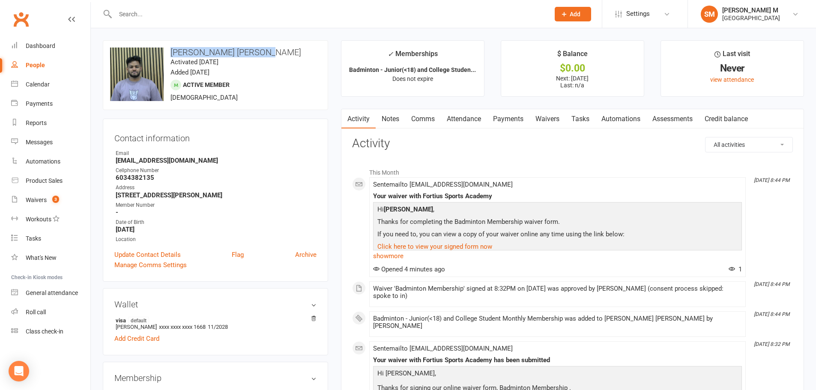
drag, startPoint x: 267, startPoint y: 51, endPoint x: 172, endPoint y: 49, distance: 94.7
click at [172, 49] on h3 "[PERSON_NAME] [PERSON_NAME]" at bounding box center [215, 52] width 211 height 9
copy h3 "[PERSON_NAME] [PERSON_NAME]"
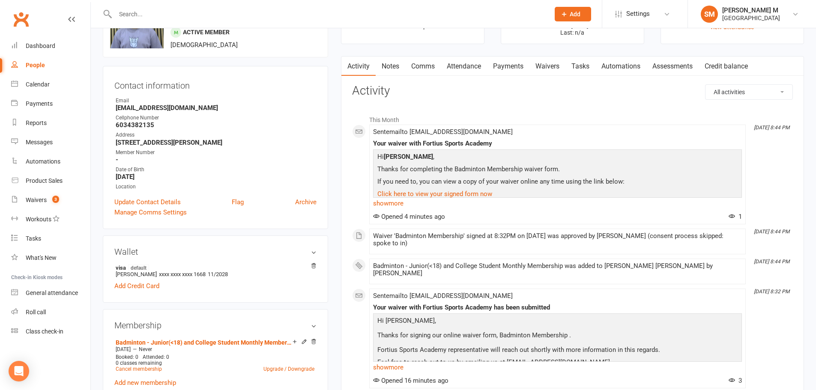
scroll to position [129, 0]
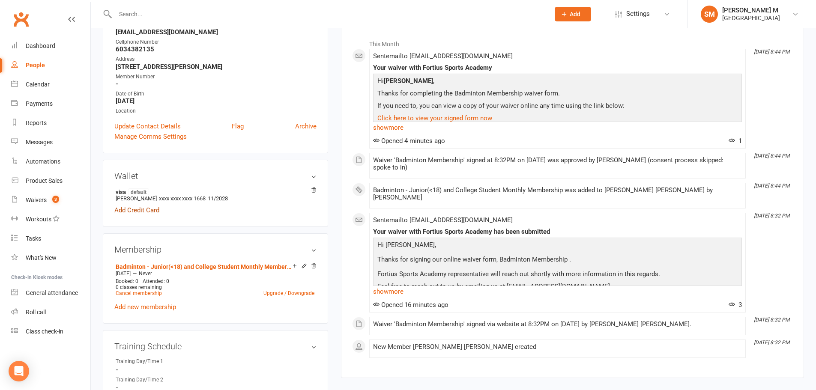
click at [150, 210] on link "Add Credit Card" at bounding box center [136, 210] width 45 height 10
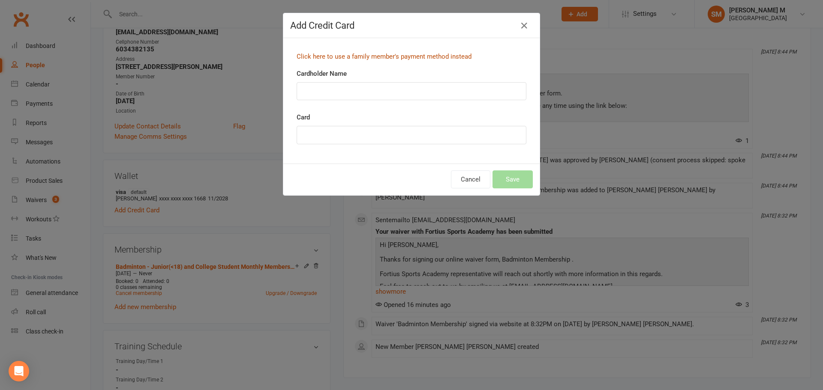
click at [371, 56] on link "Click here to use a family member's payment method instead" at bounding box center [384, 57] width 175 height 8
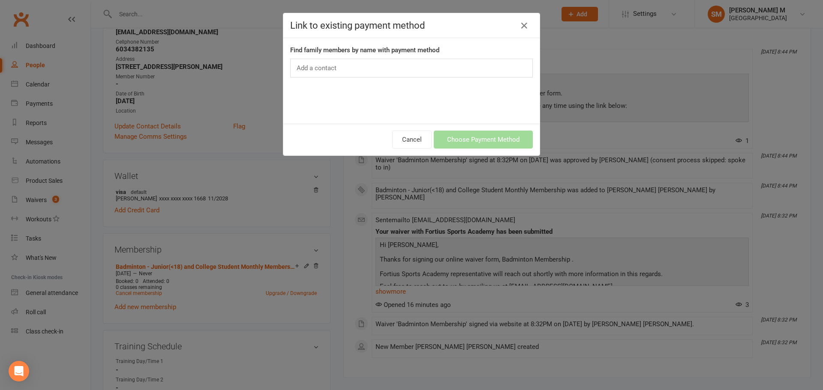
click at [348, 71] on div "Add a contact" at bounding box center [411, 68] width 243 height 19
click at [343, 67] on div "Add a contact" at bounding box center [411, 68] width 243 height 19
paste input "[PERSON_NAME] [PERSON_NAME]"
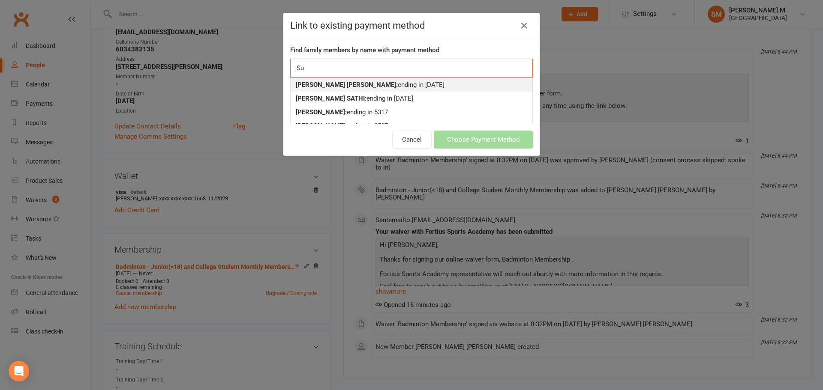
type input "S"
type input "[PERSON_NAME]"
click at [371, 84] on div "[PERSON_NAME]: ending in 7071" at bounding box center [411, 85] width 231 height 10
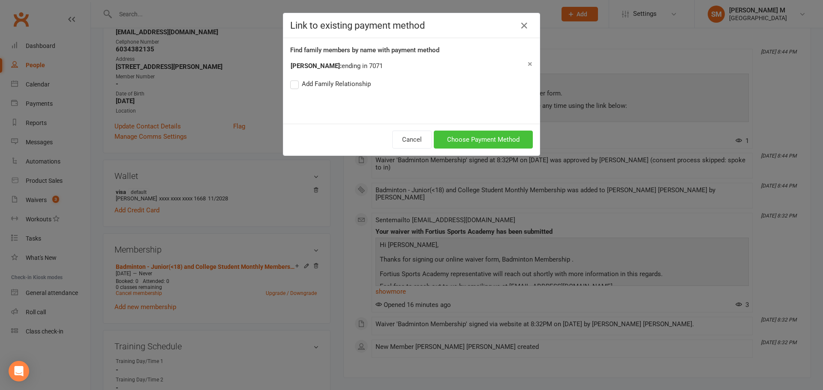
click at [469, 143] on button "Choose Payment Method" at bounding box center [483, 140] width 99 height 18
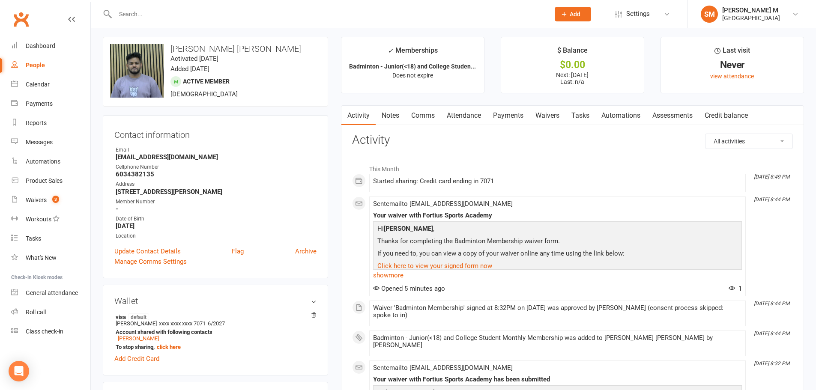
scroll to position [0, 0]
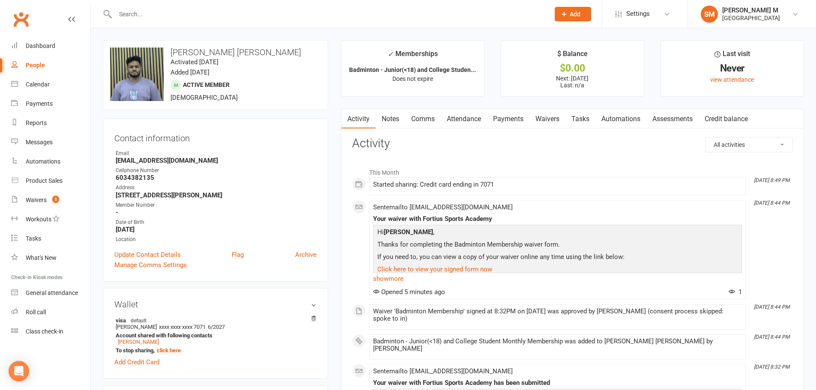
click at [508, 118] on link "Payments" at bounding box center [508, 119] width 42 height 20
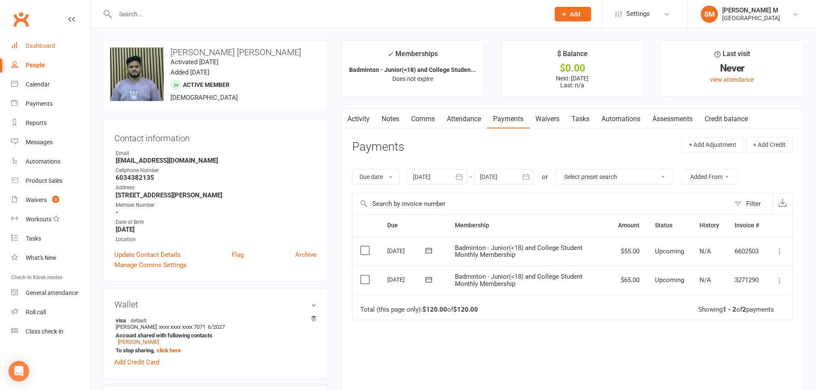
click at [37, 51] on link "Dashboard" at bounding box center [50, 45] width 79 height 19
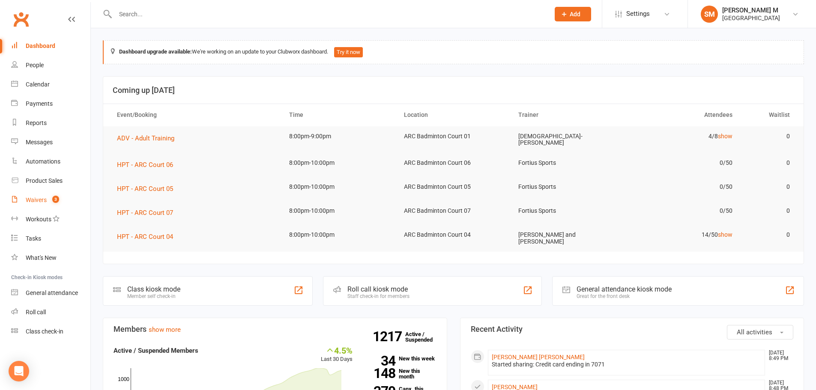
click at [44, 198] on div "Waivers" at bounding box center [36, 200] width 21 height 7
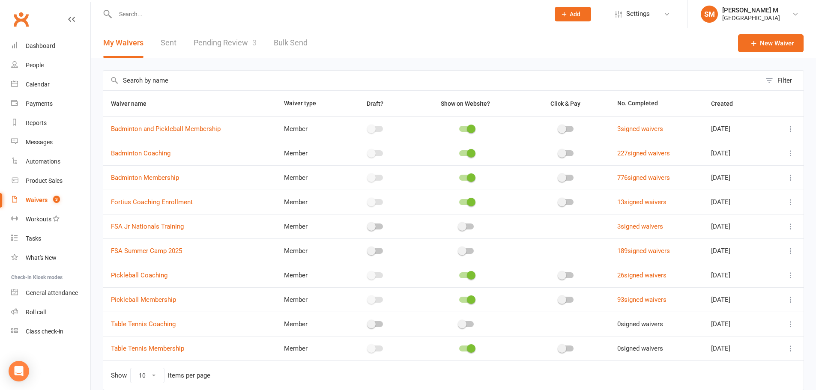
click at [172, 39] on link "Sent" at bounding box center [169, 43] width 16 height 30
select select "50"
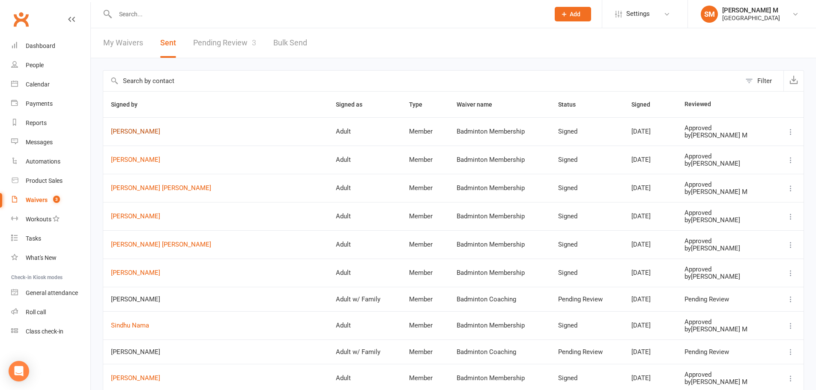
click at [135, 130] on link "[PERSON_NAME]" at bounding box center [216, 131] width 210 height 7
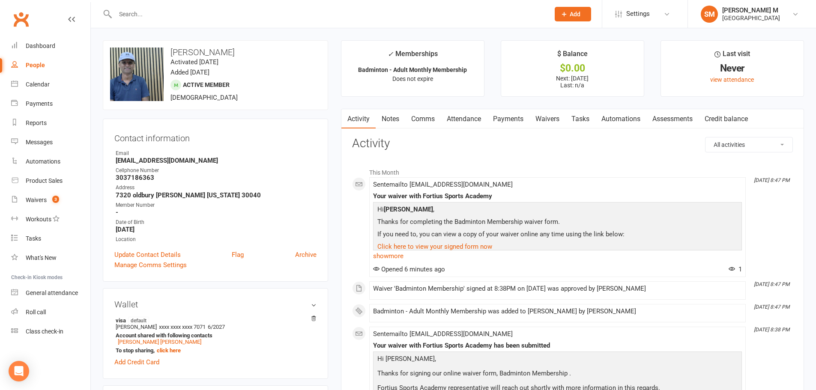
drag, startPoint x: 227, startPoint y: 52, endPoint x: 171, endPoint y: 53, distance: 55.3
click at [171, 53] on h3 "[PERSON_NAME]" at bounding box center [215, 52] width 211 height 9
copy h3 "[PERSON_NAME]"
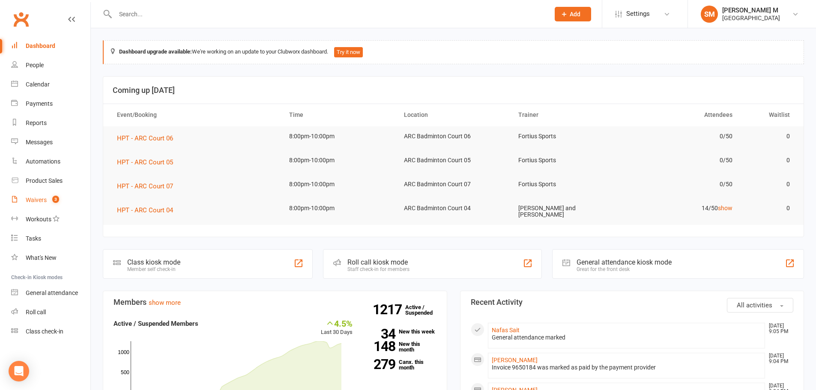
click at [38, 195] on link "Waivers 3" at bounding box center [50, 200] width 79 height 19
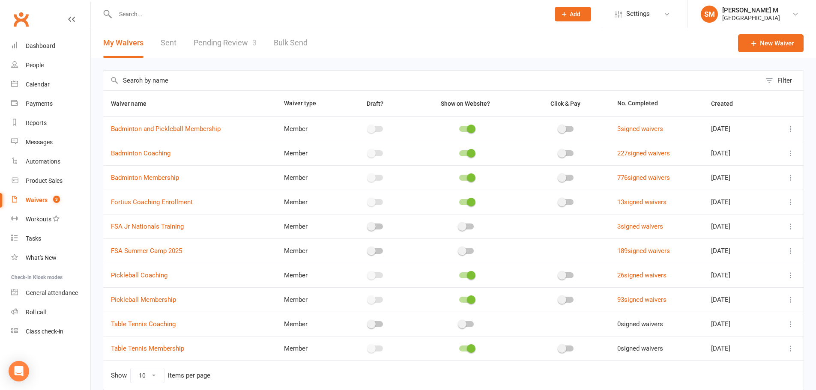
click at [161, 45] on link "Sent" at bounding box center [169, 43] width 16 height 30
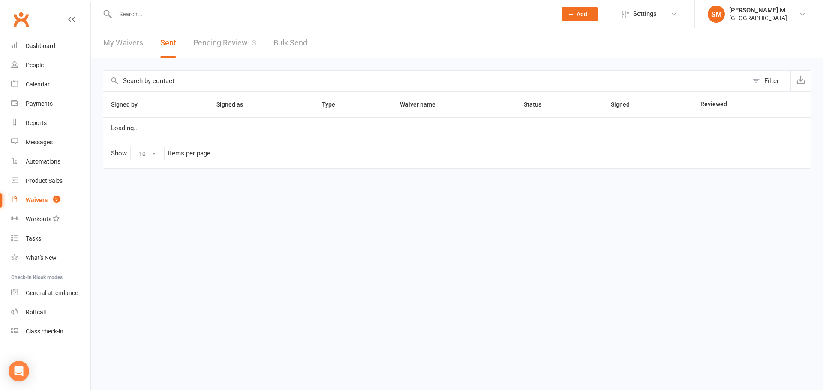
select select "50"
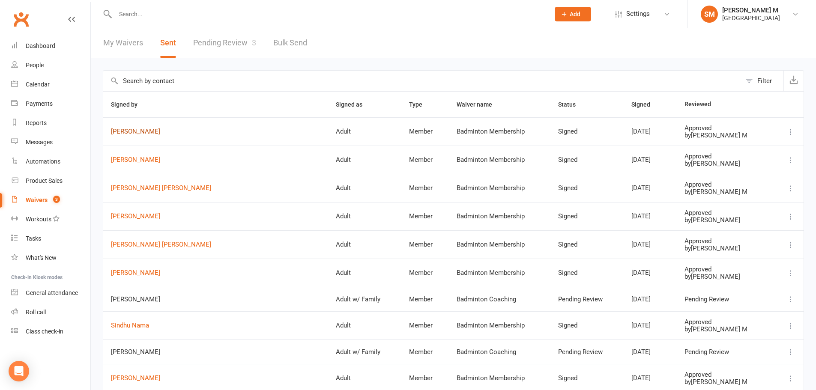
click at [153, 131] on link "[PERSON_NAME]" at bounding box center [216, 131] width 210 height 7
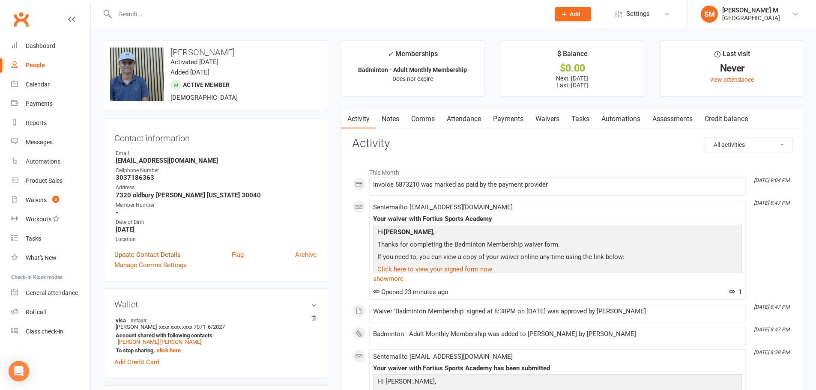
click at [158, 252] on link "Update Contact Details" at bounding box center [147, 255] width 66 height 10
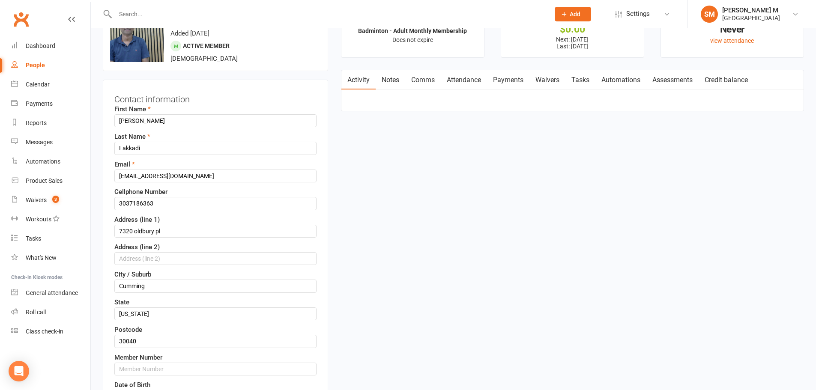
scroll to position [40, 0]
click at [162, 205] on input "3037186363" at bounding box center [215, 202] width 202 height 13
click at [171, 368] on input "text" at bounding box center [215, 368] width 202 height 13
paste input "3037186363"
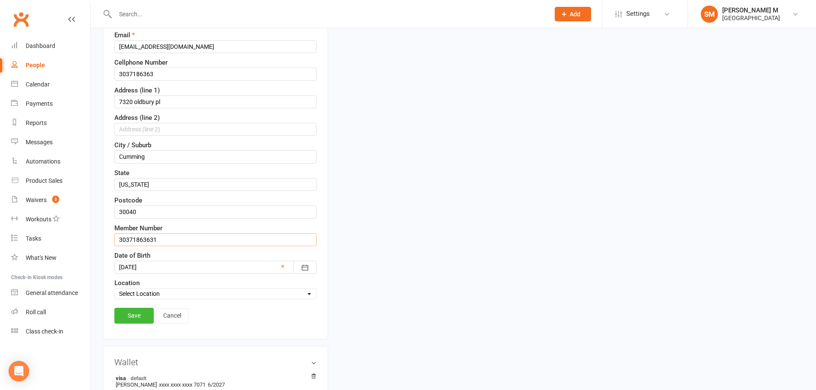
scroll to position [169, 0]
type input "30371863631"
click at [132, 311] on link "Save" at bounding box center [133, 315] width 39 height 15
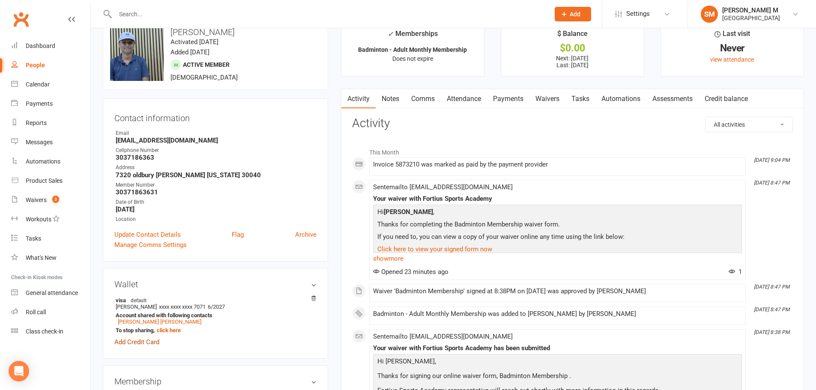
scroll to position [0, 0]
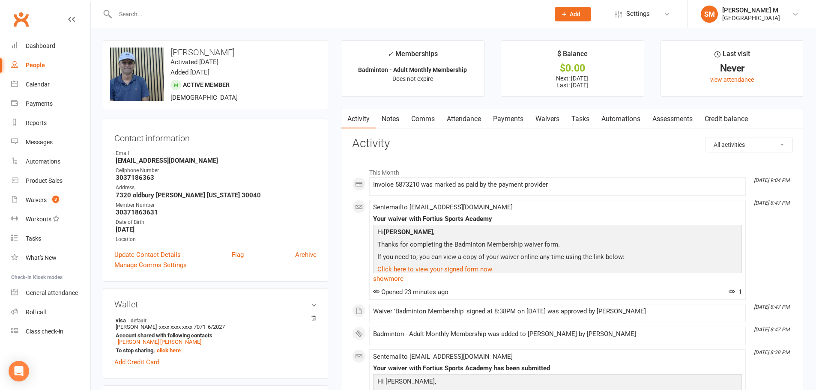
select select "50"
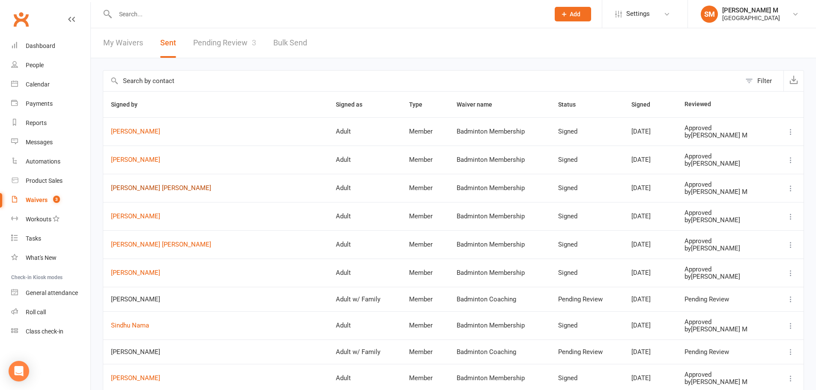
click at [151, 187] on link "[PERSON_NAME] [PERSON_NAME]" at bounding box center [216, 188] width 210 height 7
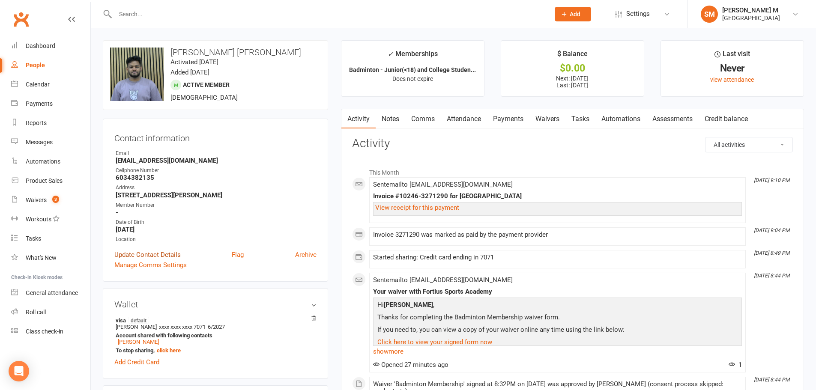
click at [144, 255] on link "Update Contact Details" at bounding box center [147, 255] width 66 height 10
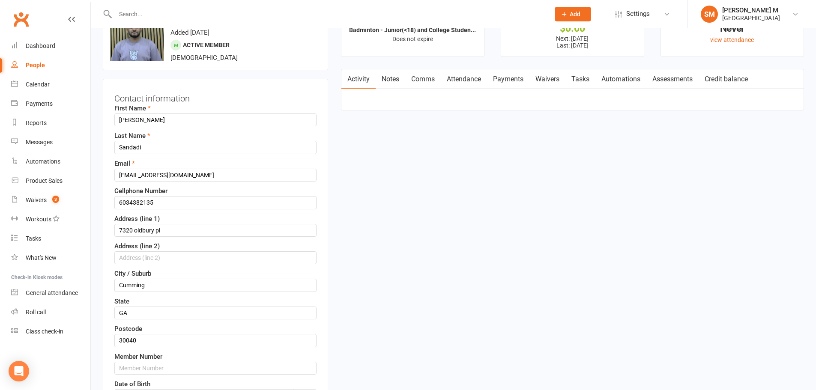
scroll to position [40, 0]
click at [152, 205] on input "6034382135" at bounding box center [215, 202] width 202 height 13
click at [131, 371] on input "text" at bounding box center [215, 368] width 202 height 13
paste input "6034382135"
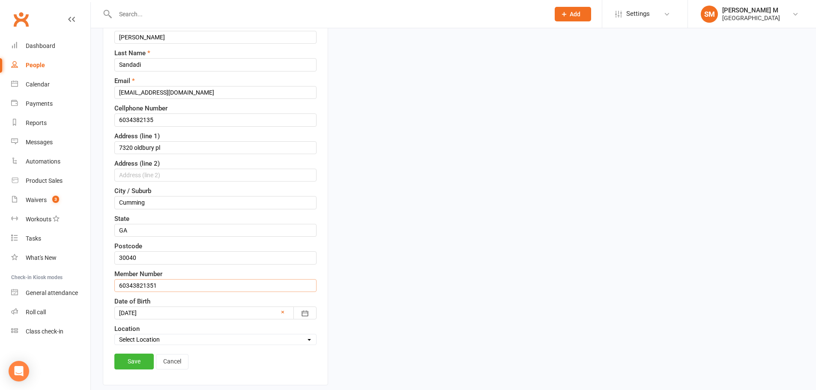
scroll to position [126, 0]
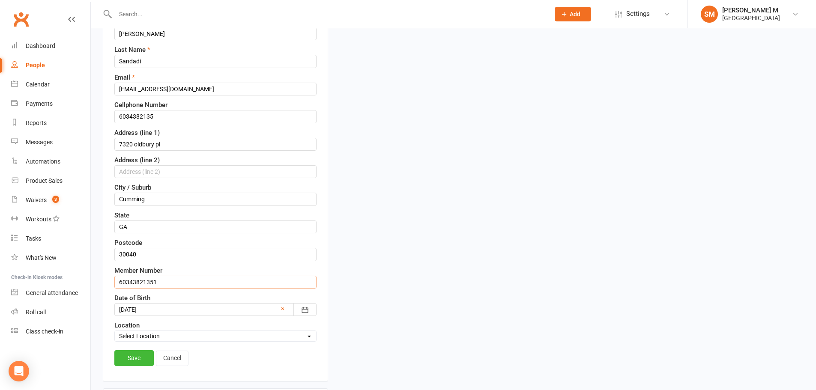
click at [171, 280] on input "60343821351" at bounding box center [215, 282] width 202 height 13
type input "60343821351"
click at [134, 355] on link "Save" at bounding box center [133, 357] width 39 height 15
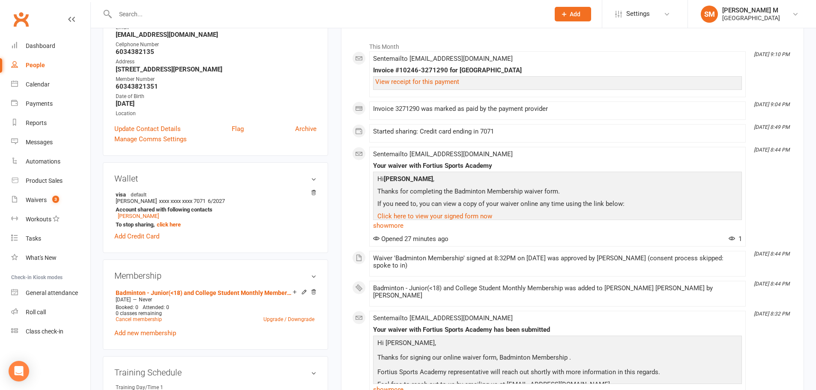
scroll to position [0, 0]
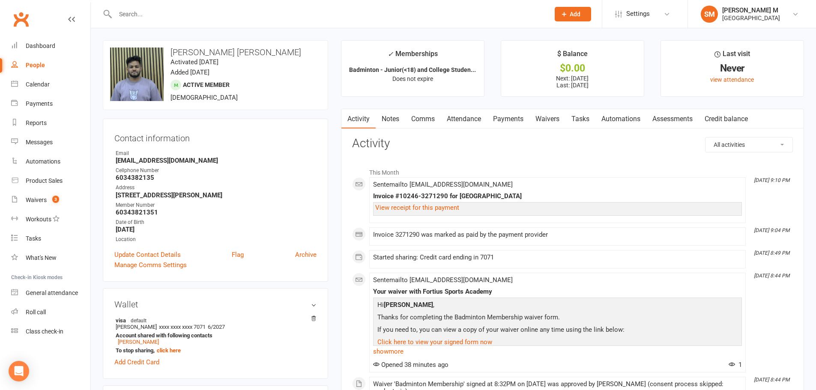
click at [172, 18] on input "text" at bounding box center [328, 14] width 431 height 12
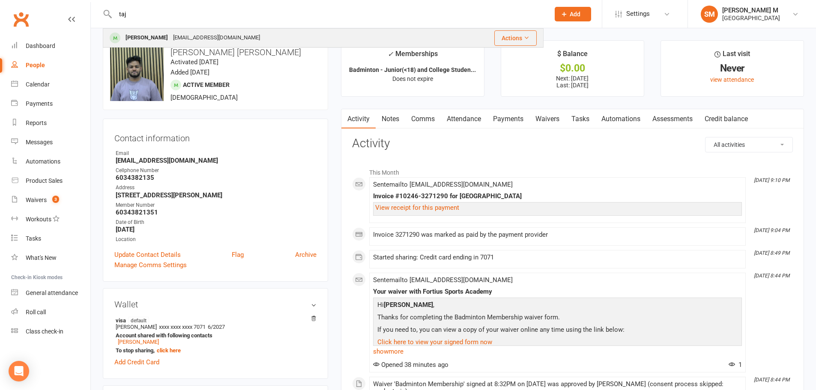
type input "taj"
click at [171, 40] on div "[EMAIL_ADDRESS][DOMAIN_NAME]" at bounding box center [217, 38] width 92 height 12
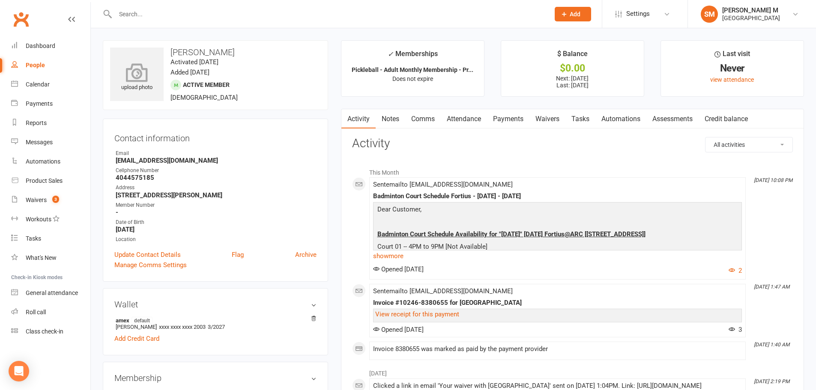
click at [147, 66] on icon at bounding box center [137, 72] width 59 height 19
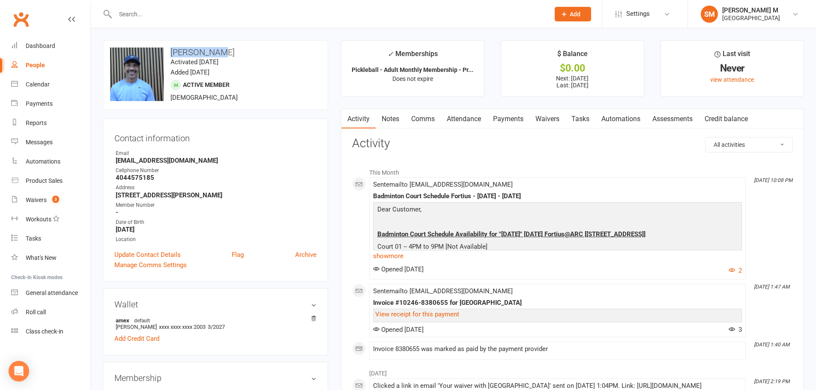
drag, startPoint x: 215, startPoint y: 53, endPoint x: 172, endPoint y: 52, distance: 42.9
click at [172, 52] on h3 "[PERSON_NAME]" at bounding box center [215, 52] width 211 height 9
copy h3 "[PERSON_NAME]"
click at [142, 20] on input "text" at bounding box center [328, 14] width 431 height 12
paste input "[PERSON_NAME]"
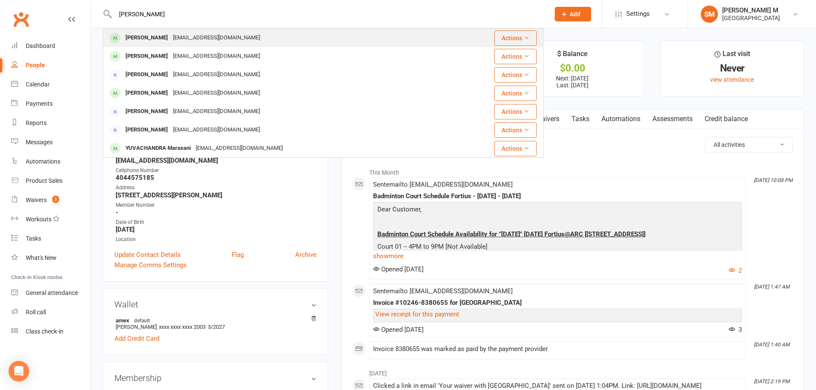
type input "[PERSON_NAME]"
click at [159, 39] on div "[PERSON_NAME]" at bounding box center [147, 38] width 48 height 12
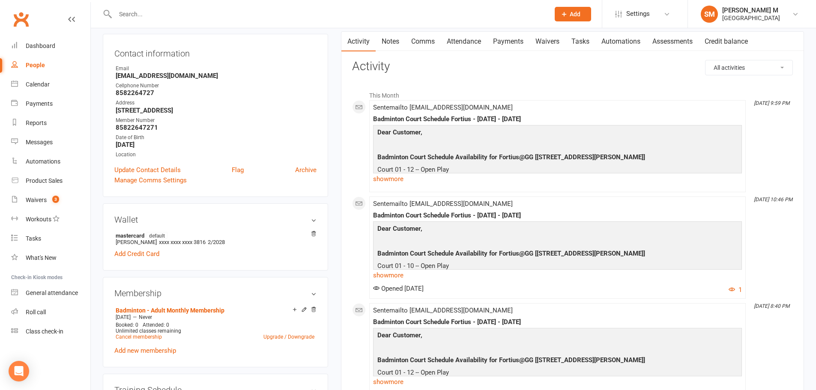
scroll to position [86, 0]
click at [500, 37] on link "Payments" at bounding box center [508, 41] width 42 height 20
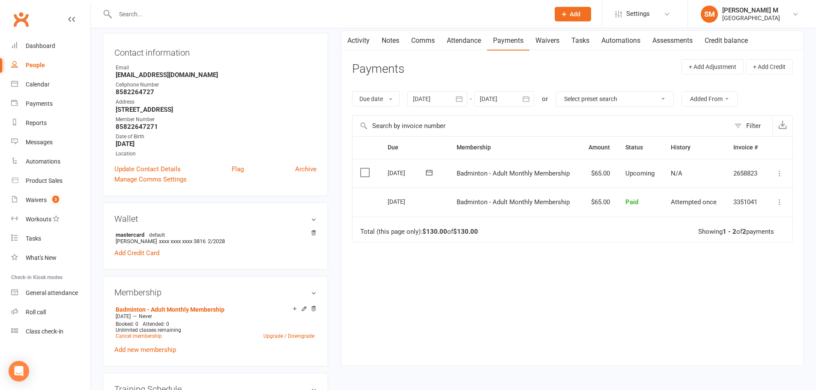
click at [456, 47] on link "Attendance" at bounding box center [464, 41] width 46 height 20
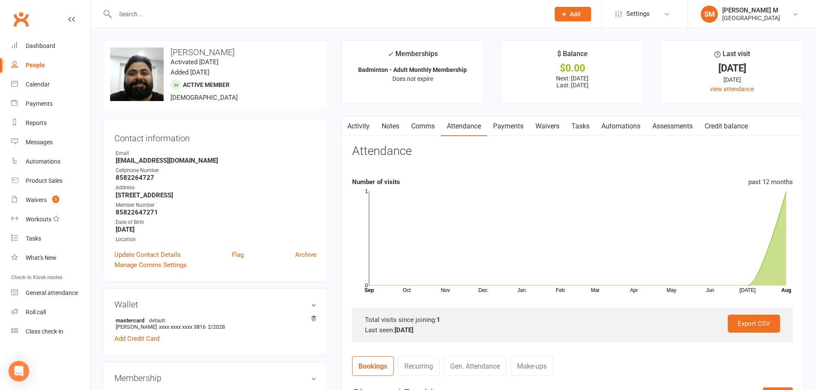
click at [145, 12] on input "text" at bounding box center [328, 14] width 431 height 12
paste input "[PERSON_NAME]"
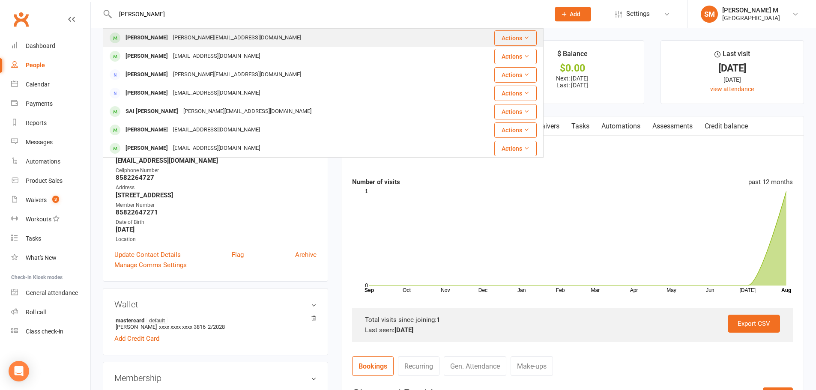
type input "[PERSON_NAME]"
click at [153, 37] on div "[PERSON_NAME]" at bounding box center [147, 38] width 48 height 12
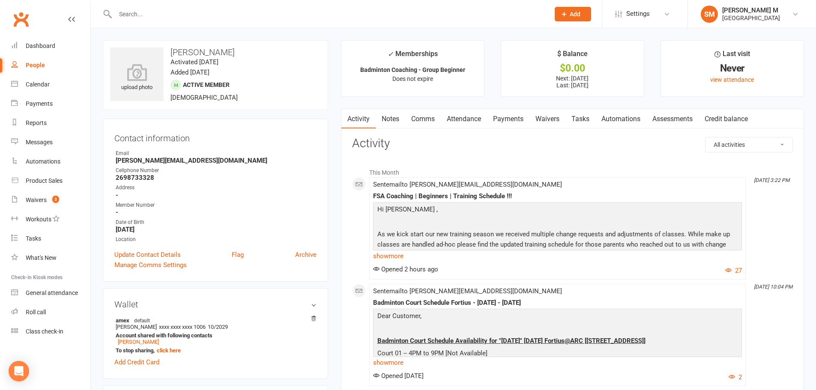
click at [512, 120] on link "Payments" at bounding box center [508, 119] width 42 height 20
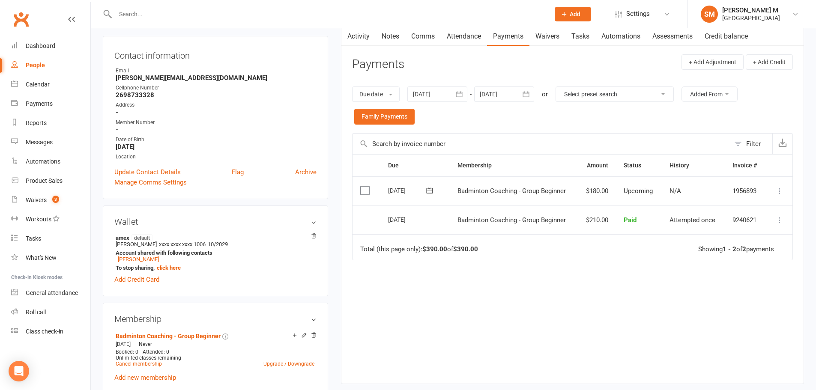
scroll to position [129, 0]
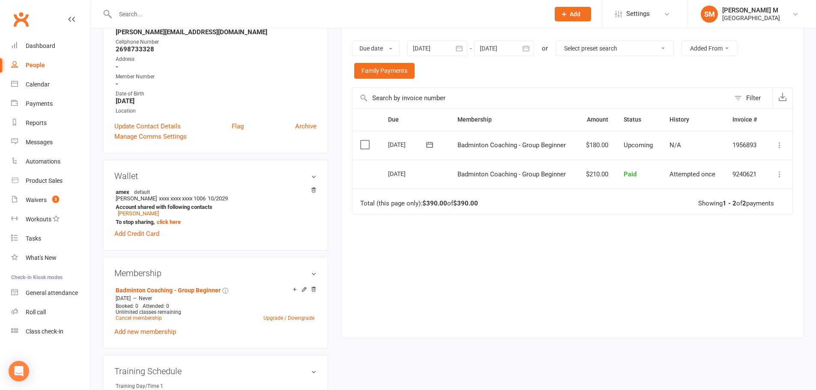
click at [458, 48] on icon "button" at bounding box center [459, 49] width 6 height 6
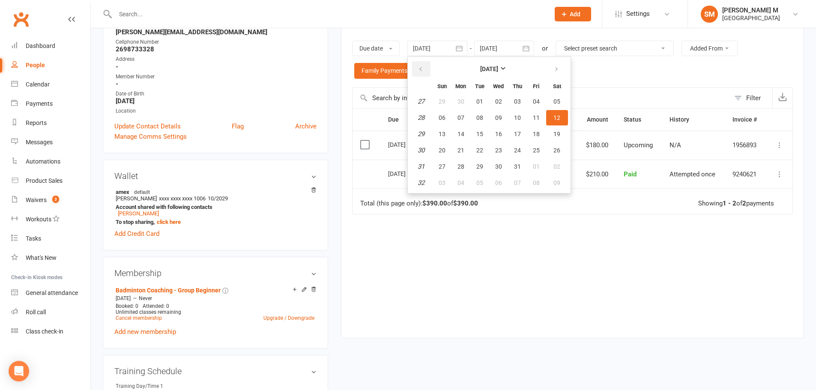
click at [416, 75] on button "button" at bounding box center [421, 68] width 18 height 15
click at [558, 105] on span "01" at bounding box center [557, 101] width 7 height 7
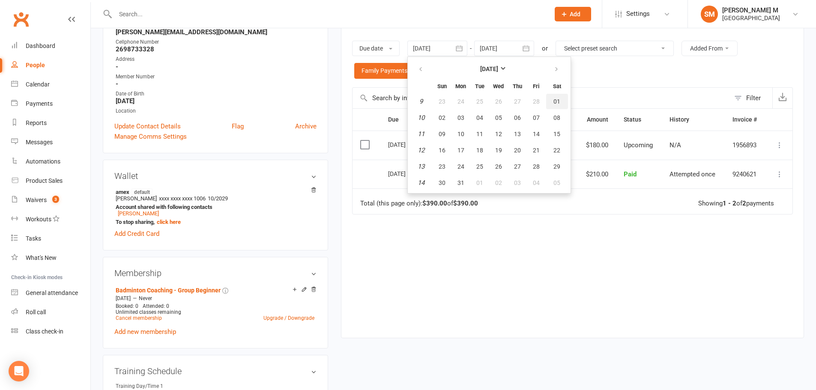
type input "[DATE]"
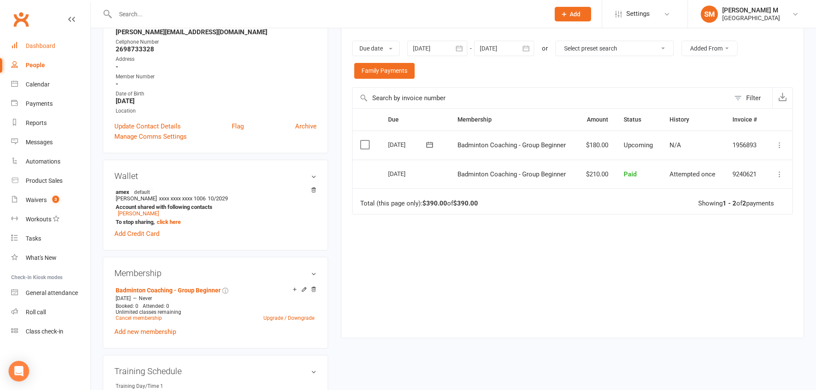
click at [45, 43] on div "Dashboard" at bounding box center [41, 45] width 30 height 7
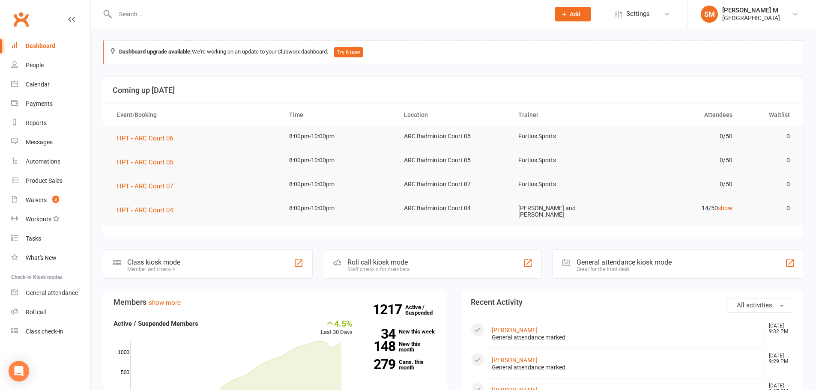
click at [146, 18] on input "text" at bounding box center [328, 14] width 431 height 12
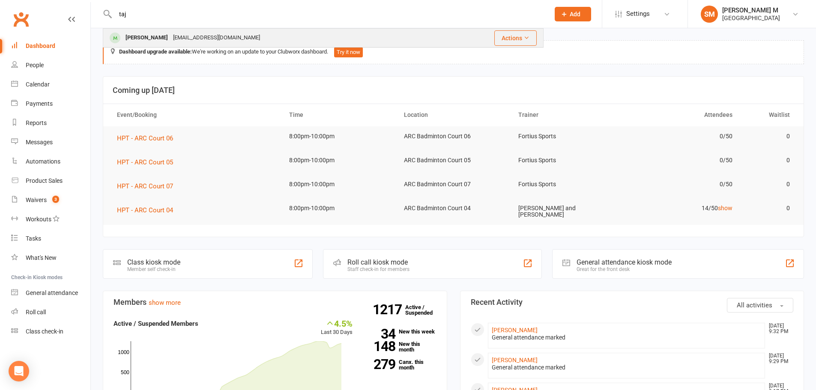
type input "taj"
click at [171, 42] on div "[EMAIL_ADDRESS][DOMAIN_NAME]" at bounding box center [217, 38] width 92 height 12
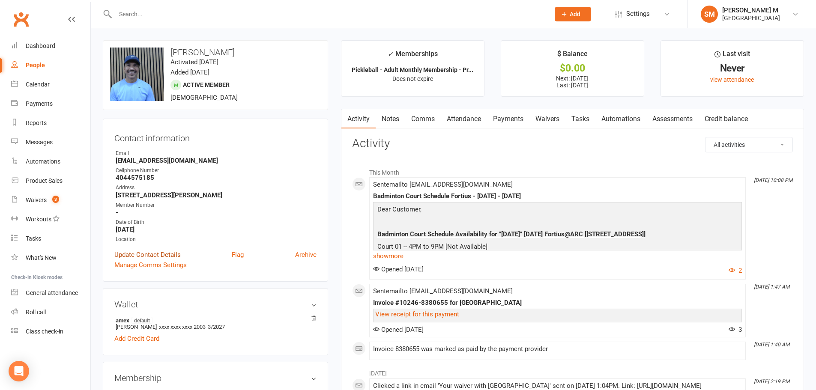
click at [176, 254] on link "Update Contact Details" at bounding box center [147, 255] width 66 height 10
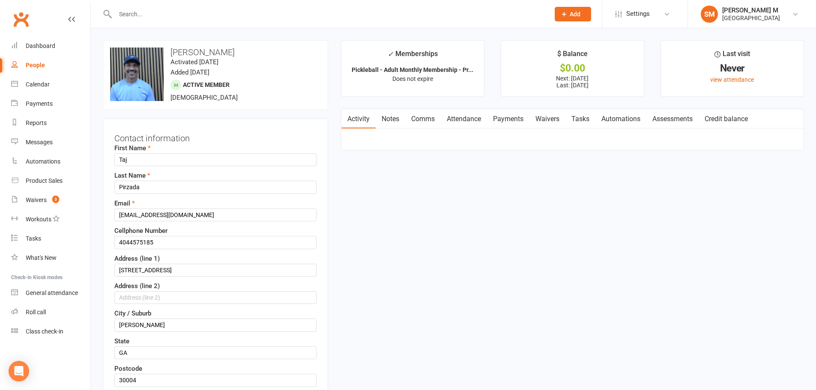
scroll to position [40, 0]
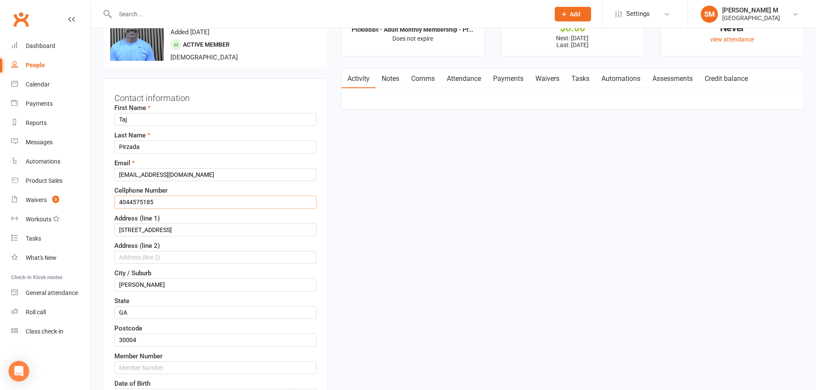
drag, startPoint x: 168, startPoint y: 201, endPoint x: 119, endPoint y: 202, distance: 48.4
click at [119, 202] on input "4044575185" at bounding box center [215, 202] width 202 height 13
paste input "[PERSON_NAME]"
type input "4044575185"
click at [176, 366] on input "text" at bounding box center [215, 368] width 202 height 13
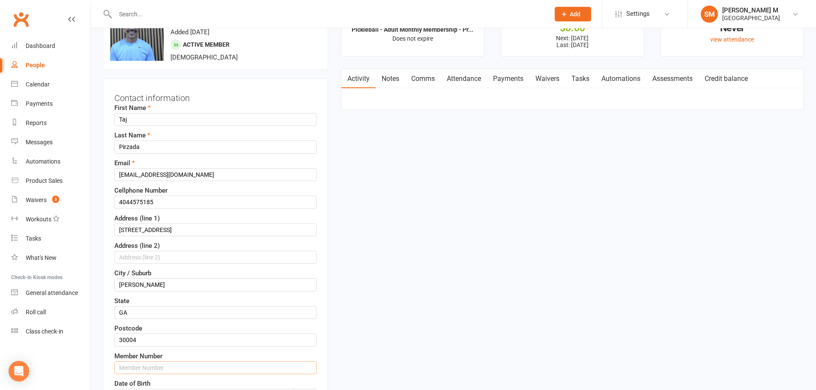
paste input "4044575185"
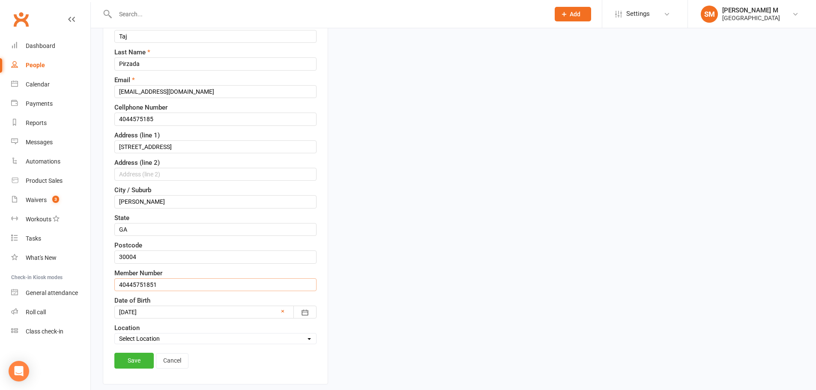
scroll to position [126, 0]
type input "40445751851"
click at [130, 357] on link "Save" at bounding box center [133, 357] width 39 height 15
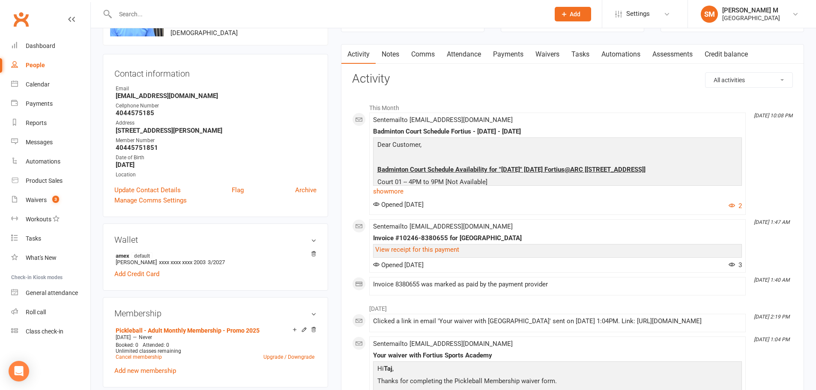
scroll to position [0, 0]
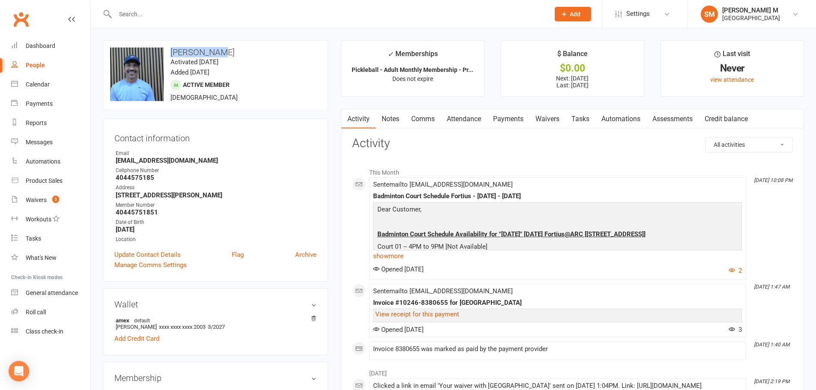
drag, startPoint x: 211, startPoint y: 51, endPoint x: 152, endPoint y: 46, distance: 59.8
click at [152, 46] on div "upload photo change photo [PERSON_NAME] Activated [DATE] Added [DATE] Active me…" at bounding box center [215, 75] width 225 height 70
copy h3 "[PERSON_NAME]"
click at [27, 44] on div "Dashboard" at bounding box center [41, 45] width 30 height 7
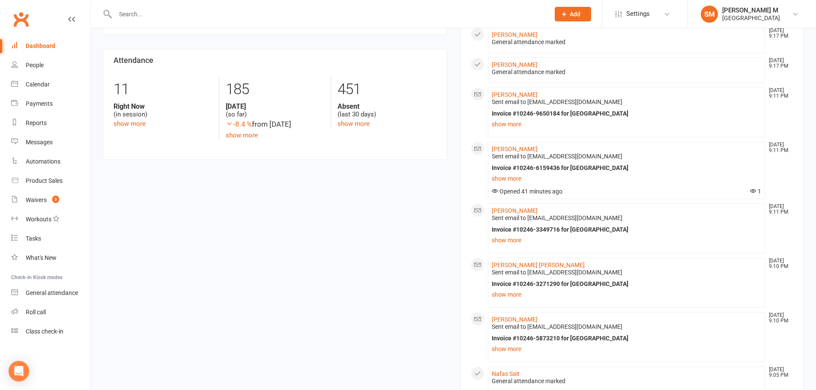
scroll to position [428, 0]
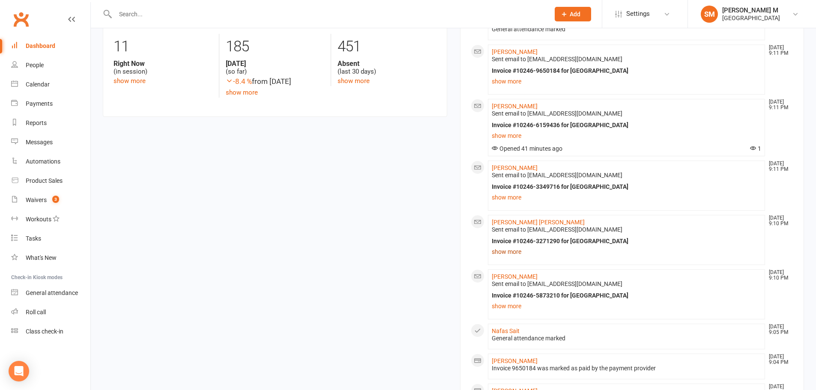
click at [513, 255] on link "show more" at bounding box center [627, 252] width 270 height 12
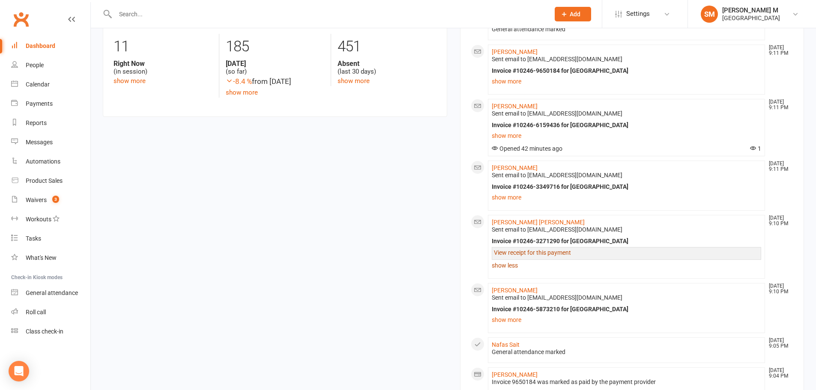
click at [513, 255] on link "View receipt for this payment" at bounding box center [532, 252] width 77 height 7
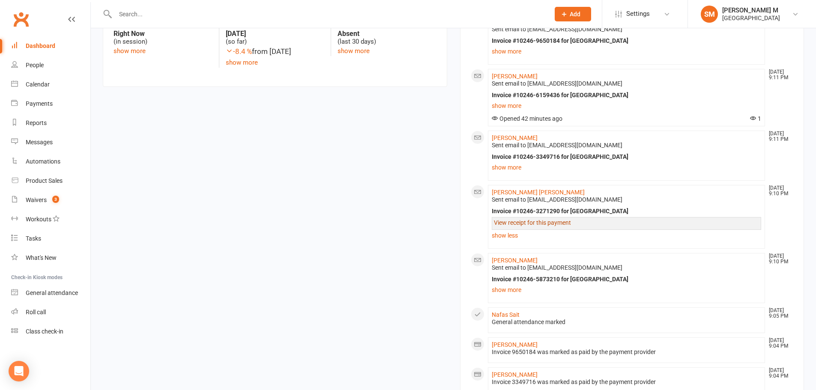
scroll to position [471, 0]
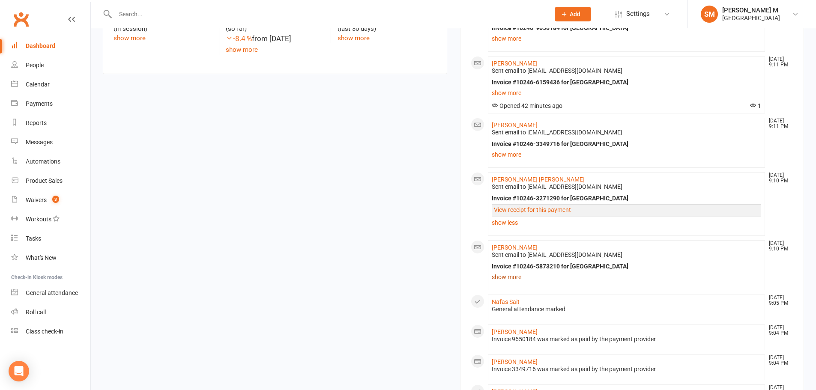
click at [504, 281] on link "show more" at bounding box center [627, 277] width 270 height 12
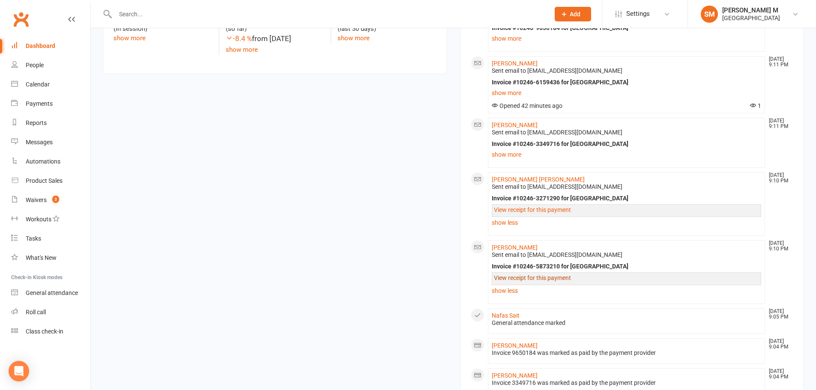
click at [504, 280] on link "View receipt for this payment" at bounding box center [532, 278] width 77 height 7
click at [45, 100] on div "Payments" at bounding box center [39, 103] width 27 height 7
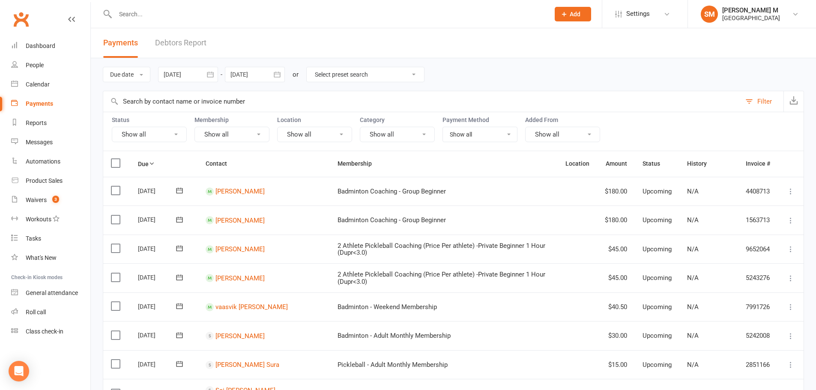
click at [213, 74] on icon "button" at bounding box center [210, 74] width 9 height 9
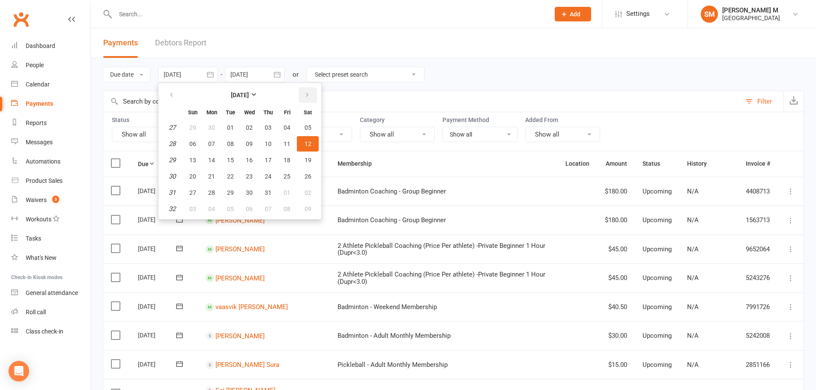
click at [307, 90] on button "button" at bounding box center [308, 94] width 18 height 15
click at [244, 158] on button "13" at bounding box center [249, 160] width 18 height 15
type input "[DATE]"
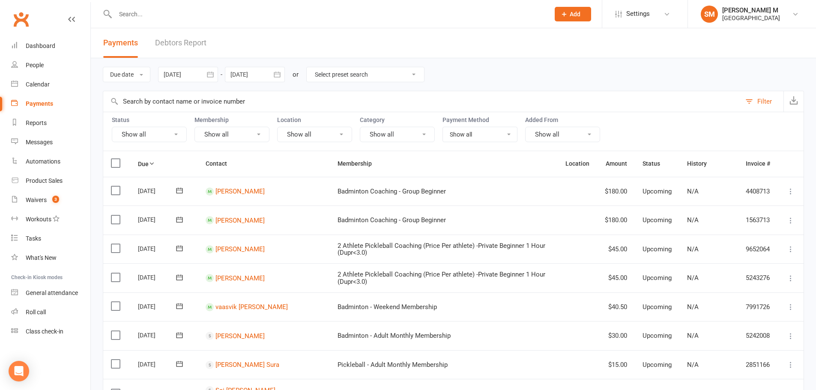
click at [278, 71] on icon "button" at bounding box center [277, 74] width 9 height 9
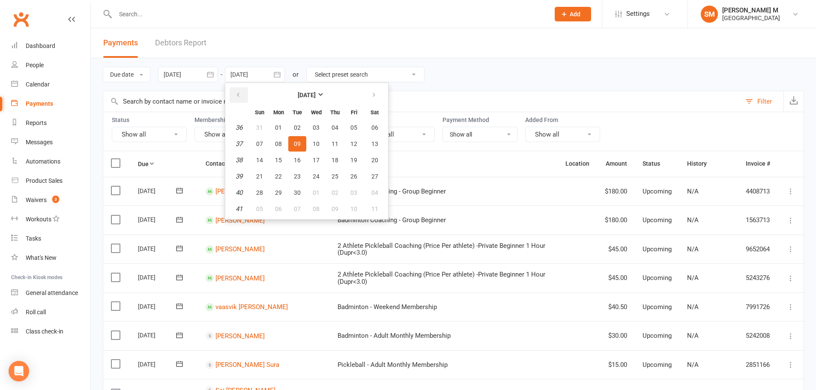
click at [241, 99] on button "button" at bounding box center [239, 94] width 18 height 15
click at [320, 161] on span "13" at bounding box center [316, 160] width 7 height 7
type input "[DATE]"
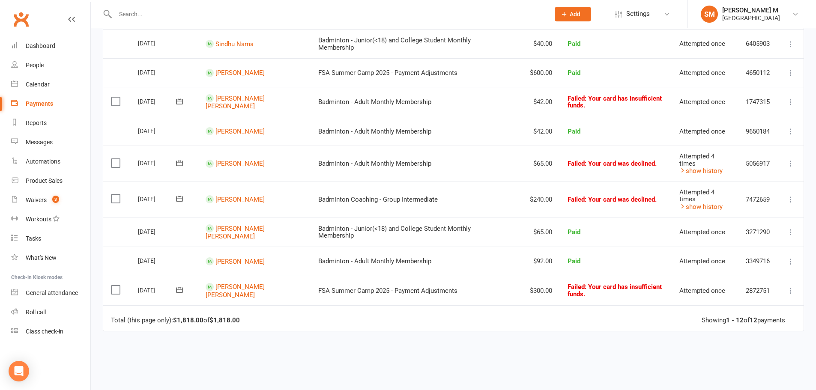
scroll to position [212, 0]
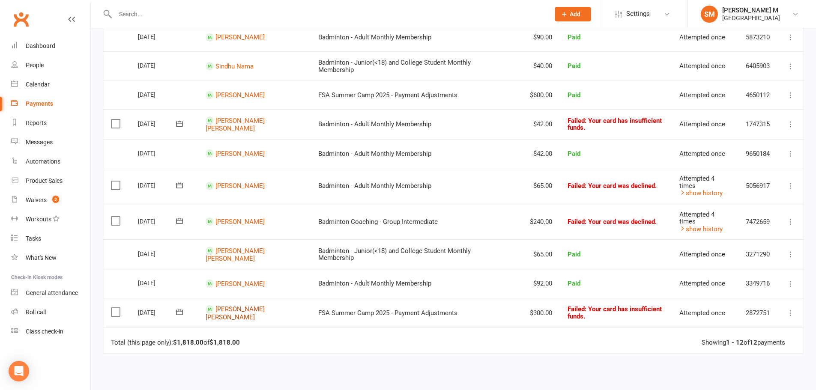
click at [241, 315] on link "[PERSON_NAME] [PERSON_NAME]" at bounding box center [235, 314] width 59 height 16
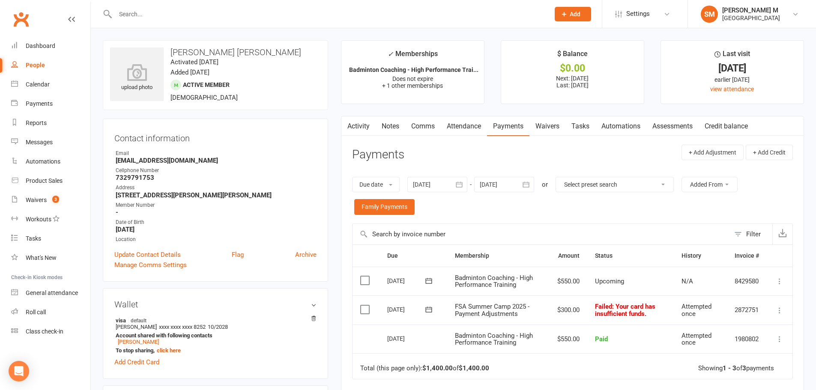
click at [356, 129] on link "Activity" at bounding box center [358, 127] width 34 height 20
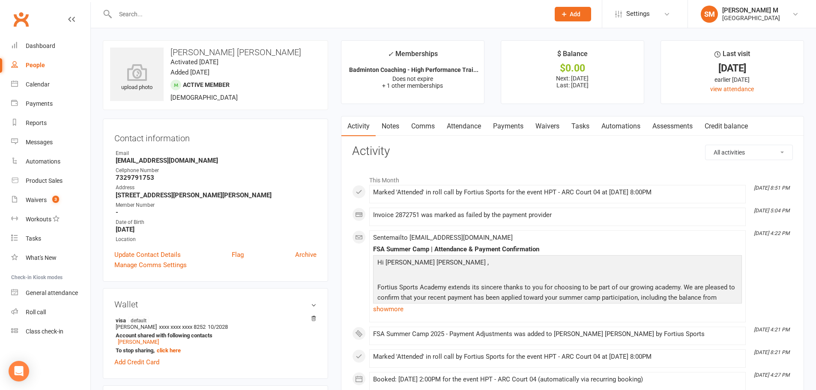
click at [509, 126] on link "Payments" at bounding box center [508, 127] width 42 height 20
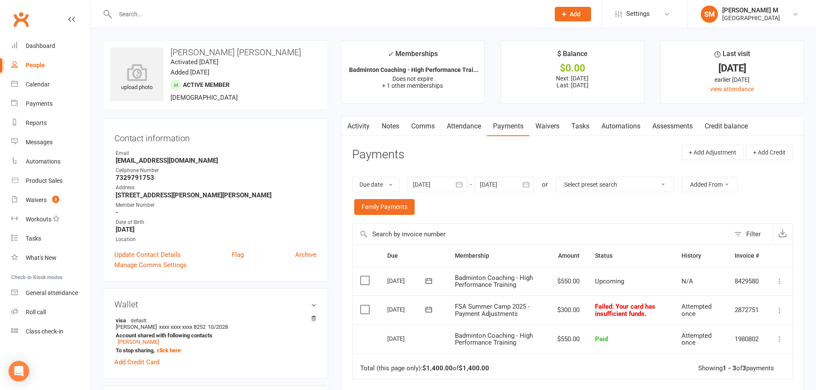
click at [426, 308] on icon at bounding box center [429, 310] width 9 height 9
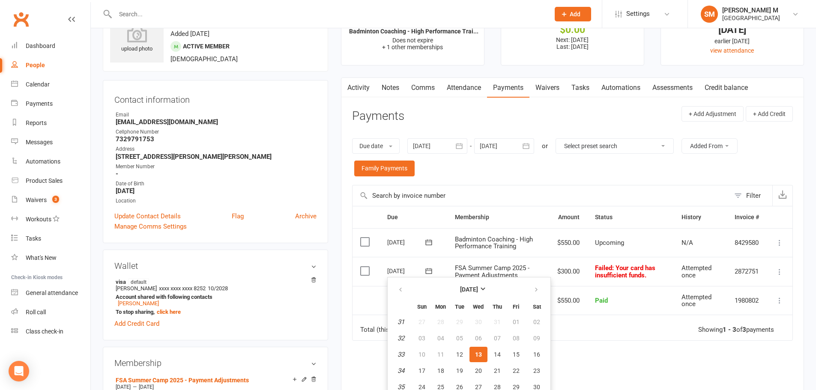
scroll to position [86, 0]
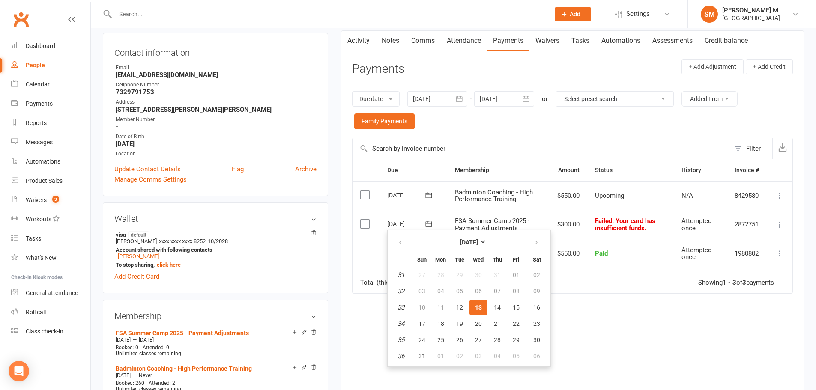
click at [480, 306] on span "13" at bounding box center [478, 307] width 7 height 7
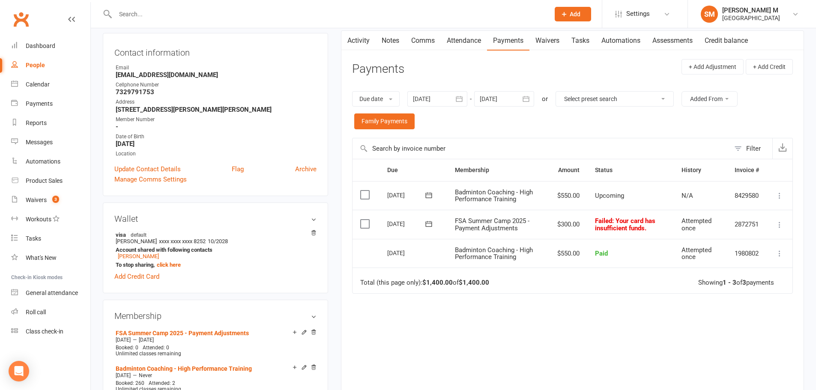
click at [429, 221] on icon at bounding box center [429, 224] width 9 height 9
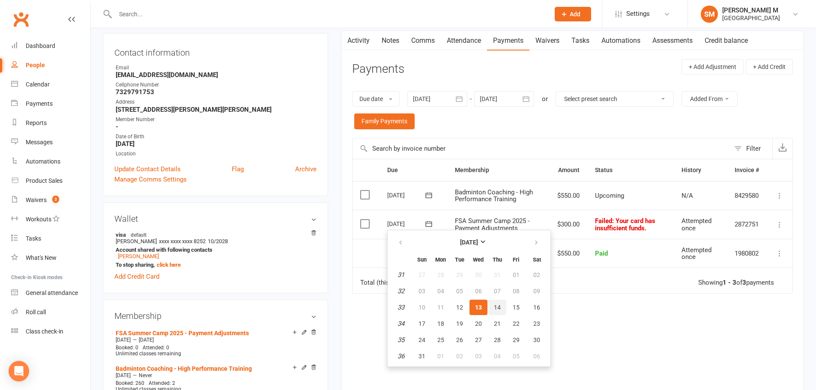
click at [497, 303] on button "14" at bounding box center [497, 307] width 18 height 15
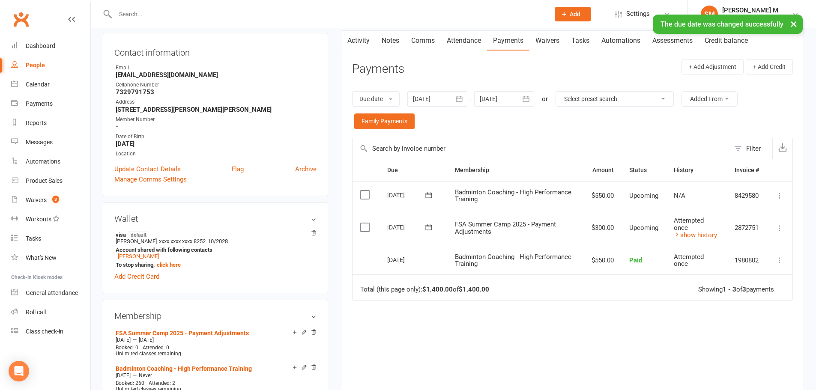
scroll to position [0, 0]
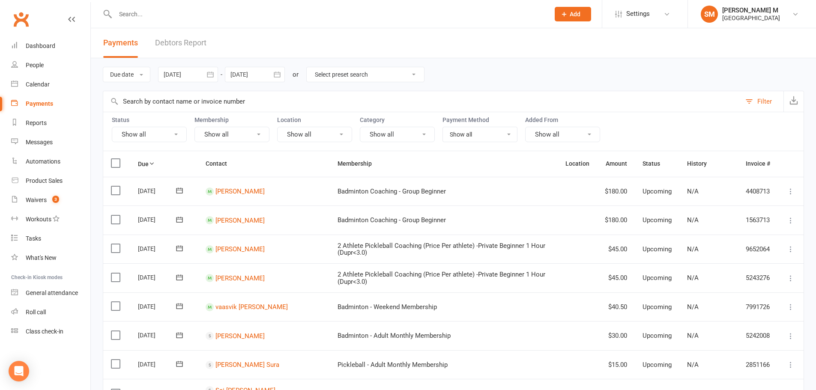
click at [377, 75] on select "Select preset search All failures All skipped payments All pending payments Suc…" at bounding box center [365, 74] width 117 height 15
select select "0"
click at [313, 67] on select "Select preset search All failures All skipped payments All pending payments Suc…" at bounding box center [365, 74] width 117 height 15
type input "[DATE]"
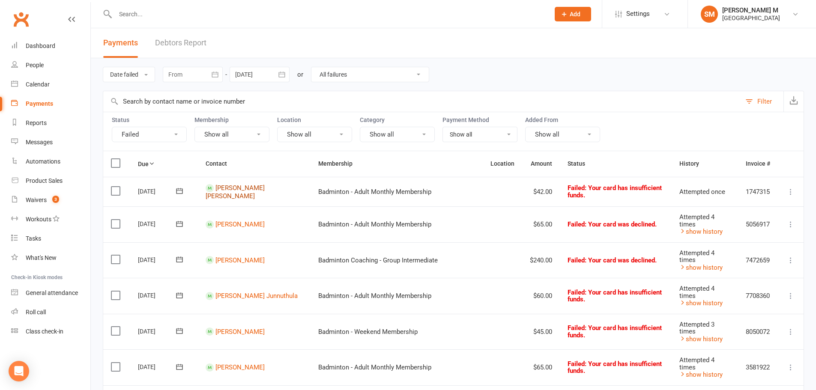
click at [225, 194] on link "[PERSON_NAME] [PERSON_NAME]" at bounding box center [235, 192] width 59 height 16
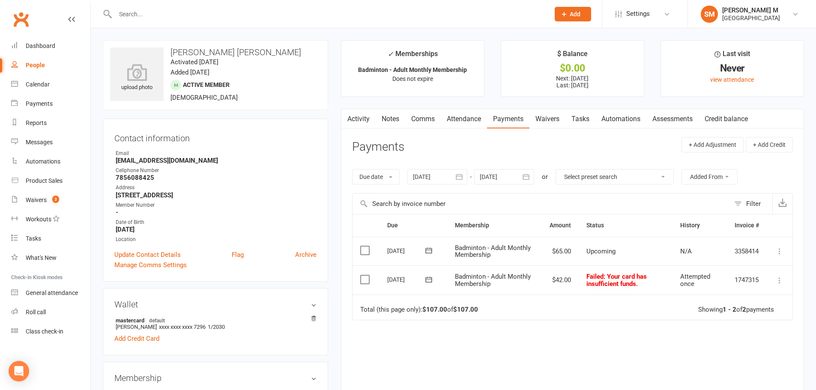
click at [366, 116] on link "Activity" at bounding box center [358, 119] width 34 height 20
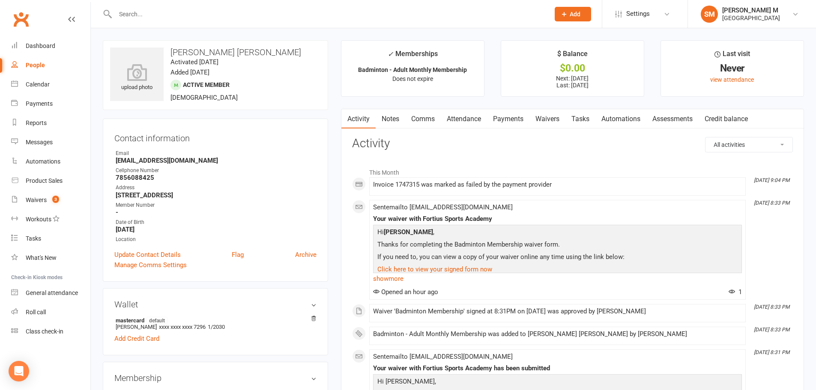
click at [518, 117] on link "Payments" at bounding box center [508, 119] width 42 height 20
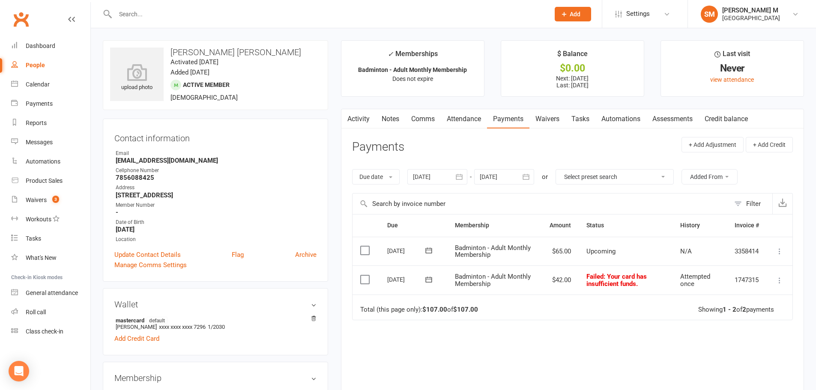
click at [359, 115] on link "Activity" at bounding box center [358, 119] width 34 height 20
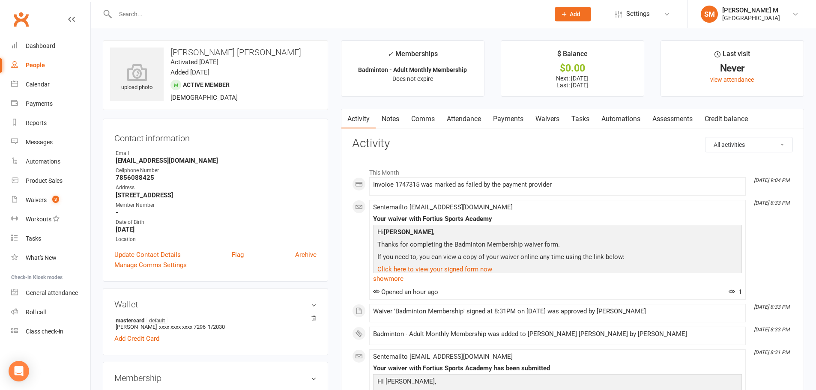
click at [504, 120] on link "Payments" at bounding box center [508, 119] width 42 height 20
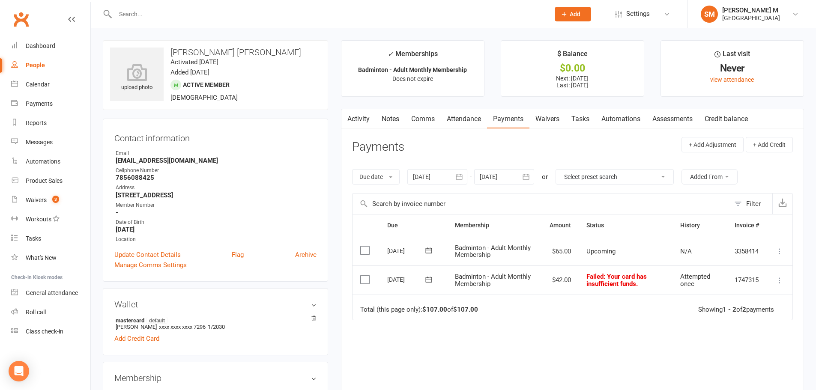
click at [426, 281] on icon at bounding box center [429, 280] width 9 height 9
click at [482, 362] on button "13" at bounding box center [479, 363] width 18 height 15
click at [425, 282] on icon at bounding box center [429, 280] width 9 height 9
click at [495, 365] on span "14" at bounding box center [497, 363] width 7 height 7
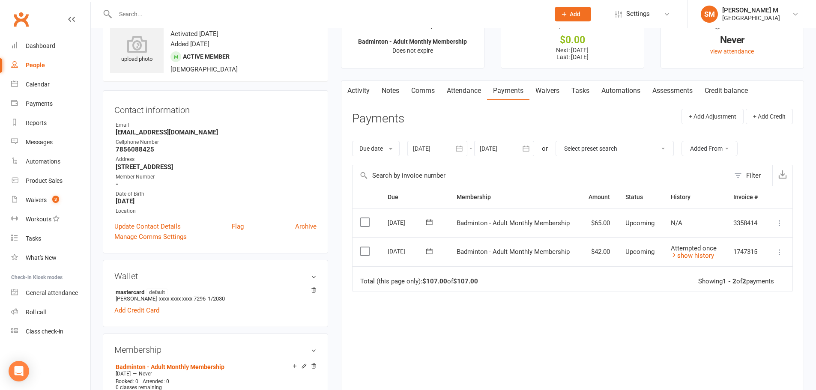
scroll to position [43, 0]
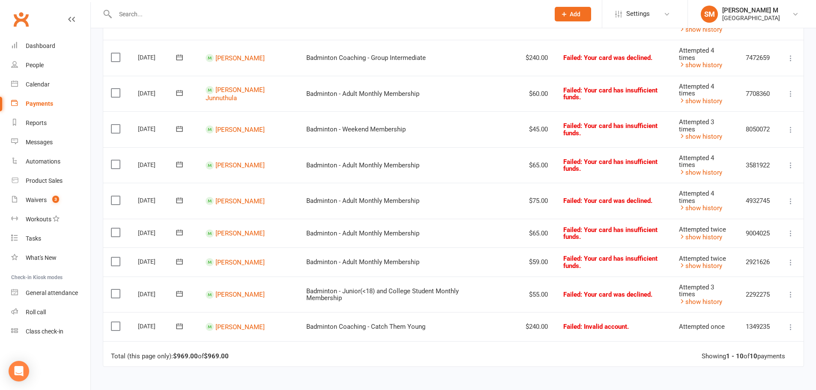
scroll to position [214, 0]
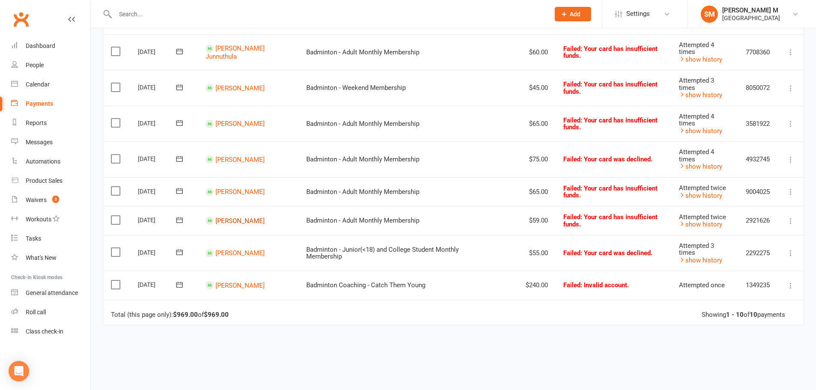
click at [255, 220] on link "[PERSON_NAME]" at bounding box center [240, 221] width 49 height 8
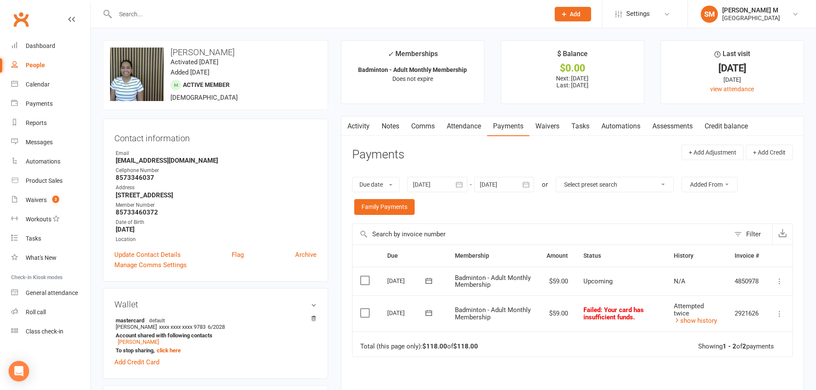
click at [431, 316] on icon at bounding box center [428, 313] width 6 height 6
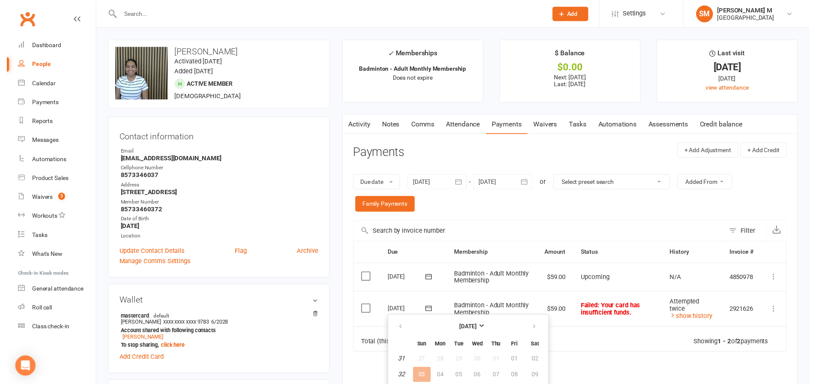
scroll to position [86, 0]
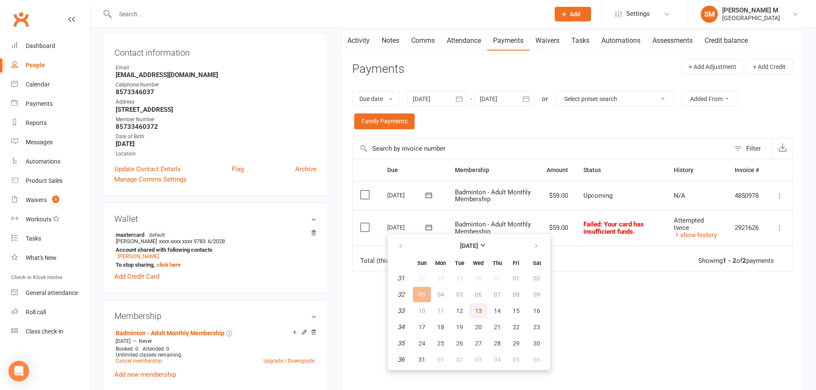
click at [479, 313] on span "13" at bounding box center [478, 311] width 7 height 7
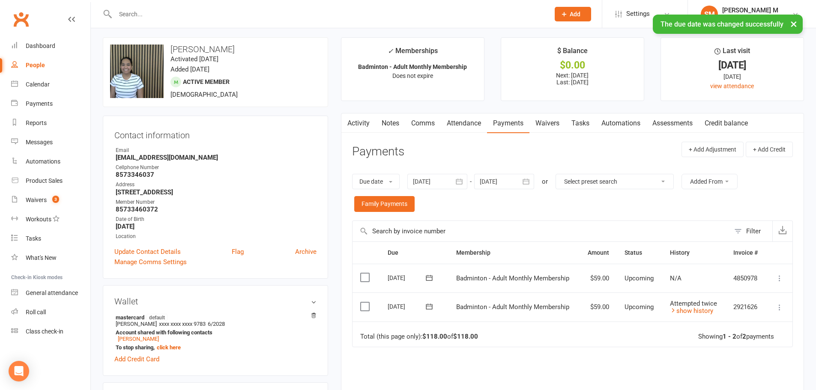
scroll to position [0, 0]
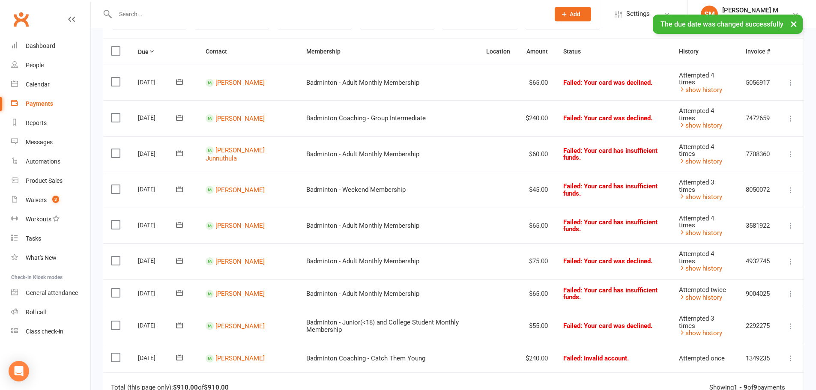
scroll to position [129, 0]
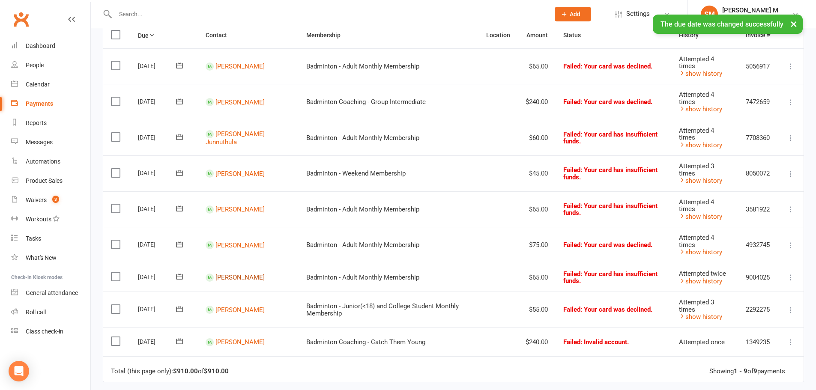
click at [228, 278] on link "[PERSON_NAME]" at bounding box center [240, 278] width 49 height 8
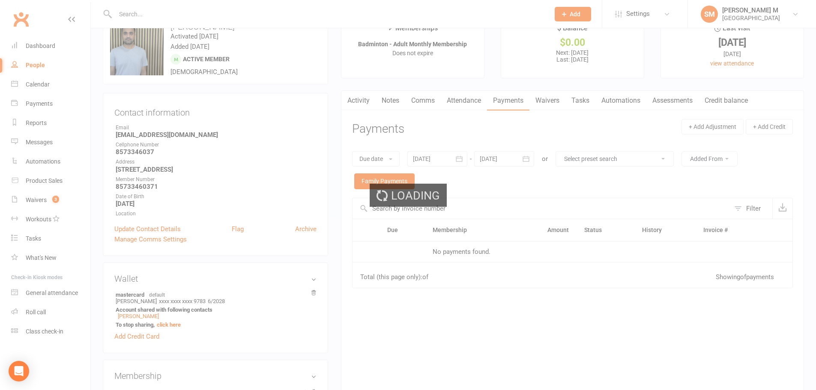
scroll to position [129, 0]
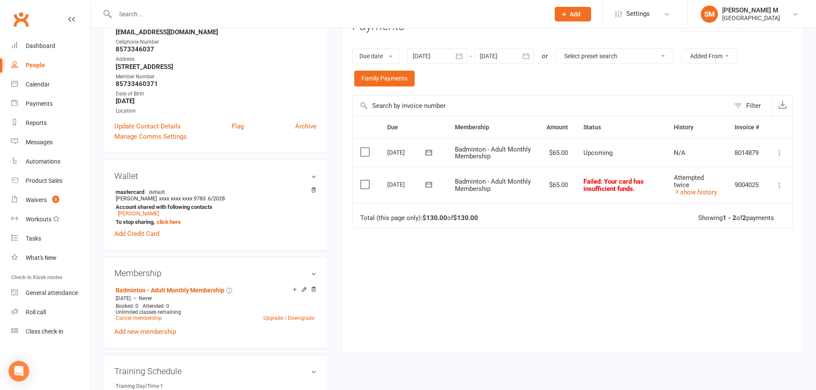
click at [425, 187] on icon at bounding box center [429, 184] width 9 height 9
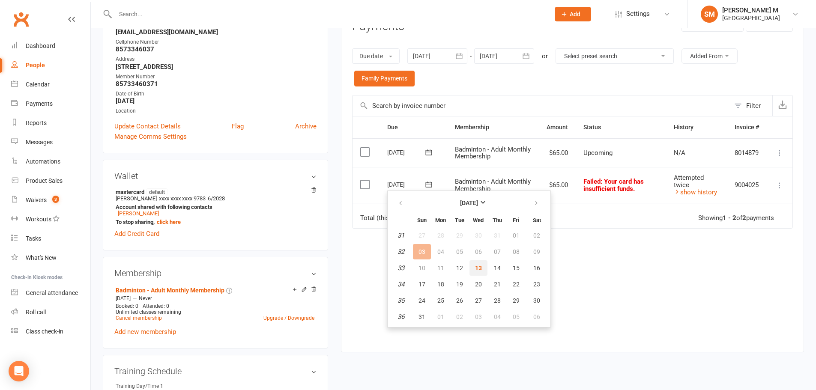
click at [483, 268] on button "13" at bounding box center [479, 268] width 18 height 15
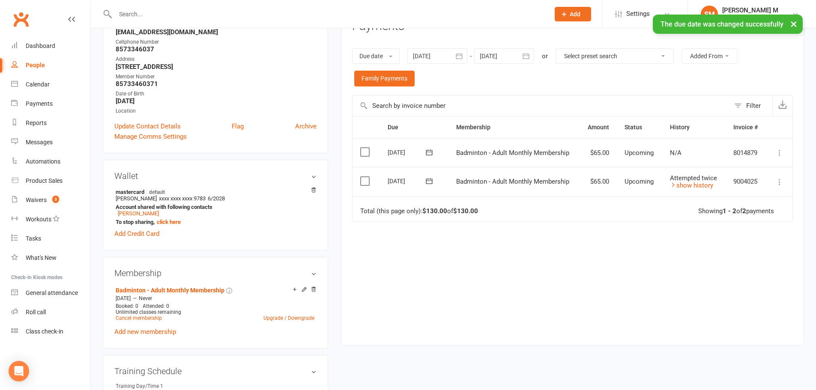
scroll to position [0, 0]
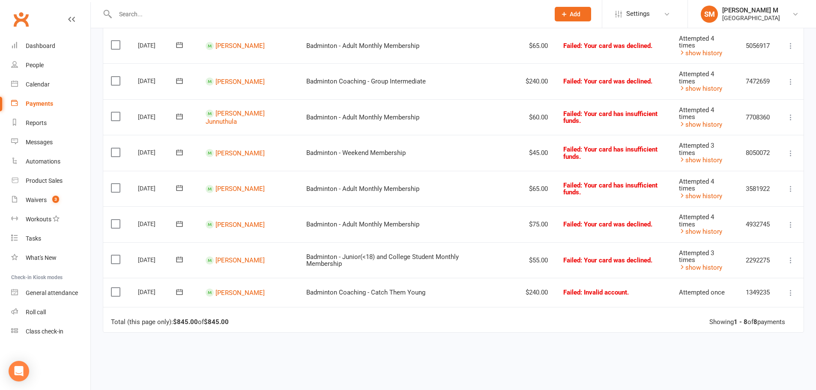
scroll to position [129, 0]
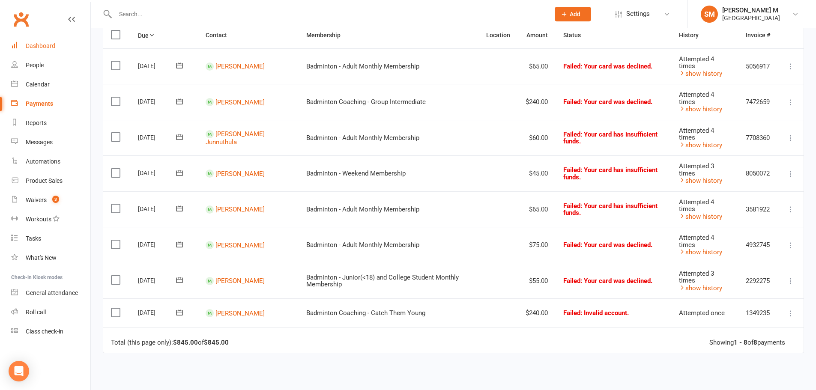
click at [54, 44] on div "Dashboard" at bounding box center [41, 45] width 30 height 7
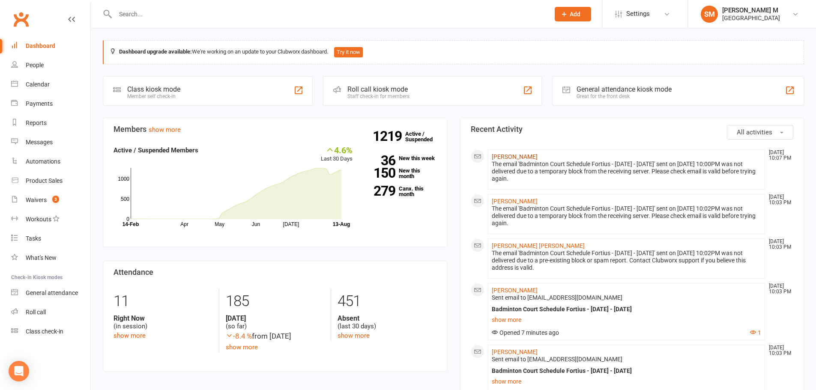
click at [512, 157] on link "[PERSON_NAME]" at bounding box center [515, 156] width 46 height 7
click at [504, 201] on link "[PERSON_NAME]" at bounding box center [515, 201] width 46 height 7
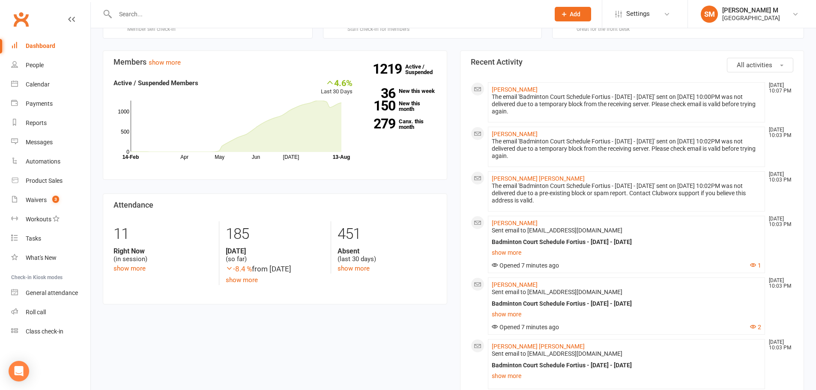
scroll to position [86, 0]
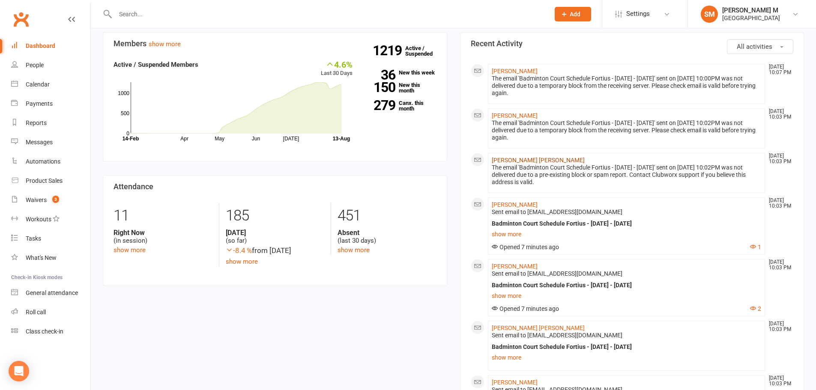
click at [533, 159] on link "[PERSON_NAME] [PERSON_NAME]" at bounding box center [538, 160] width 93 height 7
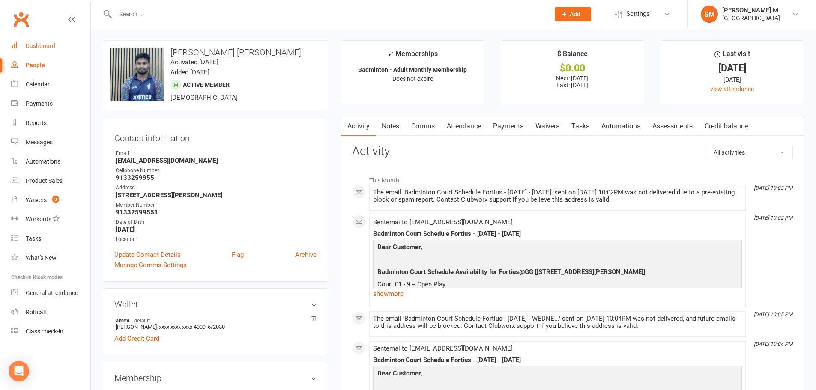
click at [27, 43] on div "Dashboard" at bounding box center [41, 45] width 30 height 7
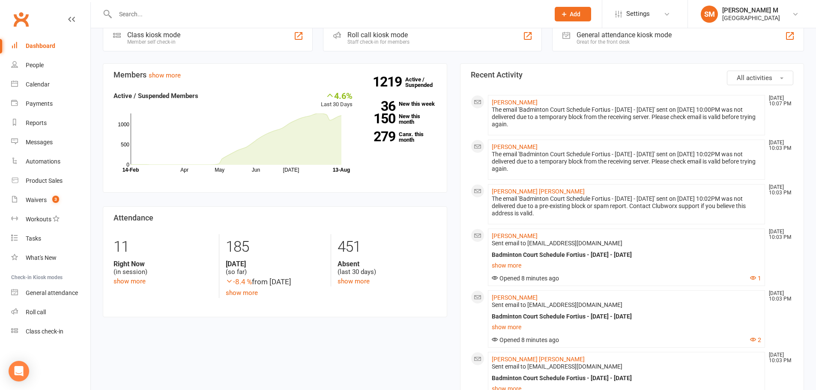
scroll to position [43, 0]
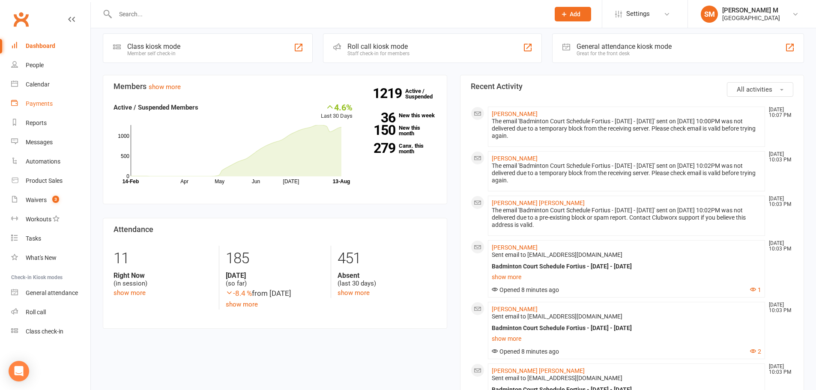
click at [42, 99] on link "Payments" at bounding box center [50, 103] width 79 height 19
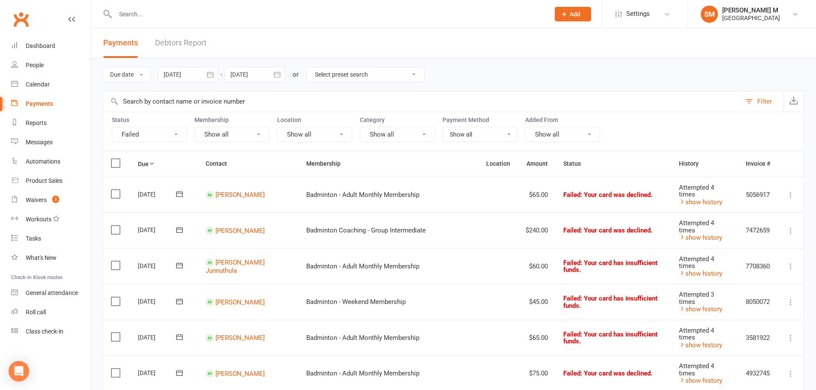
click at [207, 76] on icon "button" at bounding box center [210, 74] width 9 height 9
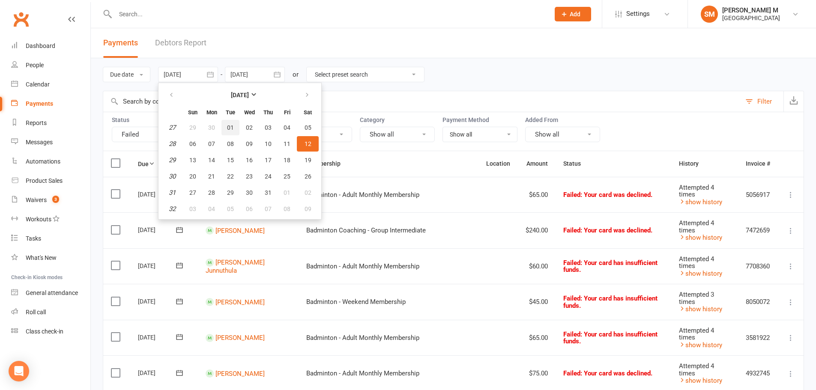
click at [228, 129] on button "01" at bounding box center [231, 127] width 18 height 15
type input "[DATE]"
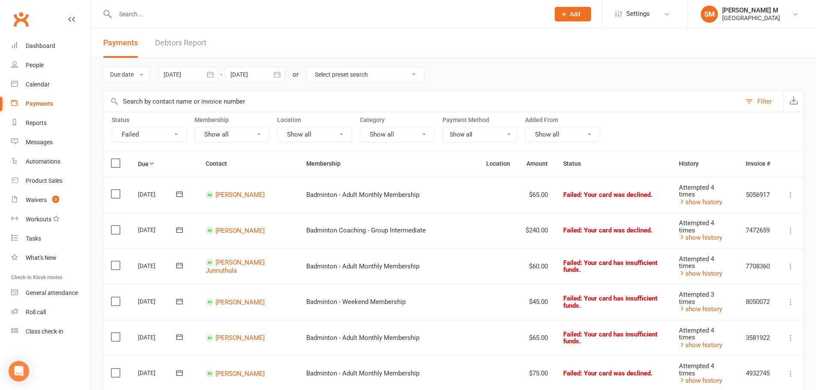
click at [275, 76] on icon "button" at bounding box center [277, 74] width 9 height 9
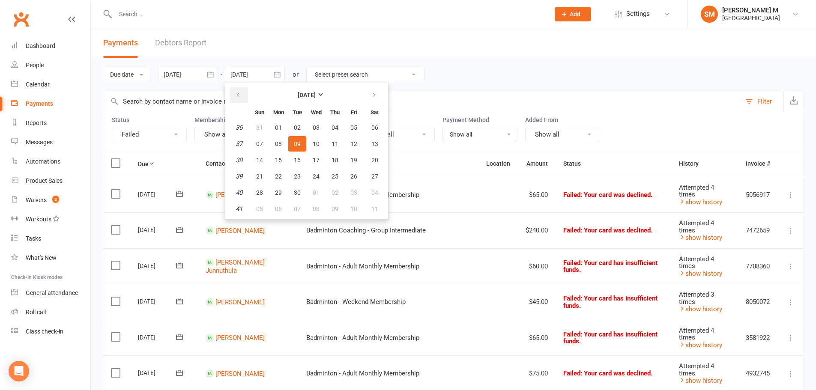
click at [237, 99] on button "button" at bounding box center [239, 94] width 18 height 15
click at [342, 193] on button "31" at bounding box center [335, 192] width 18 height 15
type input "[DATE]"
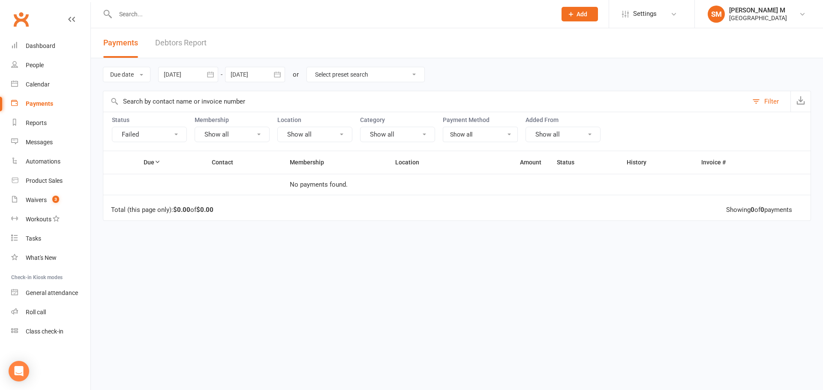
click at [170, 141] on button "Failed" at bounding box center [149, 134] width 75 height 15
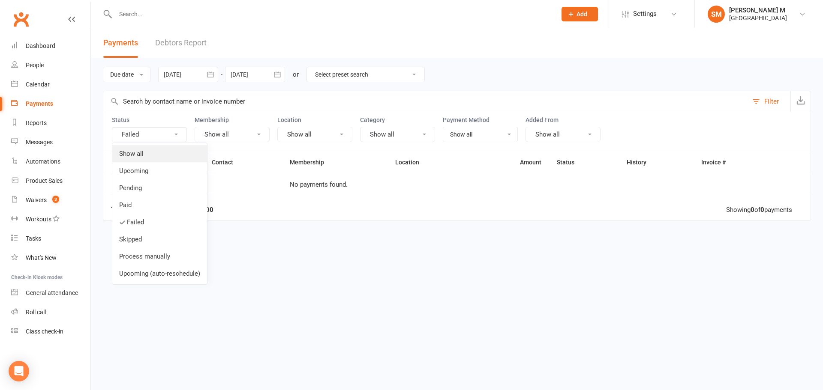
click at [145, 154] on link "Show all" at bounding box center [159, 153] width 95 height 17
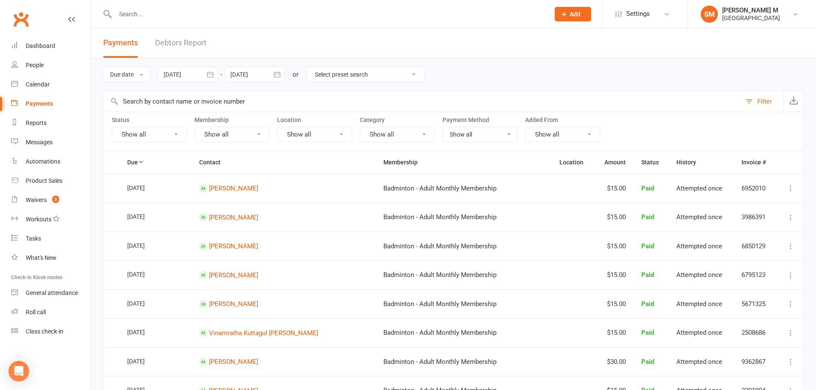
click at [212, 72] on icon "button" at bounding box center [210, 74] width 9 height 9
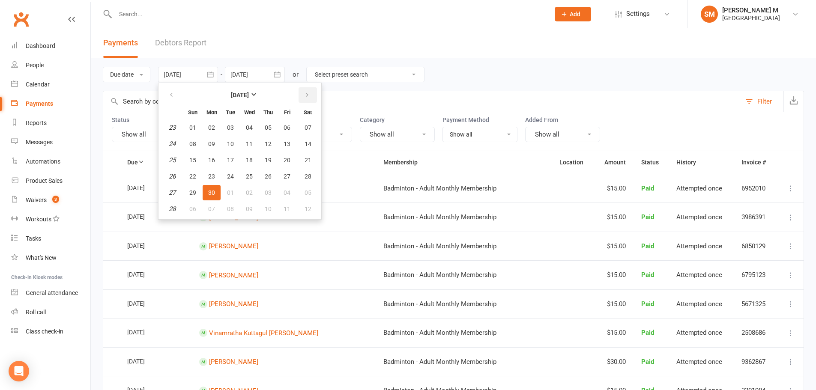
click at [308, 90] on button "button" at bounding box center [308, 94] width 18 height 15
click at [311, 101] on button "button" at bounding box center [308, 94] width 18 height 15
click at [287, 124] on span "01" at bounding box center [287, 127] width 7 height 7
type input "[DATE]"
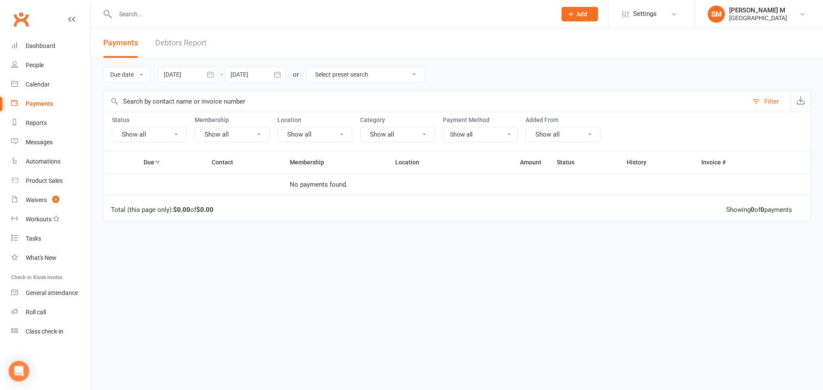
click at [277, 78] on icon "button" at bounding box center [277, 74] width 9 height 9
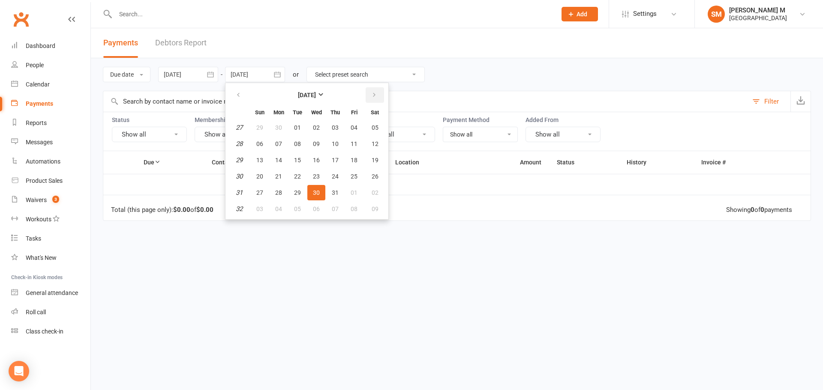
click at [380, 90] on button "button" at bounding box center [374, 94] width 18 height 15
click at [261, 207] on span "31" at bounding box center [259, 209] width 7 height 7
type input "[DATE]"
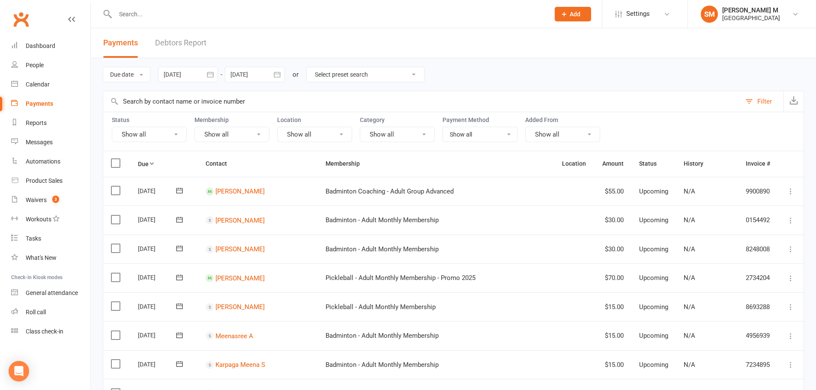
click at [207, 75] on icon "button" at bounding box center [210, 74] width 9 height 9
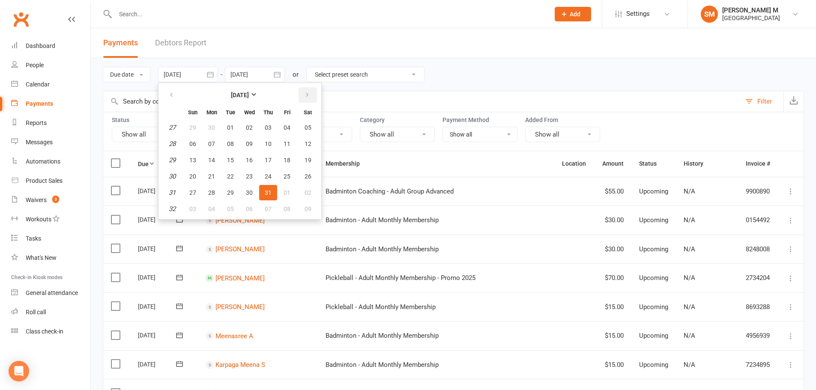
click at [306, 95] on icon "button" at bounding box center [307, 95] width 6 height 7
click at [304, 96] on button "button" at bounding box center [308, 94] width 18 height 15
click at [214, 130] on span "01" at bounding box center [211, 127] width 7 height 7
type input "[DATE]"
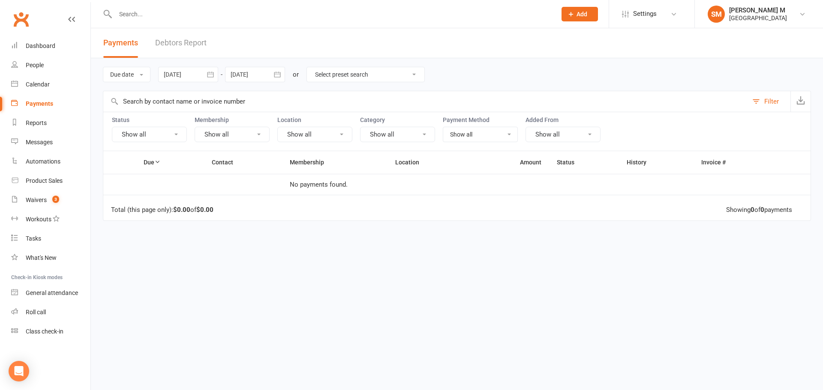
click at [279, 73] on icon "button" at bounding box center [277, 74] width 9 height 9
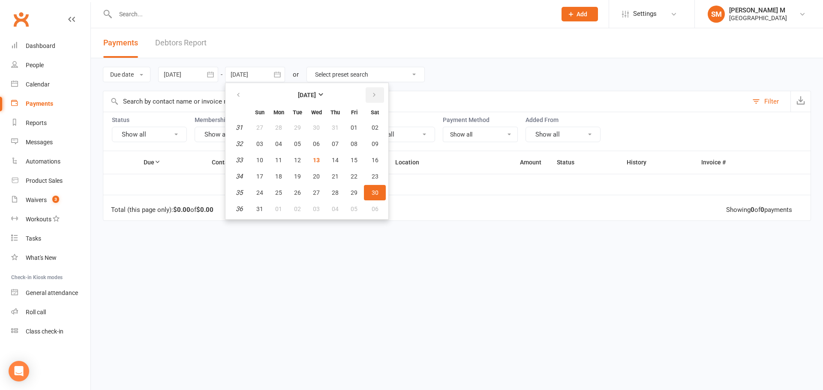
click at [379, 96] on button "button" at bounding box center [374, 94] width 18 height 15
click at [304, 196] on button "30" at bounding box center [297, 192] width 18 height 15
type input "[DATE]"
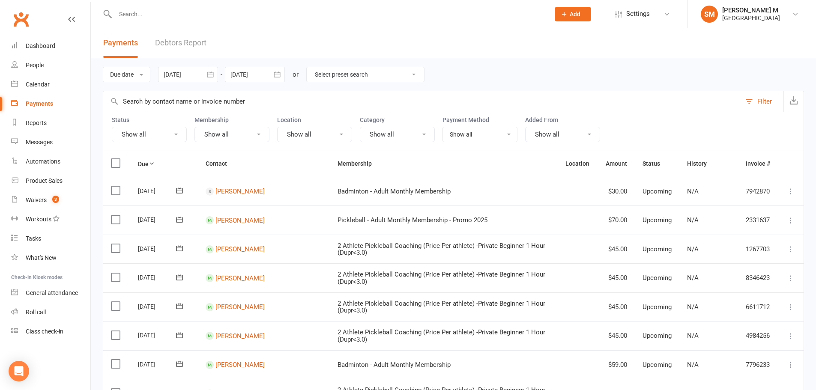
click at [210, 77] on icon "button" at bounding box center [210, 74] width 9 height 9
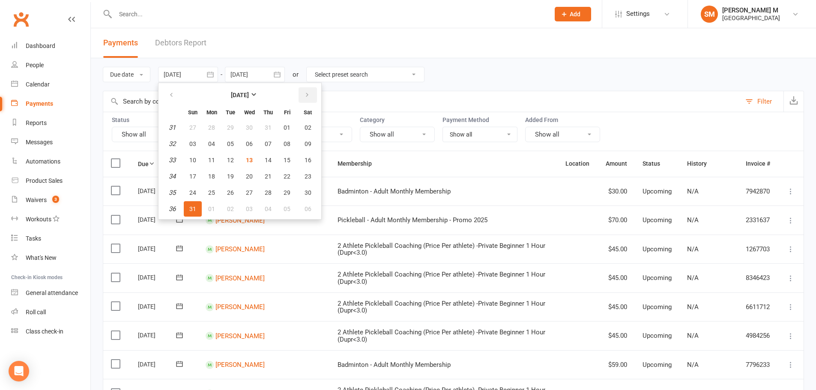
click at [306, 93] on icon "button" at bounding box center [307, 95] width 6 height 7
click at [312, 90] on button "button" at bounding box center [308, 94] width 18 height 15
click at [249, 128] on span "01" at bounding box center [249, 127] width 7 height 7
type input "[DATE]"
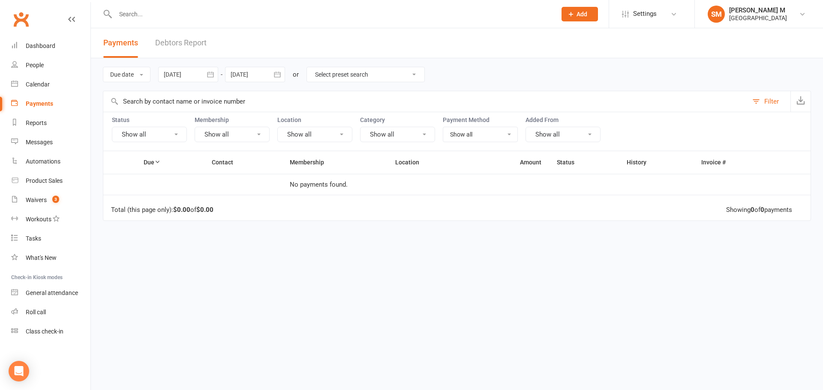
click at [278, 75] on icon "button" at bounding box center [277, 74] width 9 height 9
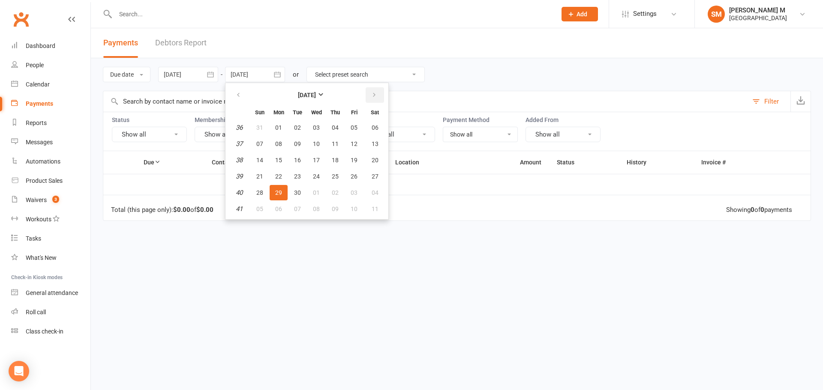
click at [371, 95] on button "button" at bounding box center [374, 94] width 18 height 15
click at [248, 94] on button "button" at bounding box center [239, 94] width 18 height 15
click at [352, 194] on span "31" at bounding box center [353, 192] width 7 height 7
type input "[DATE]"
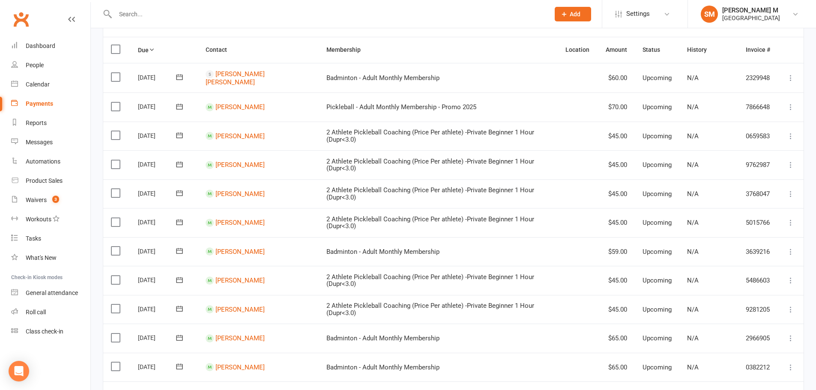
scroll to position [104, 0]
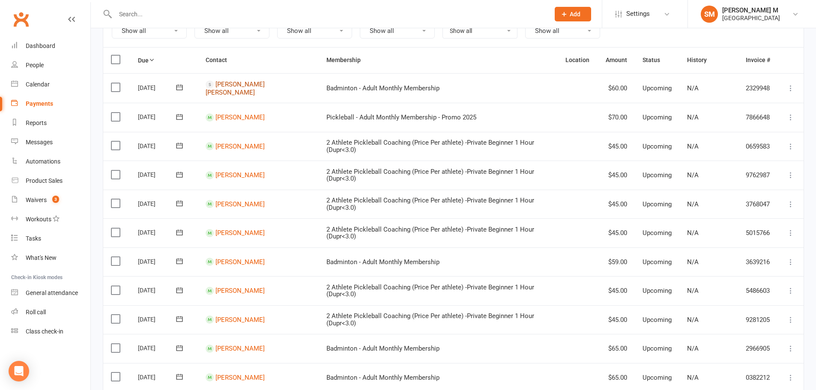
click at [250, 87] on link "[PERSON_NAME] [PERSON_NAME]" at bounding box center [235, 89] width 59 height 16
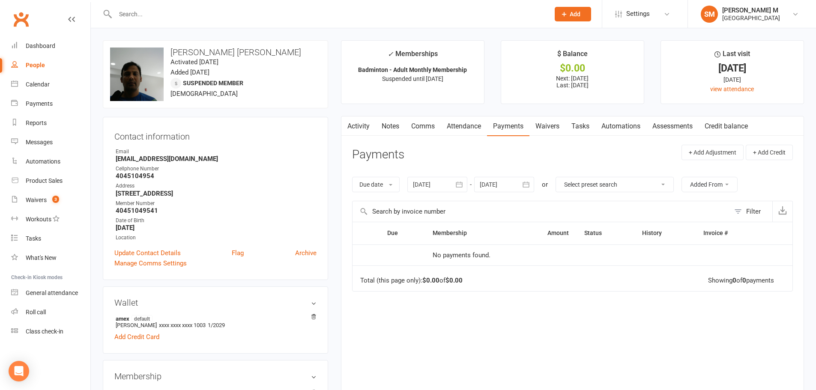
click at [362, 128] on link "Activity" at bounding box center [358, 127] width 34 height 20
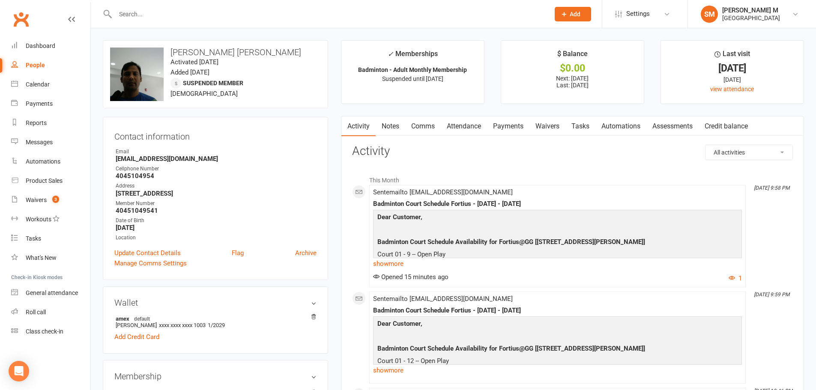
click at [505, 120] on link "Payments" at bounding box center [508, 127] width 42 height 20
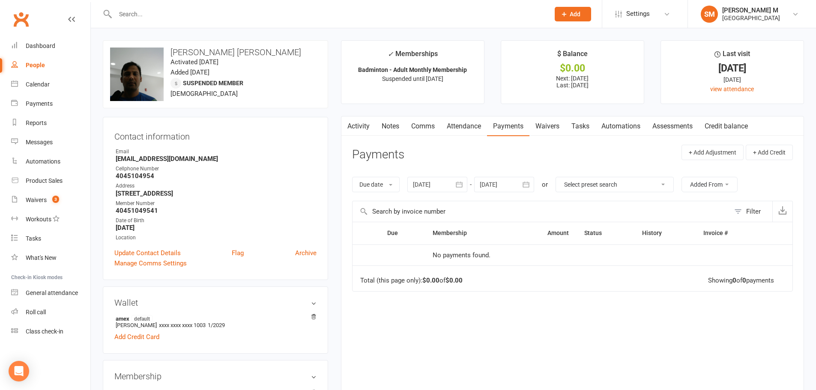
click at [401, 123] on link "Notes" at bounding box center [391, 127] width 30 height 20
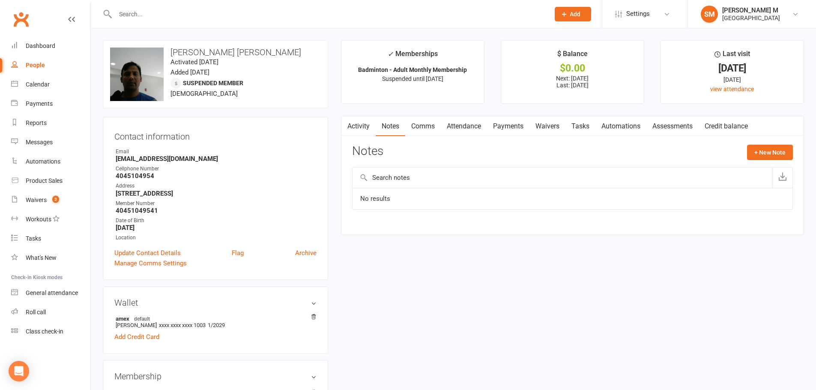
click at [509, 127] on link "Payments" at bounding box center [508, 127] width 42 height 20
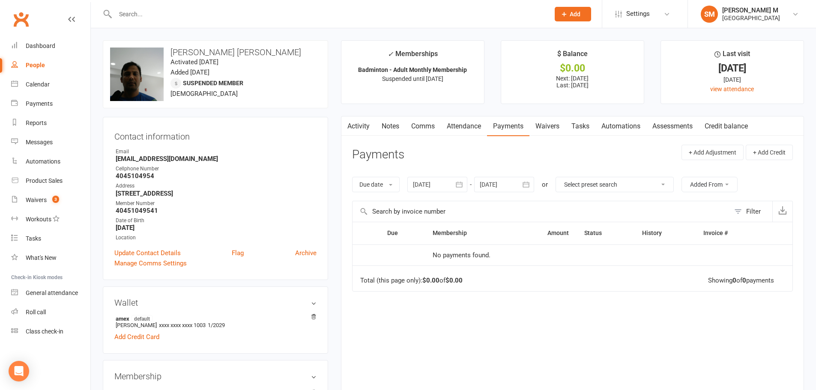
click at [530, 184] on icon "button" at bounding box center [526, 185] width 6 height 6
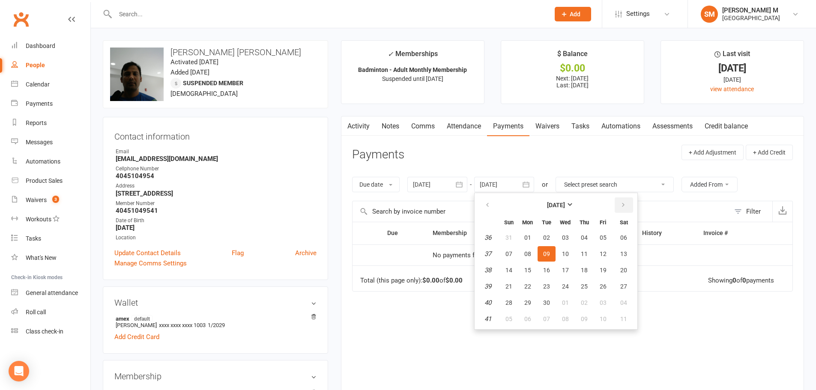
click at [617, 206] on button "button" at bounding box center [624, 205] width 18 height 15
click at [622, 256] on span "13" at bounding box center [623, 254] width 7 height 7
type input "[DATE]"
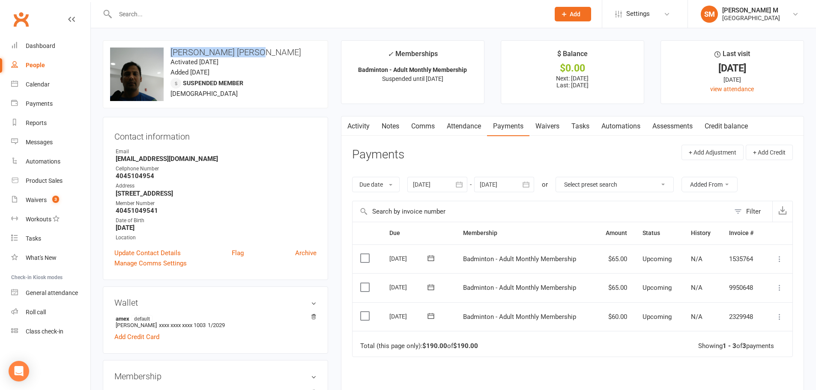
drag, startPoint x: 255, startPoint y: 54, endPoint x: 171, endPoint y: 57, distance: 83.2
click at [171, 57] on h3 "[PERSON_NAME] [PERSON_NAME]" at bounding box center [215, 52] width 211 height 9
copy h3 "[PERSON_NAME] [PERSON_NAME]"
